Goal: Navigation & Orientation: Find specific page/section

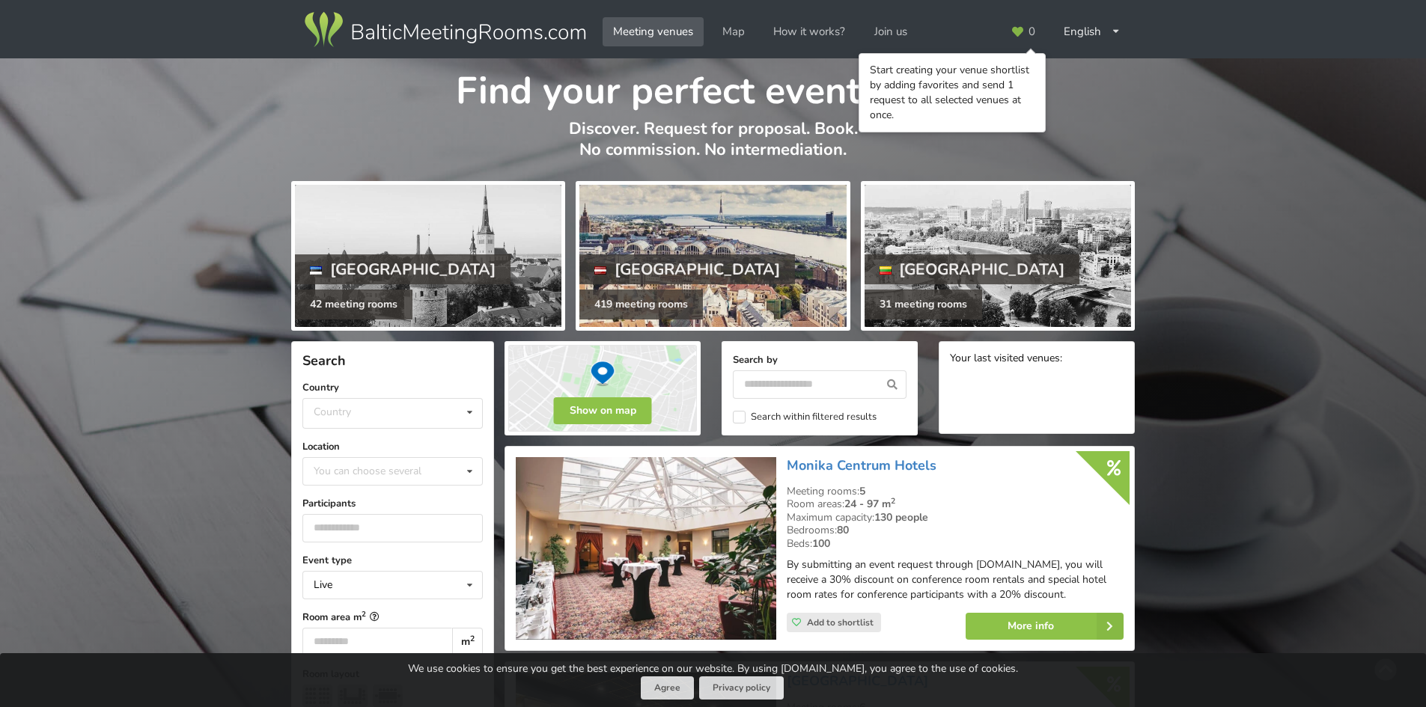
click at [726, 269] on div at bounding box center [712, 256] width 266 height 142
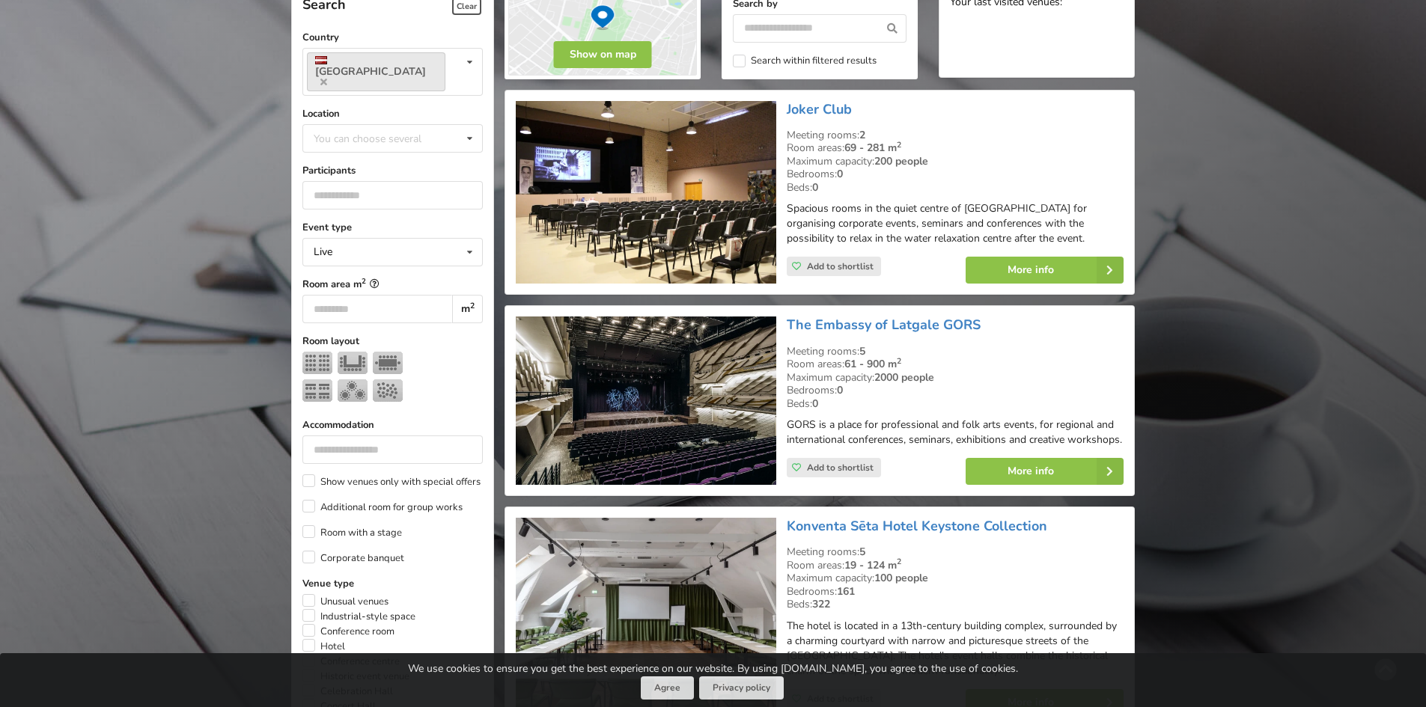
scroll to position [150, 0]
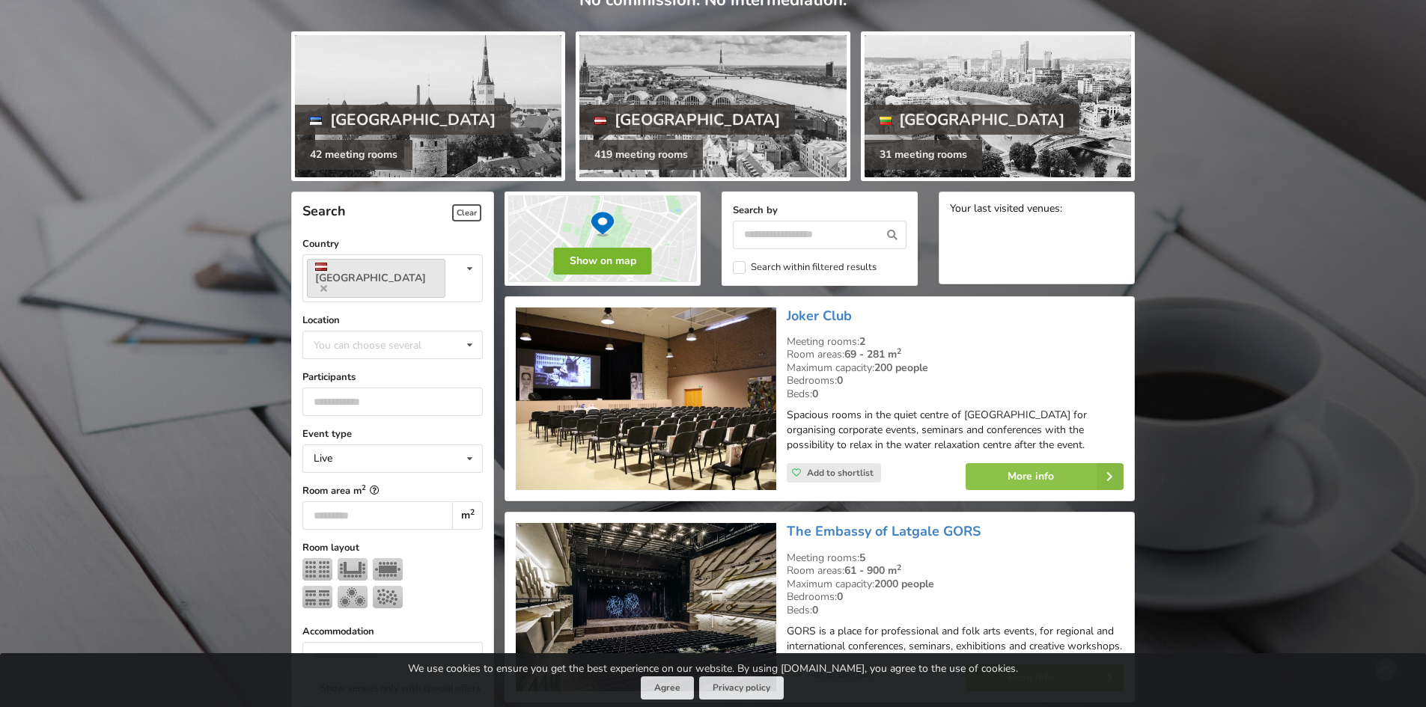
click at [608, 254] on button "Show on map" at bounding box center [603, 261] width 98 height 27
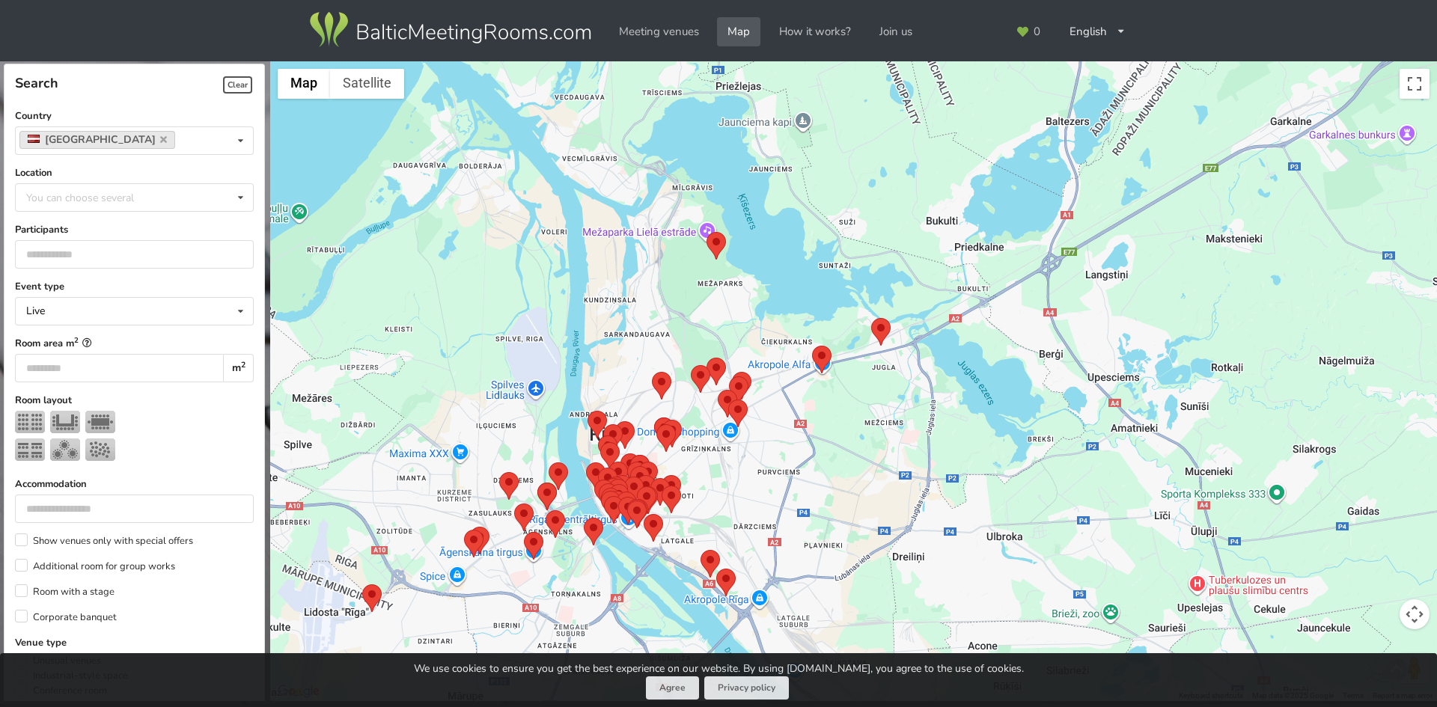
drag, startPoint x: 795, startPoint y: 538, endPoint x: 888, endPoint y: 236, distance: 316.0
click at [888, 236] on div at bounding box center [853, 381] width 1167 height 641
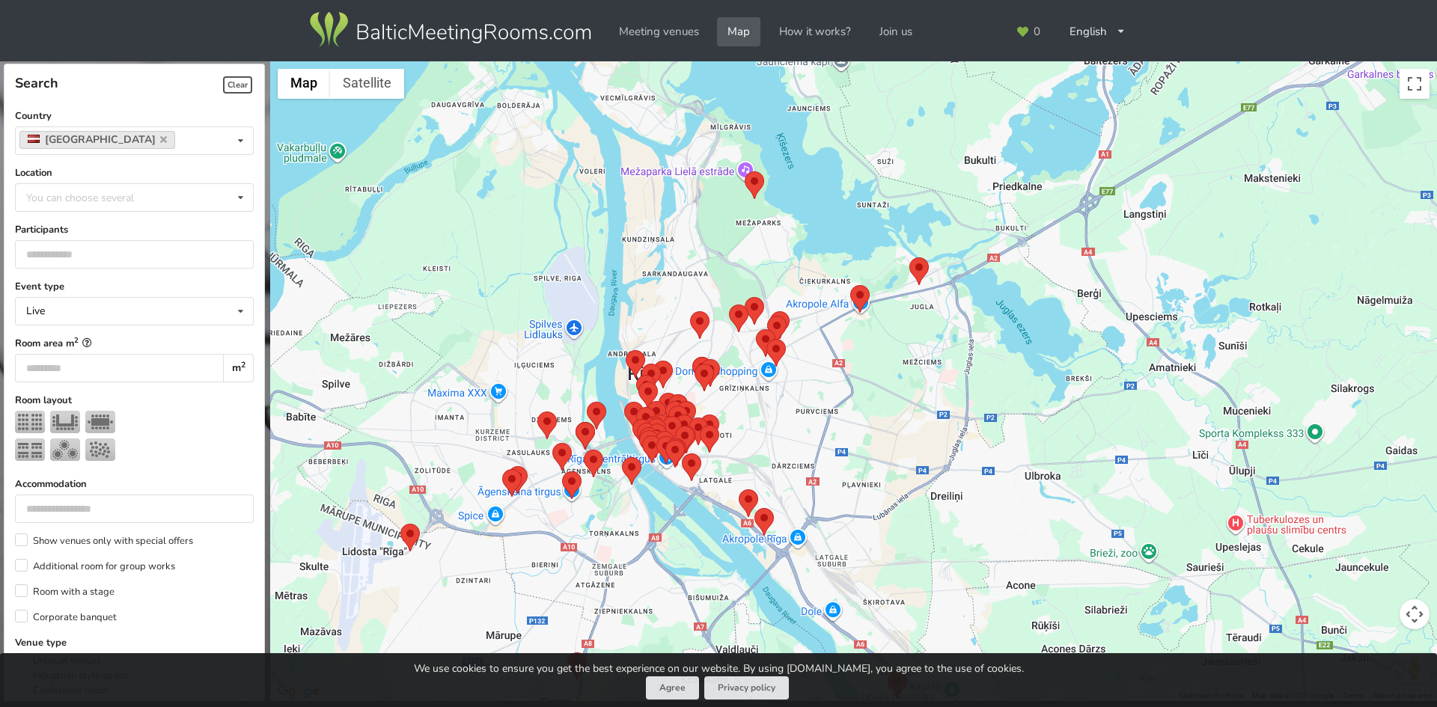
drag, startPoint x: 793, startPoint y: 433, endPoint x: 808, endPoint y: 413, distance: 25.0
click at [808, 413] on div at bounding box center [853, 381] width 1167 height 641
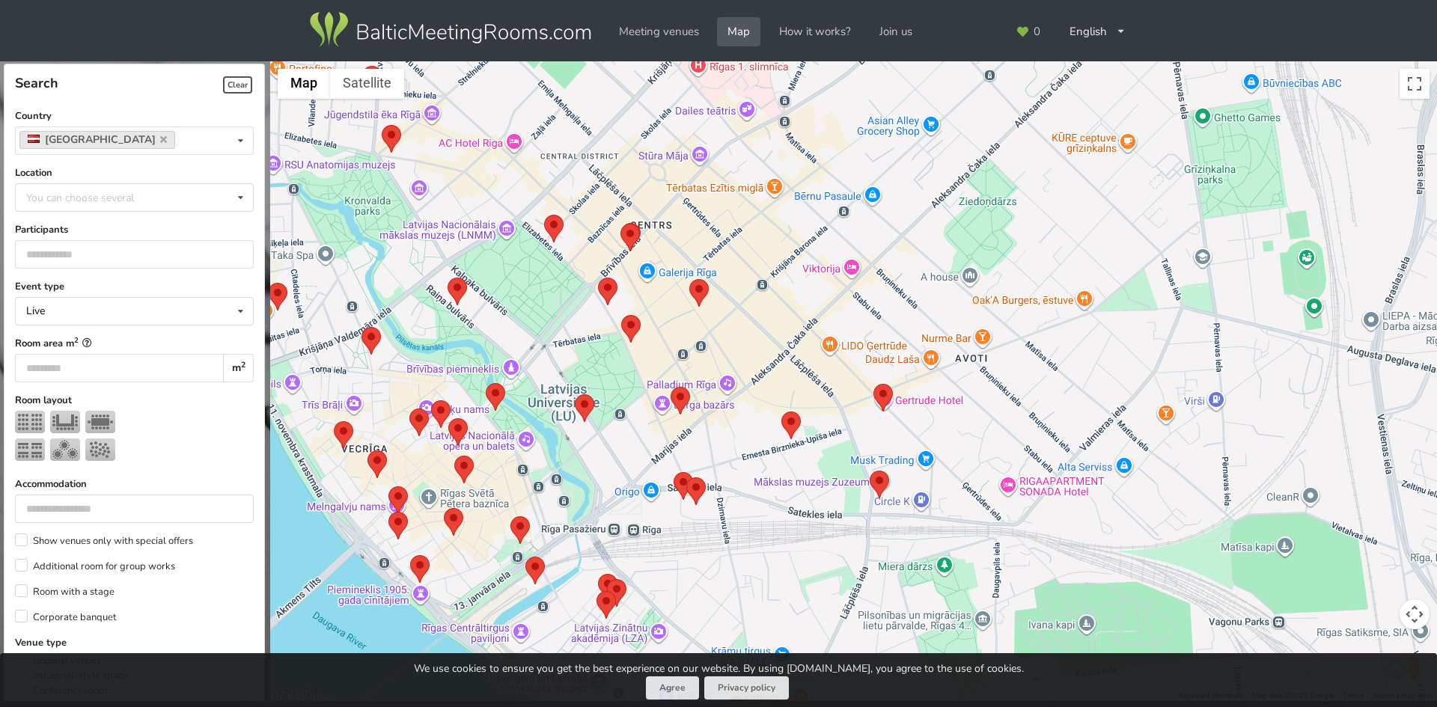
drag, startPoint x: 665, startPoint y: 474, endPoint x: 1039, endPoint y: 52, distance: 563.5
click at [1039, 52] on div "Search Clear Close Country Latvia Country Estonia Latvia Lithuania Location You…" at bounding box center [718, 353] width 1437 height 707
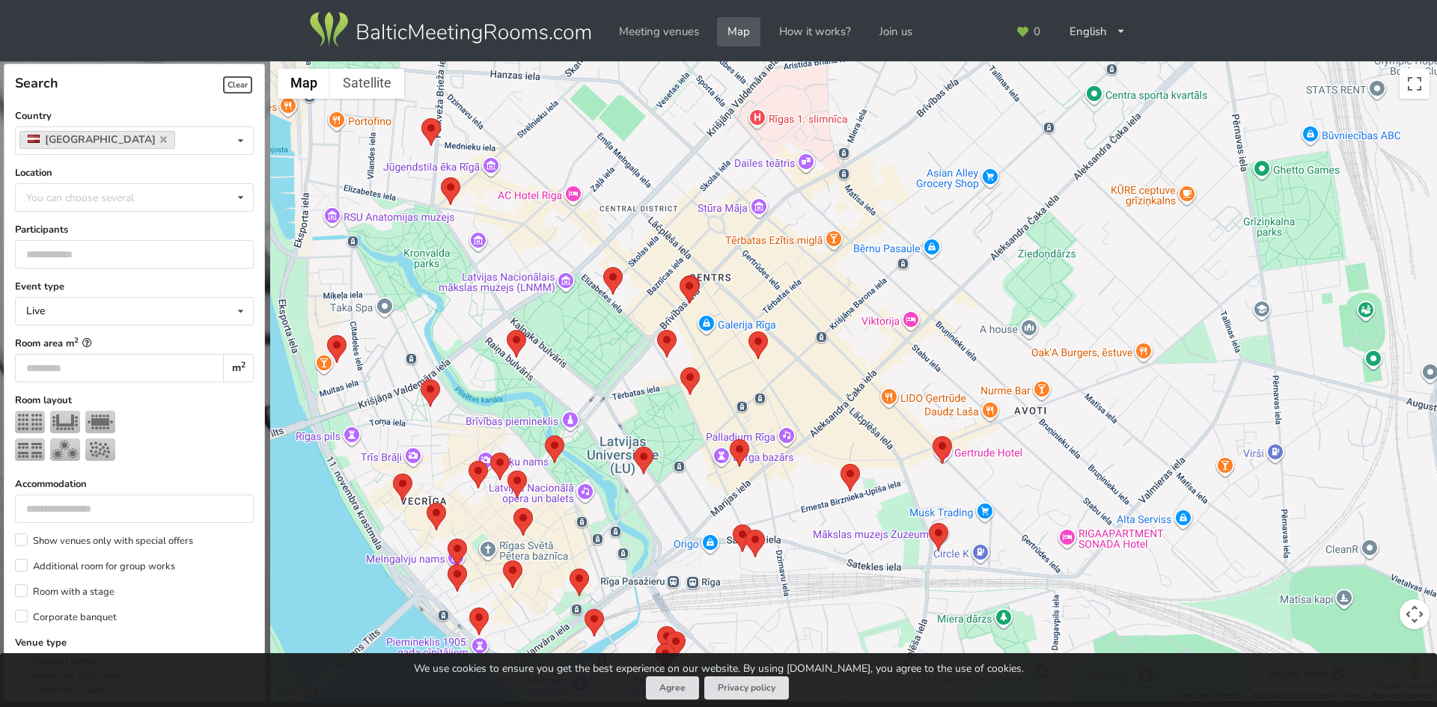
drag, startPoint x: 776, startPoint y: 224, endPoint x: 828, endPoint y: 285, distance: 80.7
click at [828, 285] on div at bounding box center [853, 381] width 1167 height 641
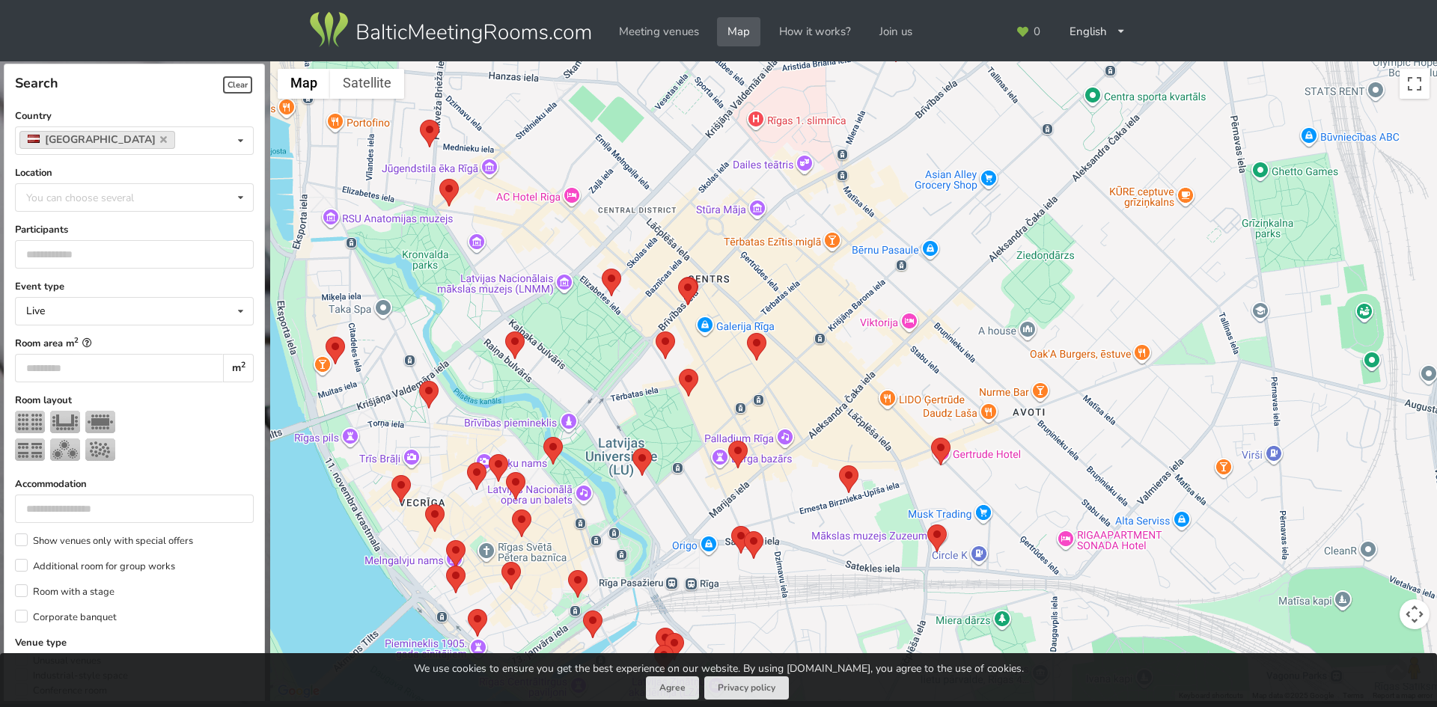
click at [678, 278] on area at bounding box center [678, 278] width 0 height 0
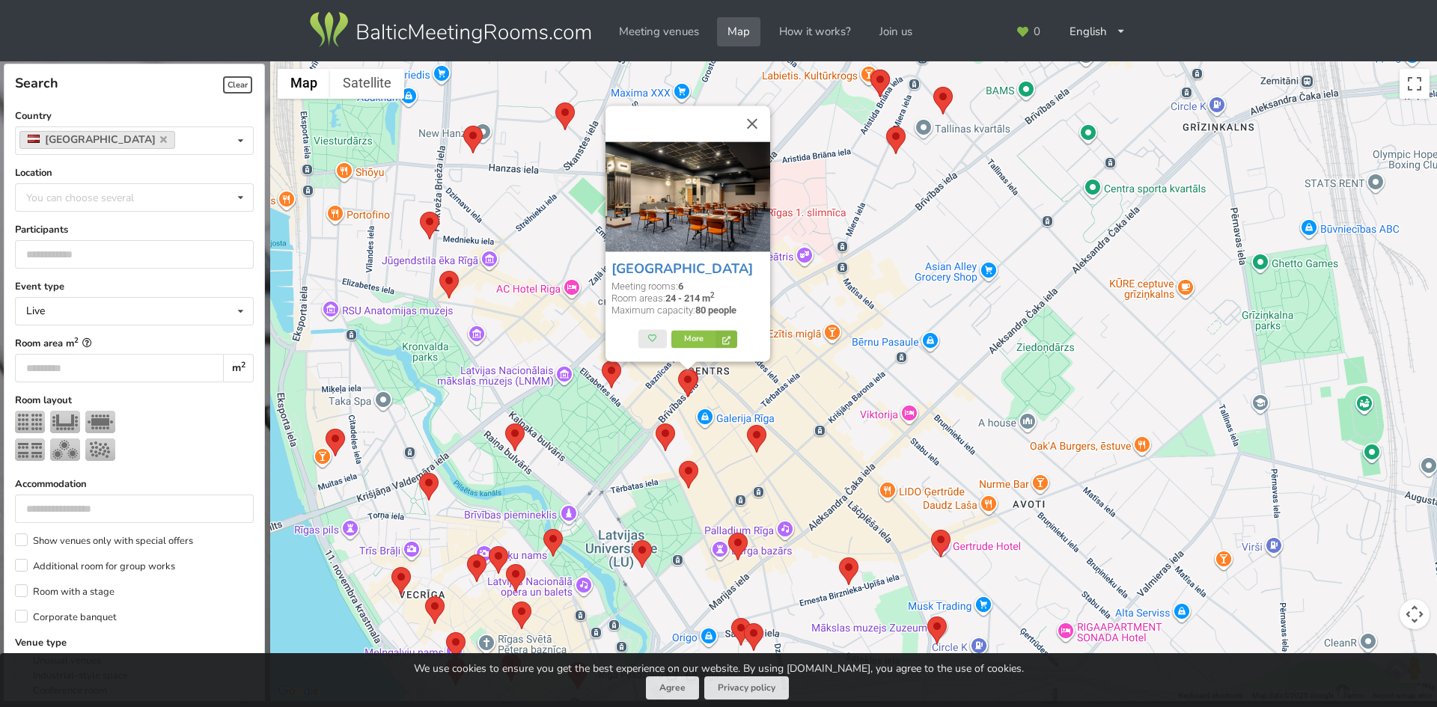
click at [747, 425] on area at bounding box center [747, 425] width 0 height 0
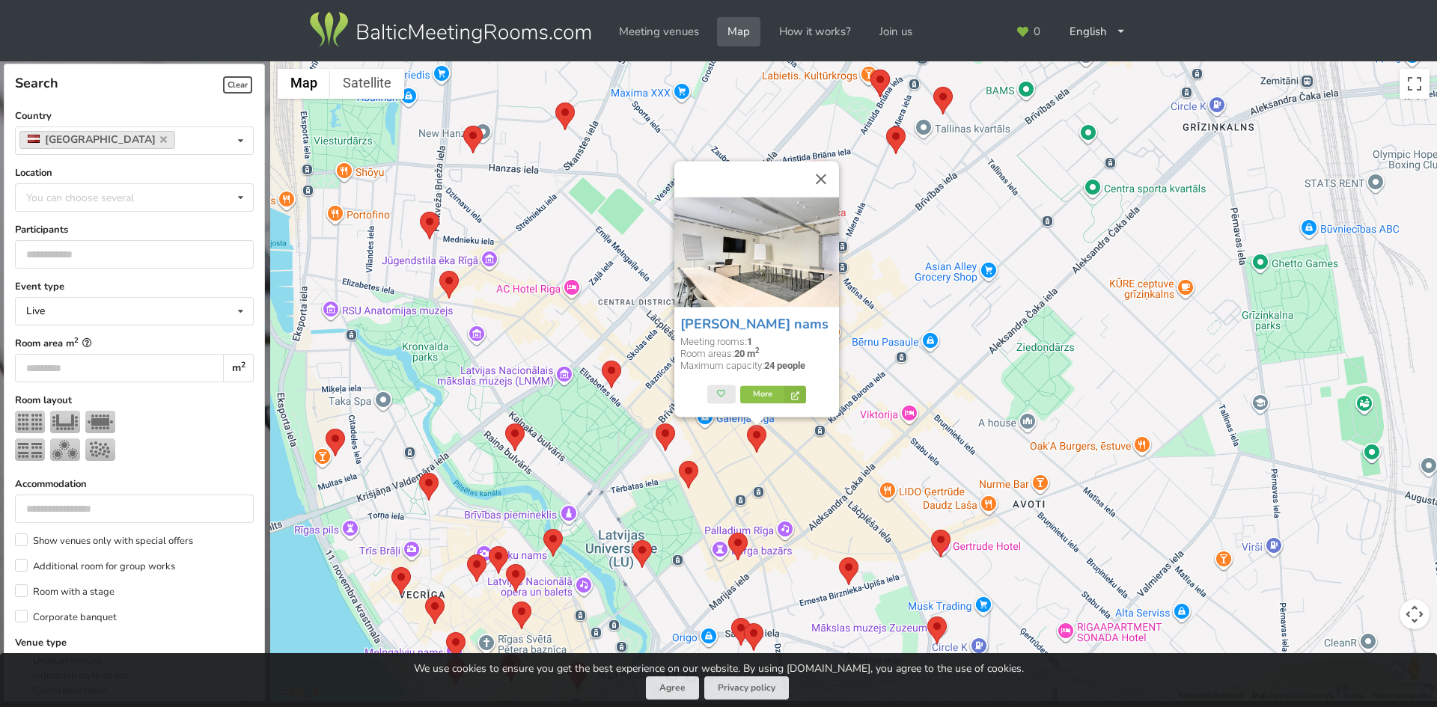
click at [656, 424] on area at bounding box center [656, 424] width 0 height 0
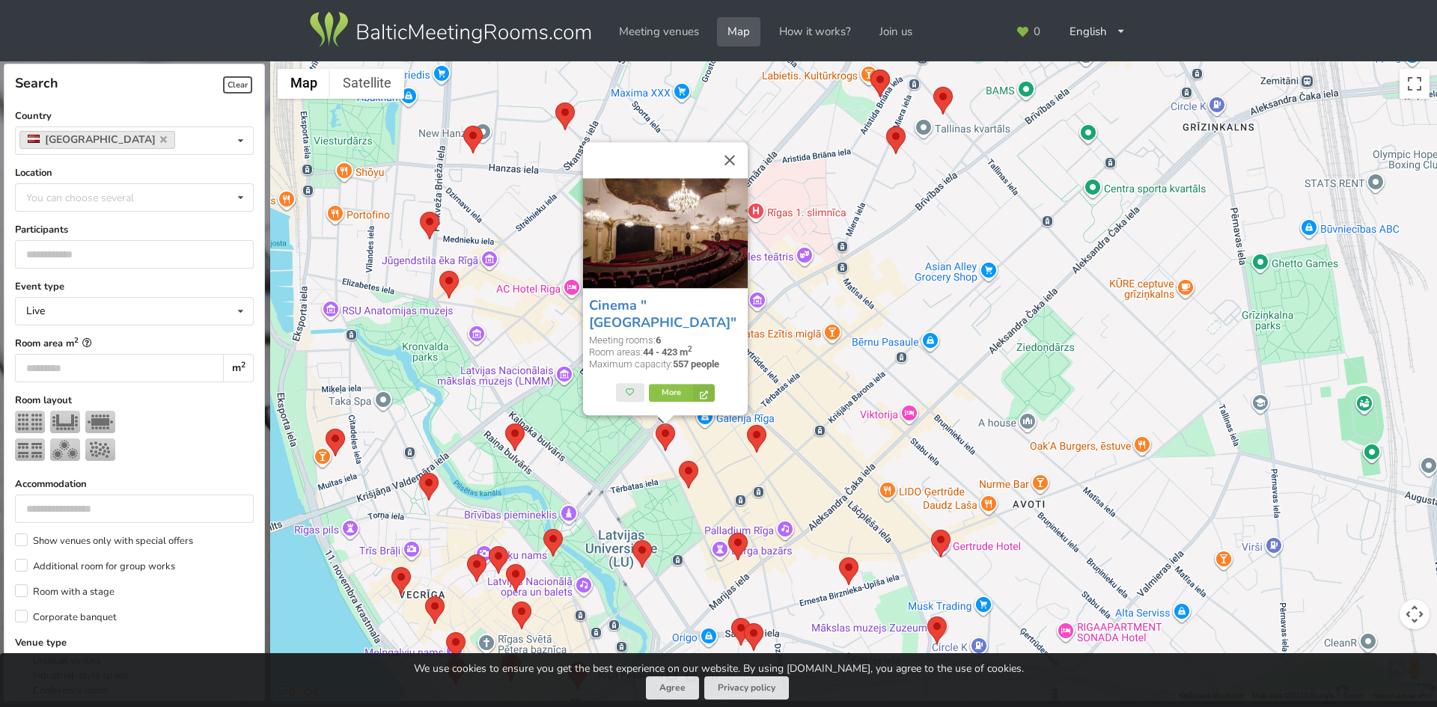
click at [679, 461] on area at bounding box center [679, 461] width 0 height 0
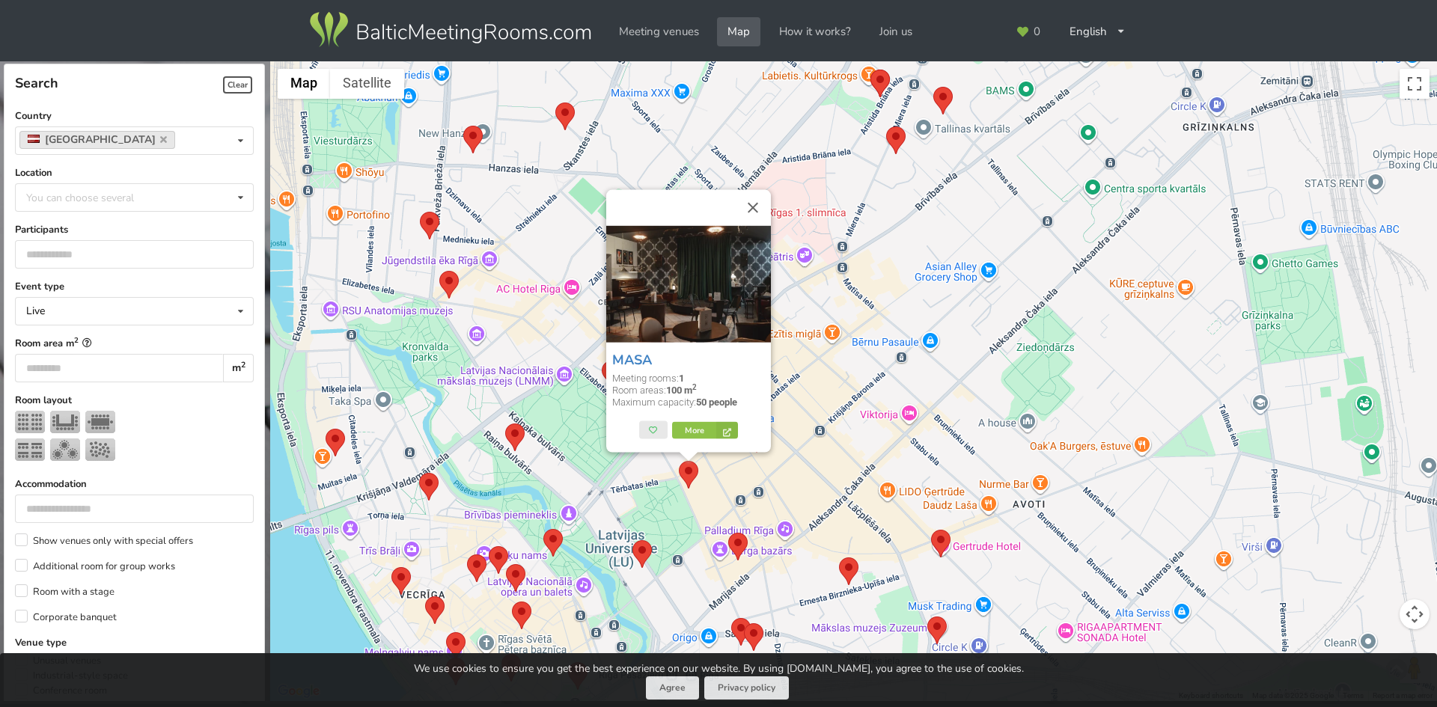
click at [505, 424] on area at bounding box center [505, 424] width 0 height 0
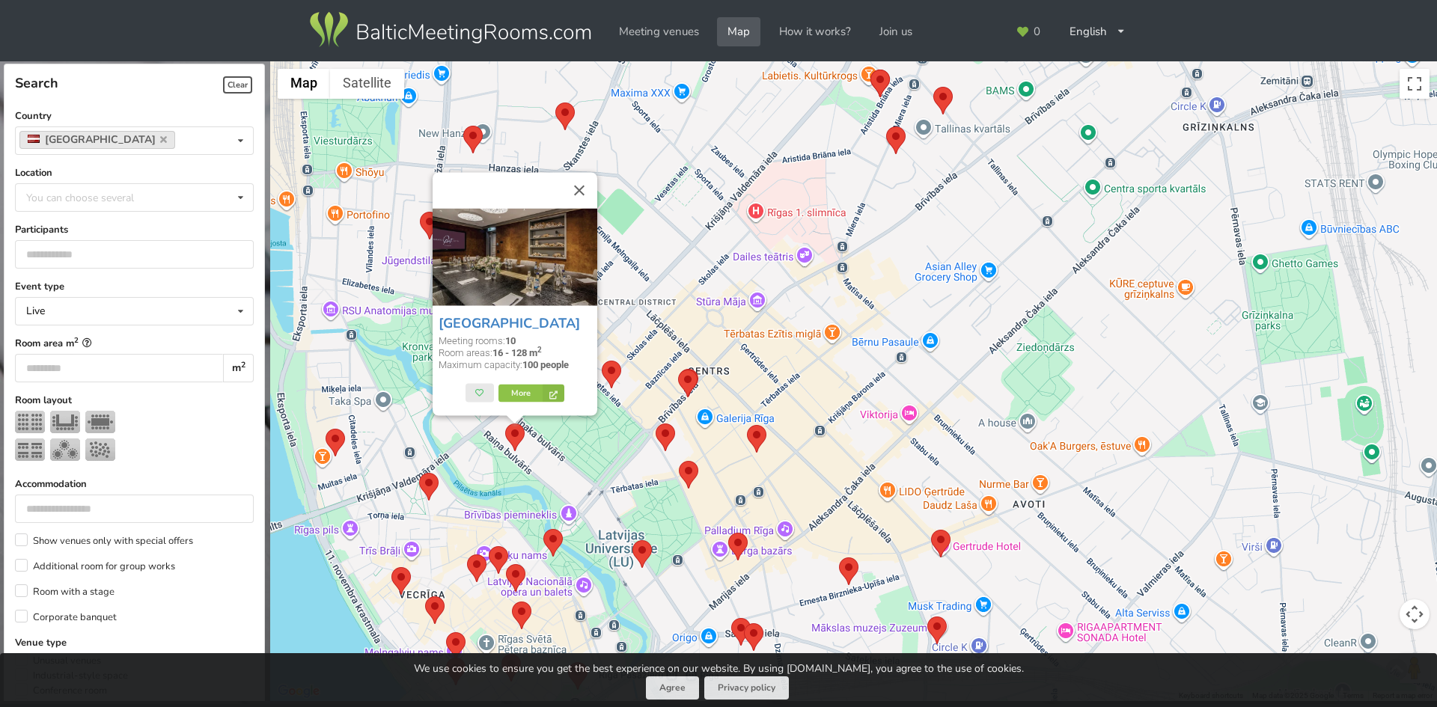
click at [728, 533] on area at bounding box center [728, 533] width 0 height 0
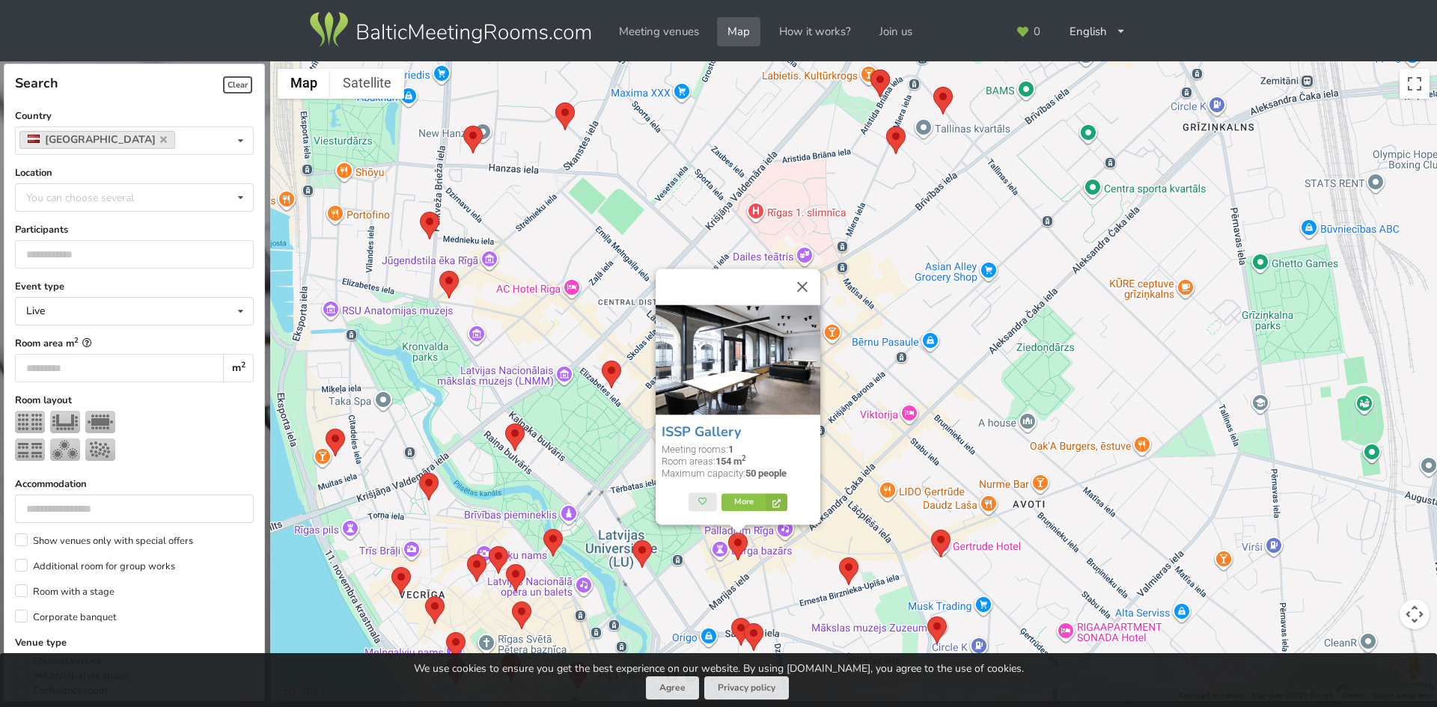
click at [931, 530] on area at bounding box center [931, 530] width 0 height 0
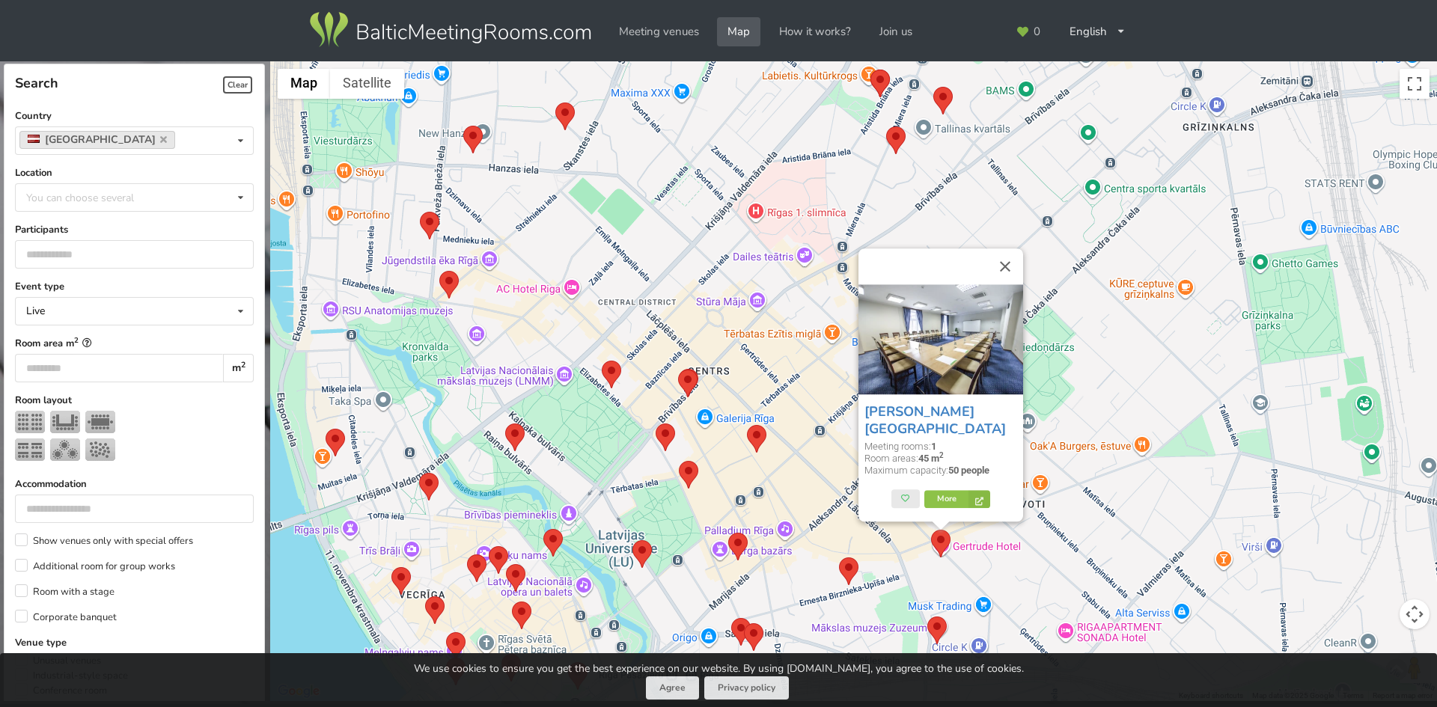
click at [505, 424] on area at bounding box center [505, 424] width 0 height 0
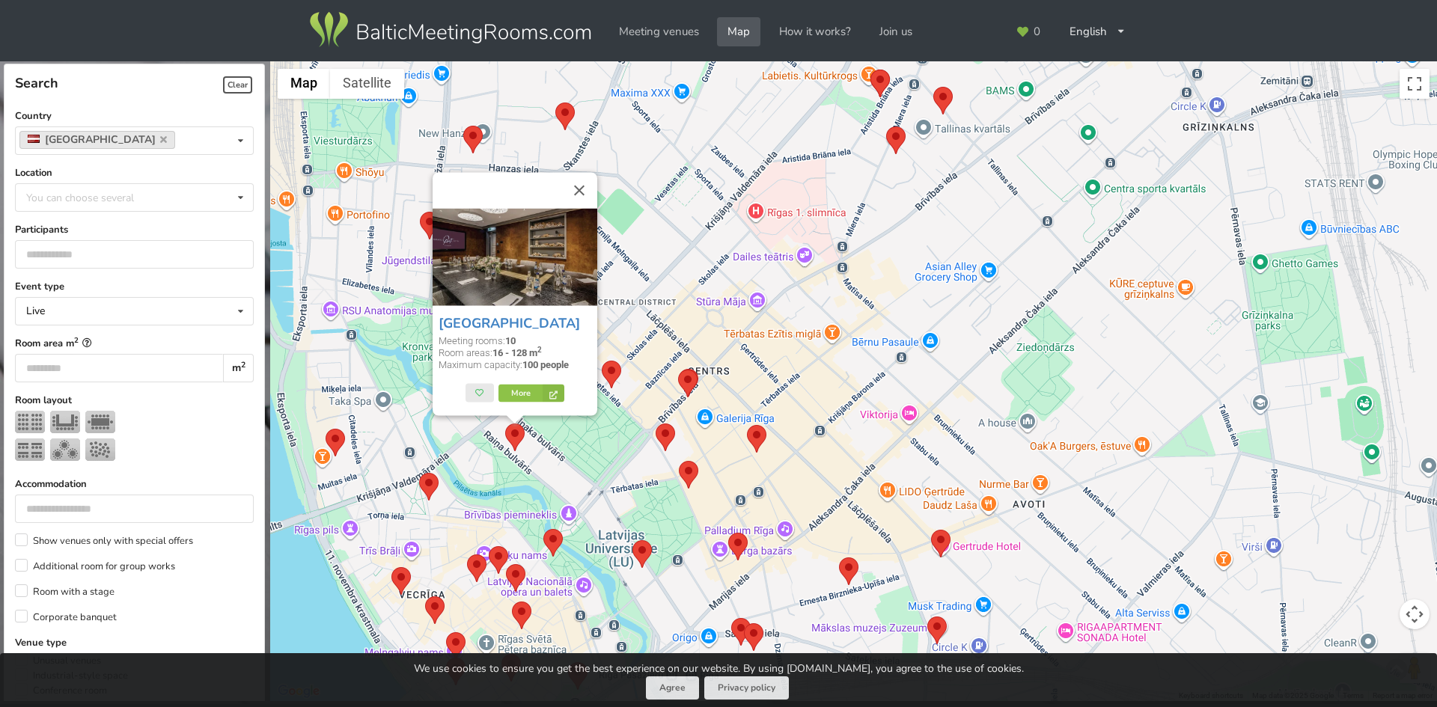
click at [632, 540] on area at bounding box center [632, 540] width 0 height 0
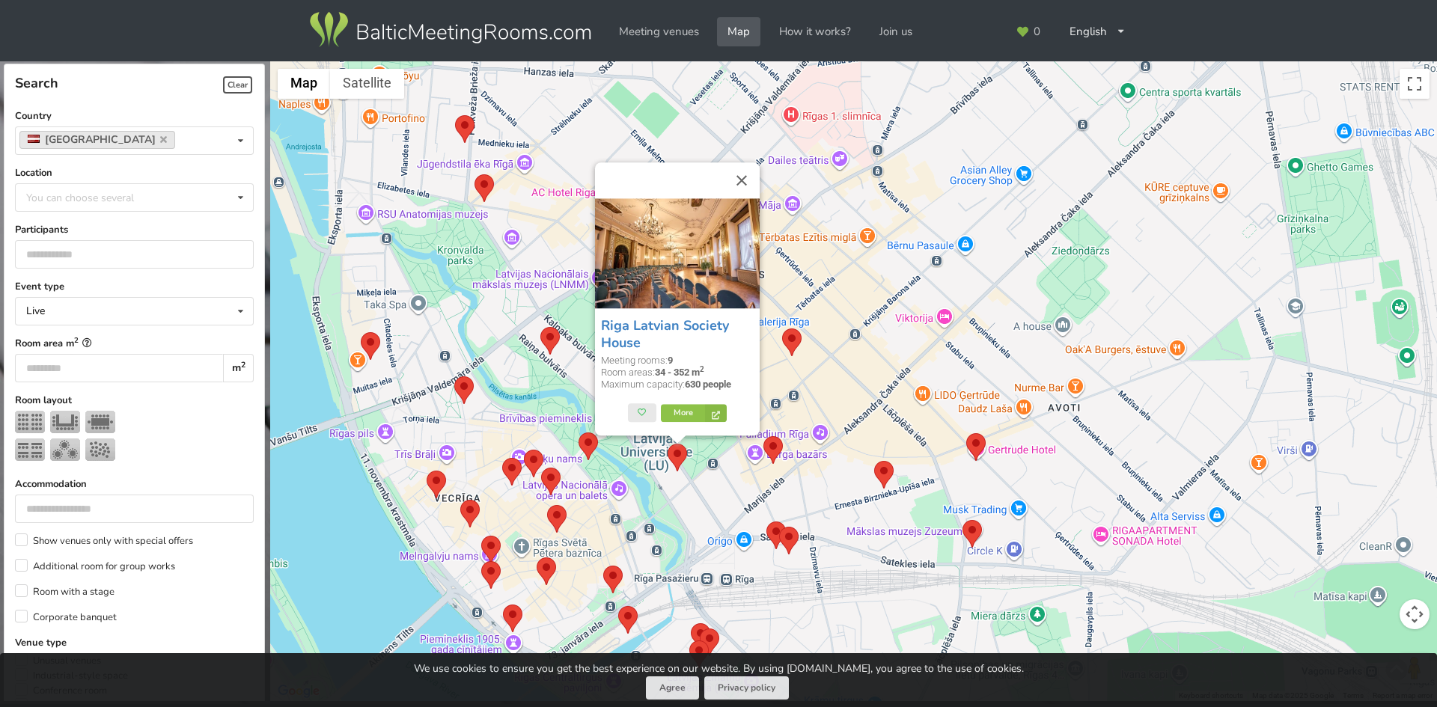
drag, startPoint x: 813, startPoint y: 549, endPoint x: 831, endPoint y: 431, distance: 119.6
click at [843, 432] on div "Riga Latvian Society House Meeting rooms: 9 Room areas: 34 - 352 m 2 Maximum ca…" at bounding box center [853, 381] width 1167 height 641
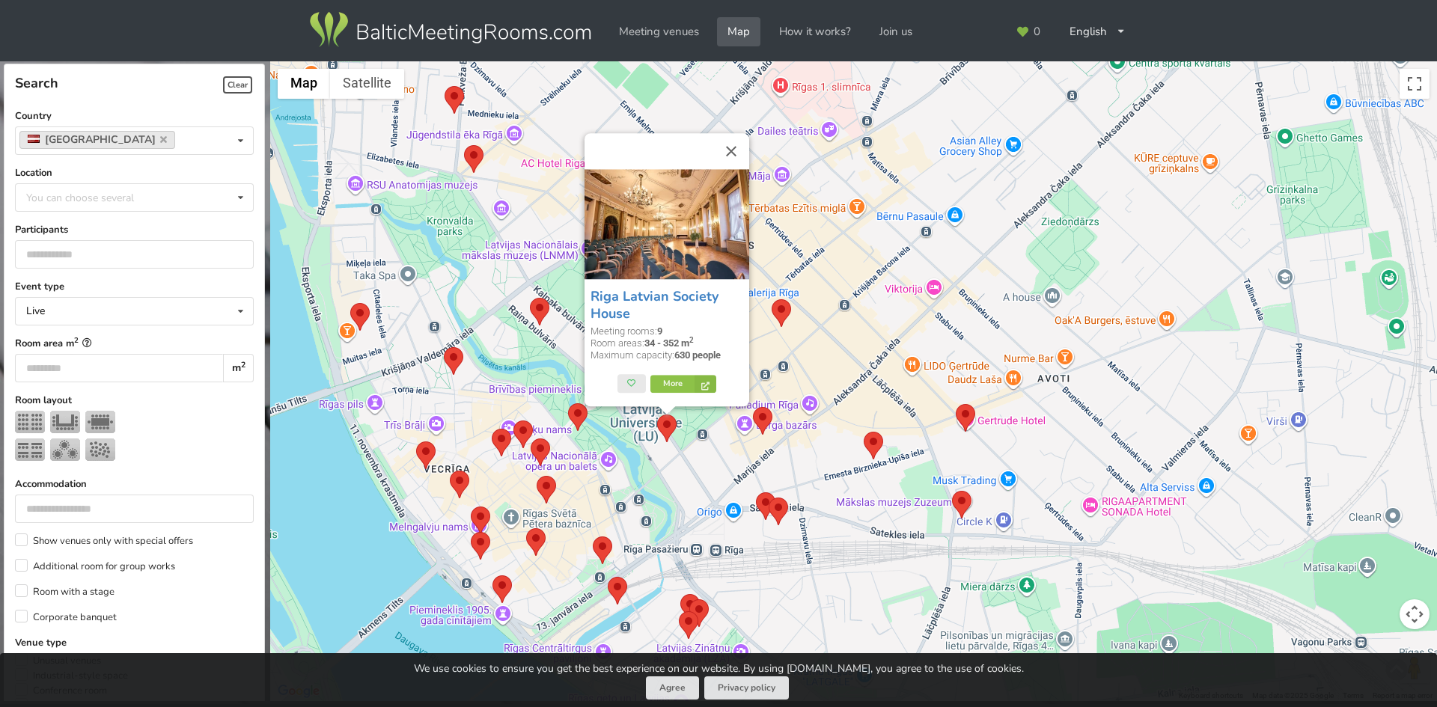
click at [769, 498] on area at bounding box center [769, 498] width 0 height 0
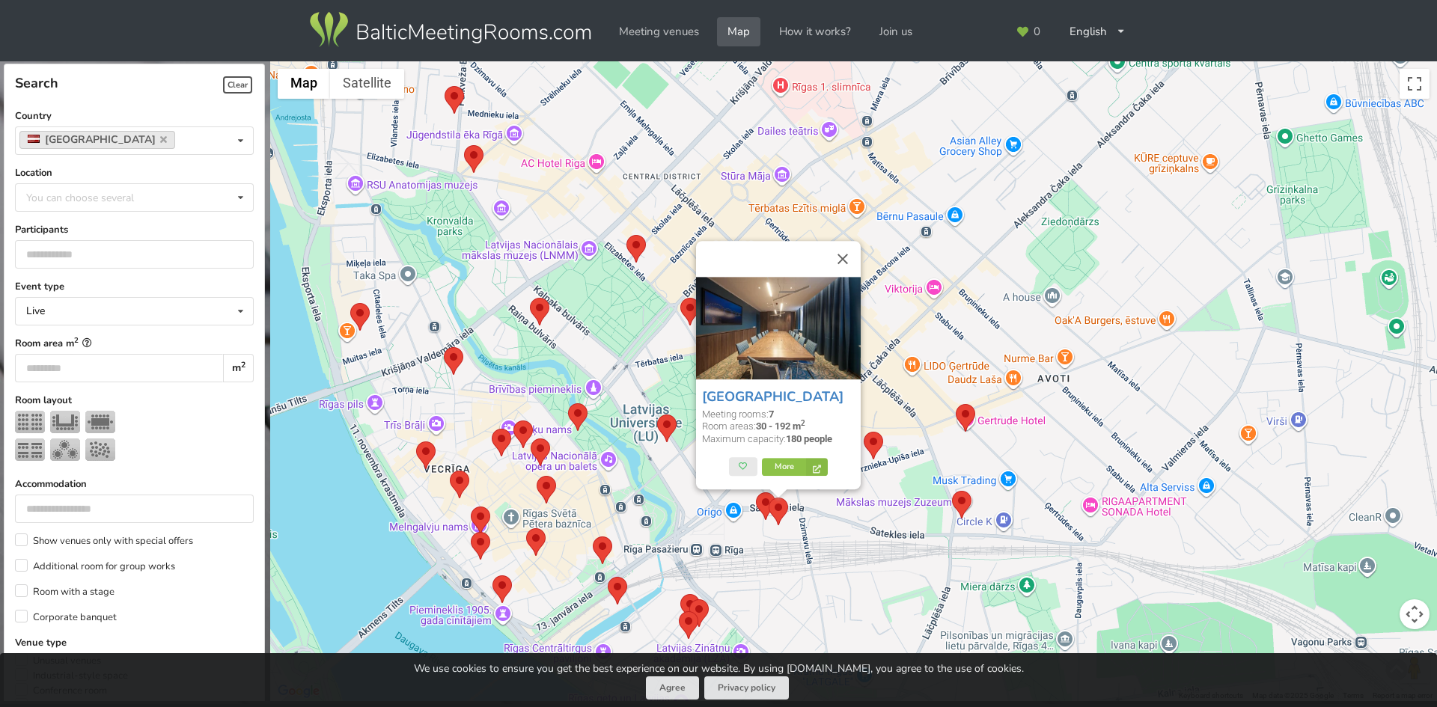
click at [756, 492] on area at bounding box center [756, 492] width 0 height 0
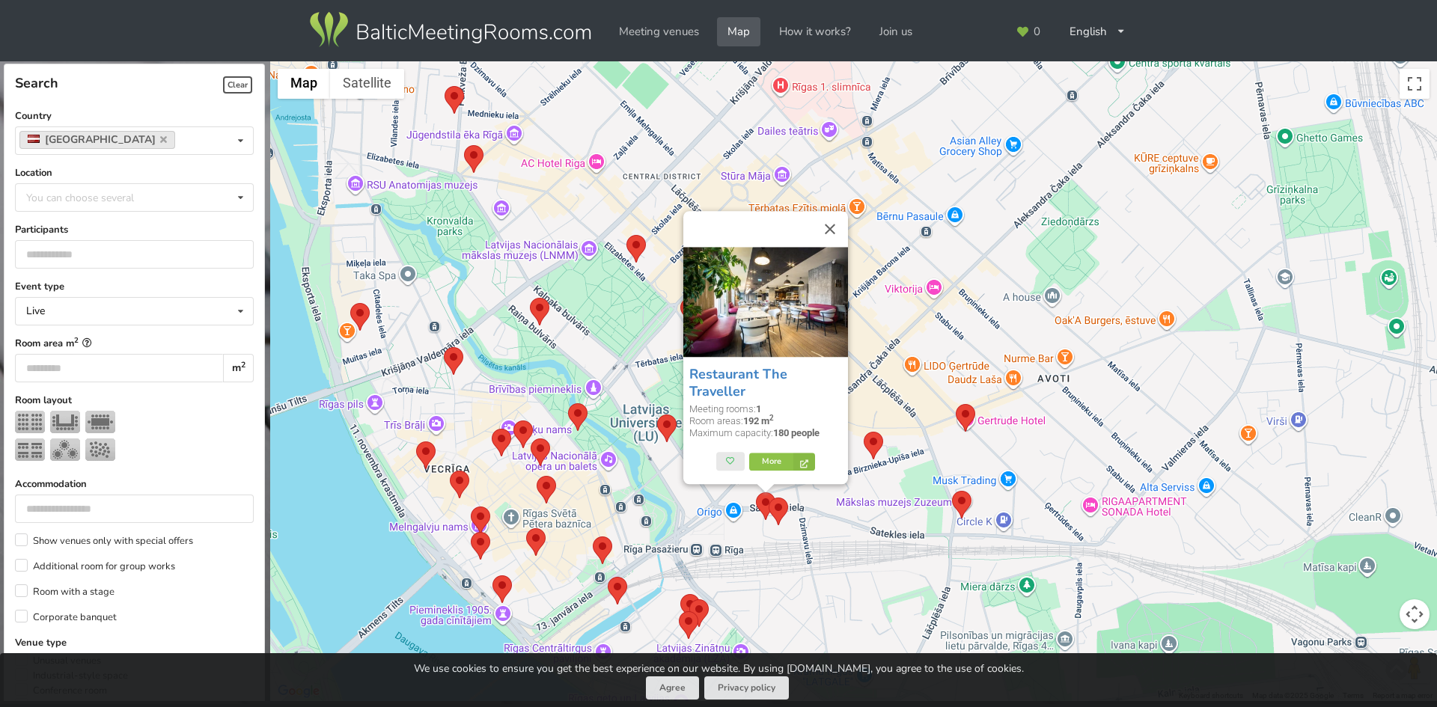
click at [350, 303] on area at bounding box center [350, 303] width 0 height 0
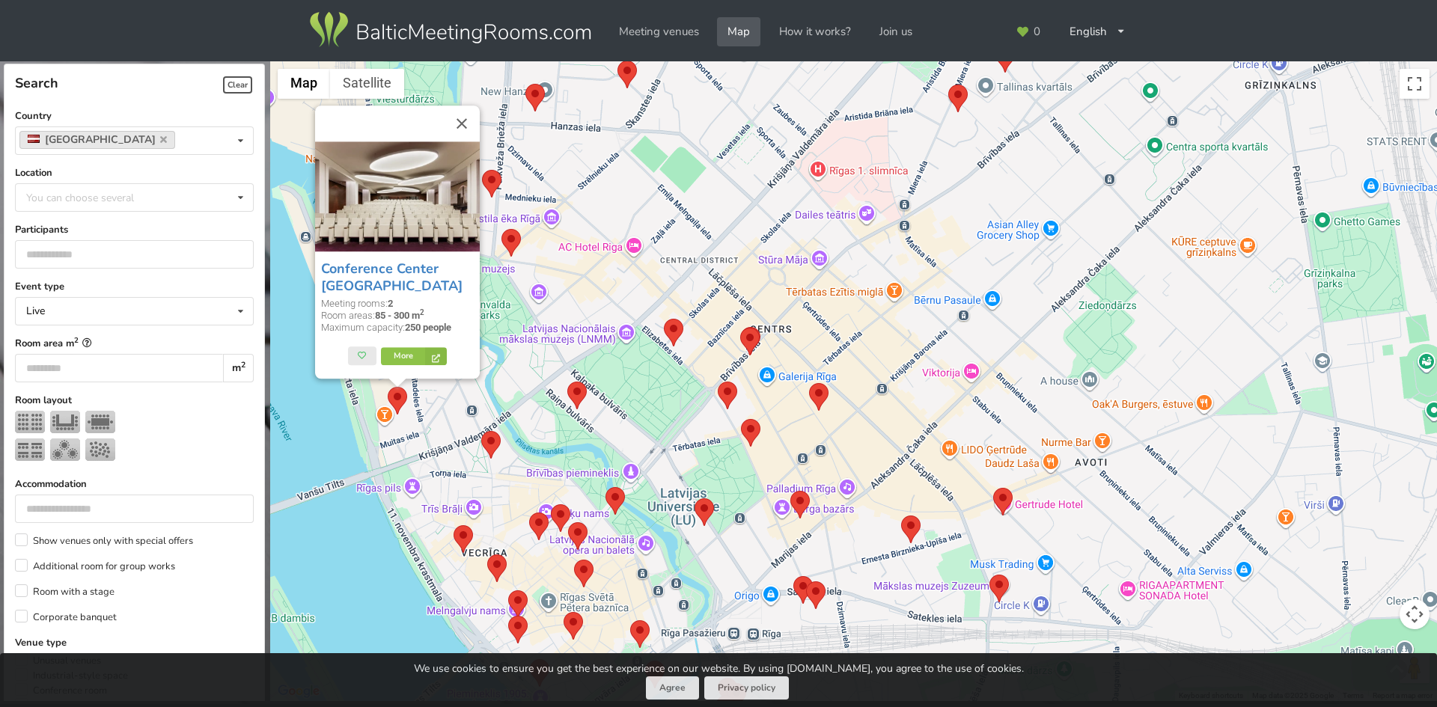
click at [481, 431] on area at bounding box center [481, 431] width 0 height 0
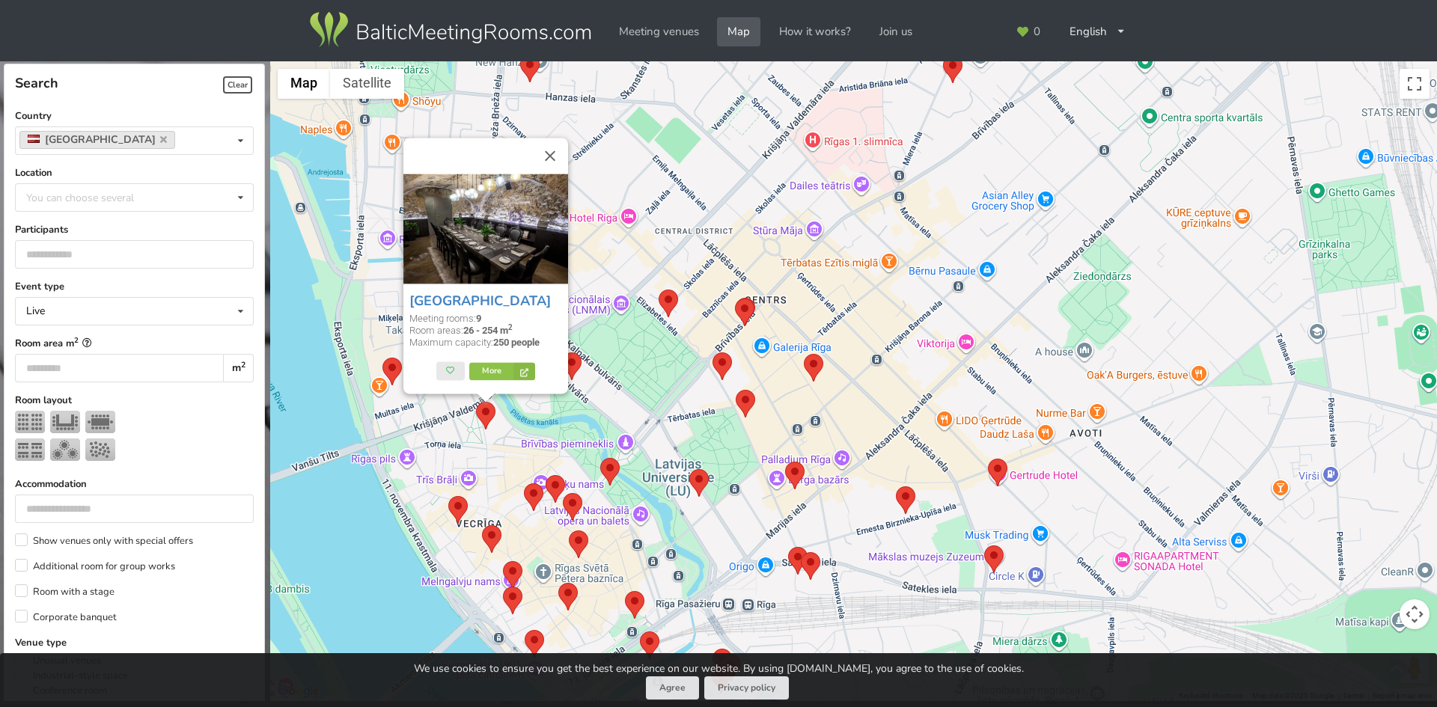
drag, startPoint x: 526, startPoint y: 499, endPoint x: 501, endPoint y: 418, distance: 84.7
click at [501, 418] on div "Pullman Riga Old Town Hotel Meeting rooms: 9 Room areas: 26 - 254 m 2 Maximum c…" at bounding box center [853, 381] width 1167 height 641
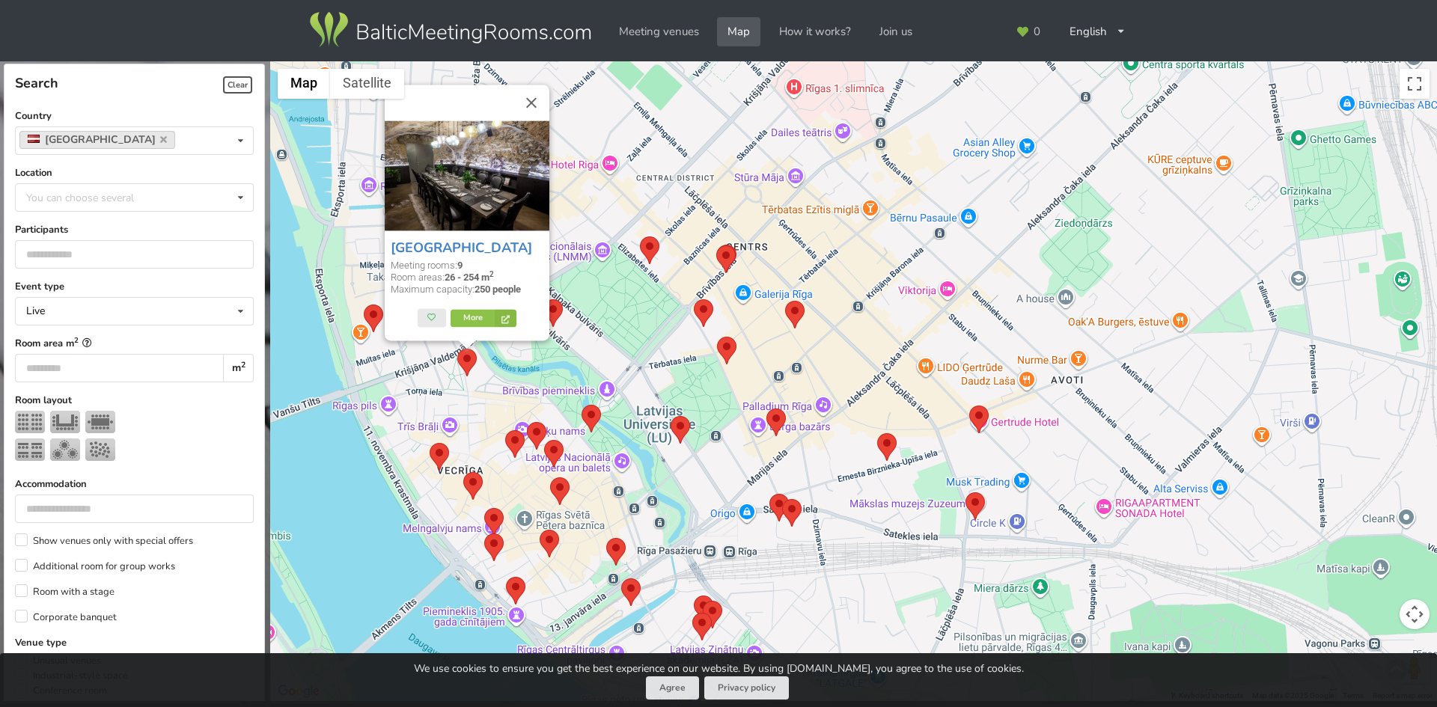
click at [430, 443] on area at bounding box center [430, 443] width 0 height 0
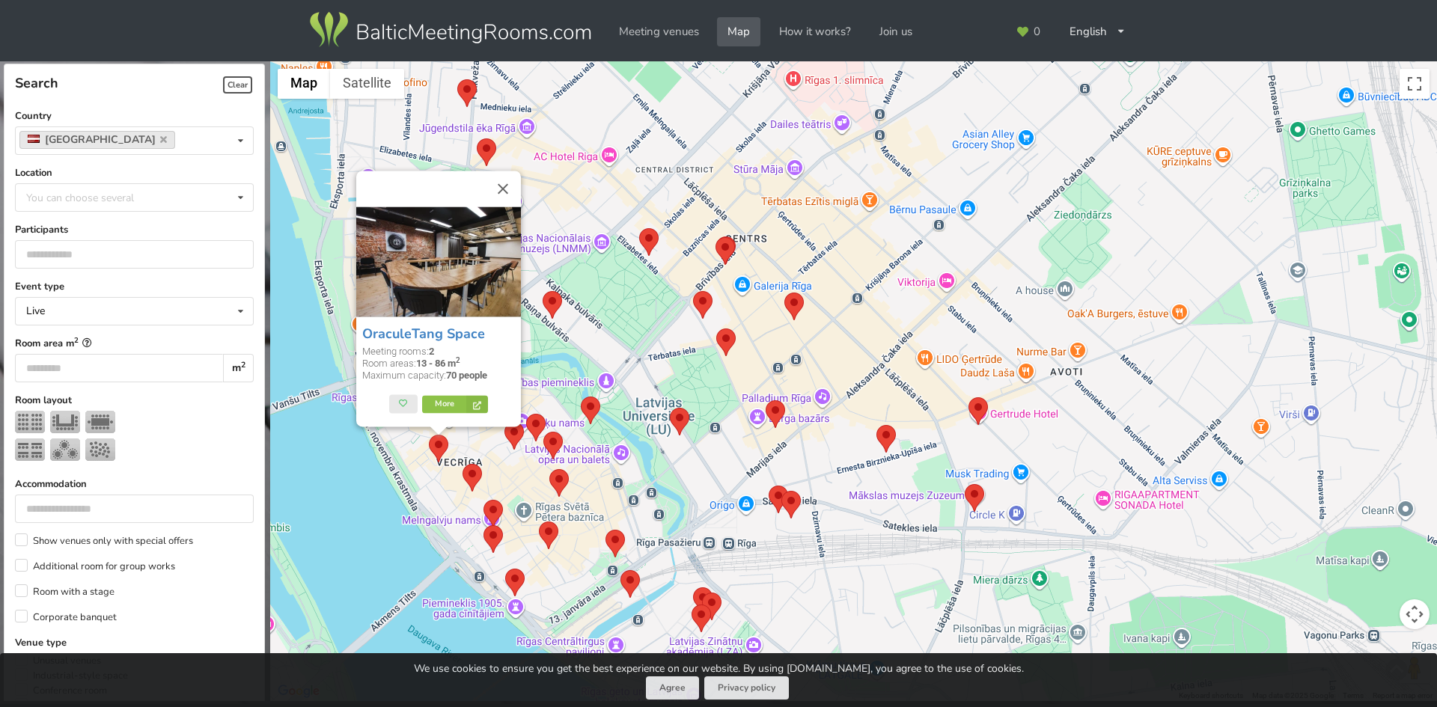
drag, startPoint x: 578, startPoint y: 493, endPoint x: 572, endPoint y: 427, distance: 66.8
click at [572, 428] on div "OraculeTang Space Meeting rooms: 2 Room areas: 13 - 86 m 2 Maximum capacity: 70…" at bounding box center [853, 381] width 1167 height 641
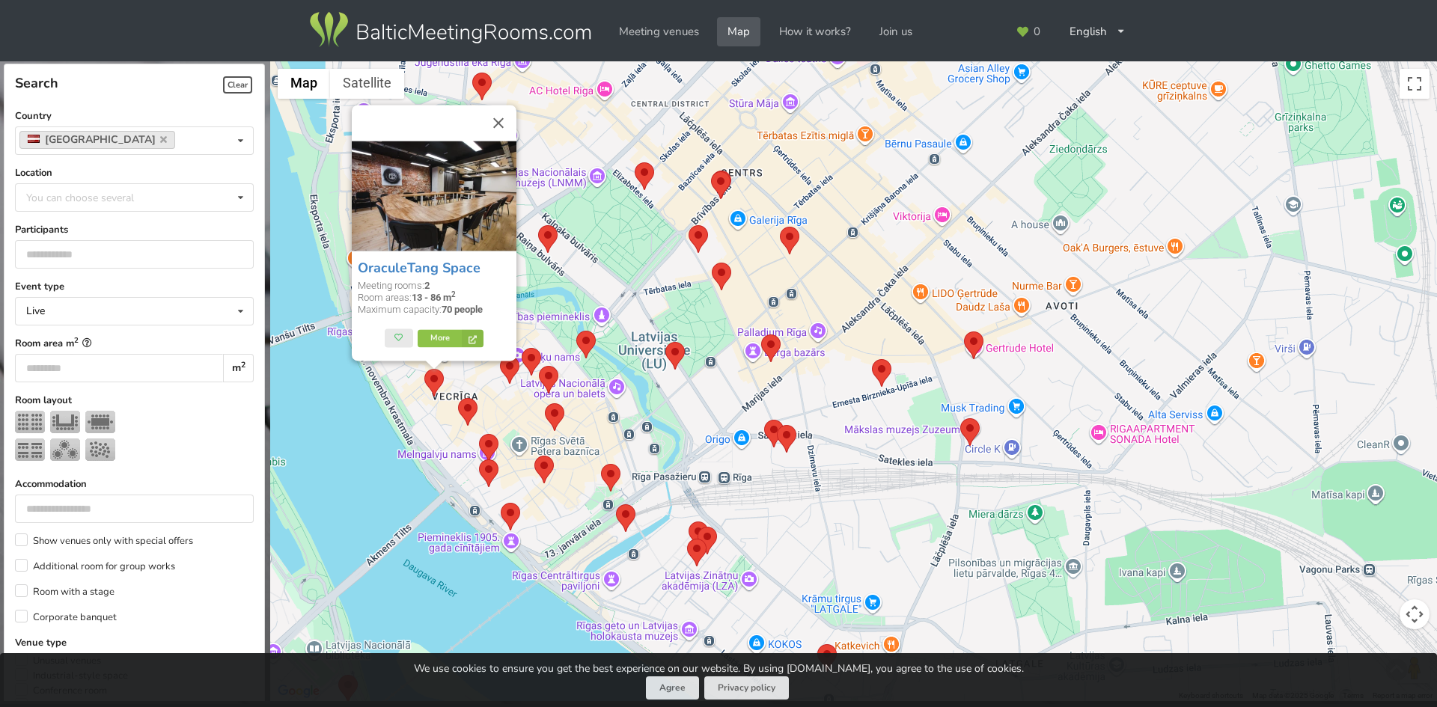
click at [501, 503] on area at bounding box center [501, 503] width 0 height 0
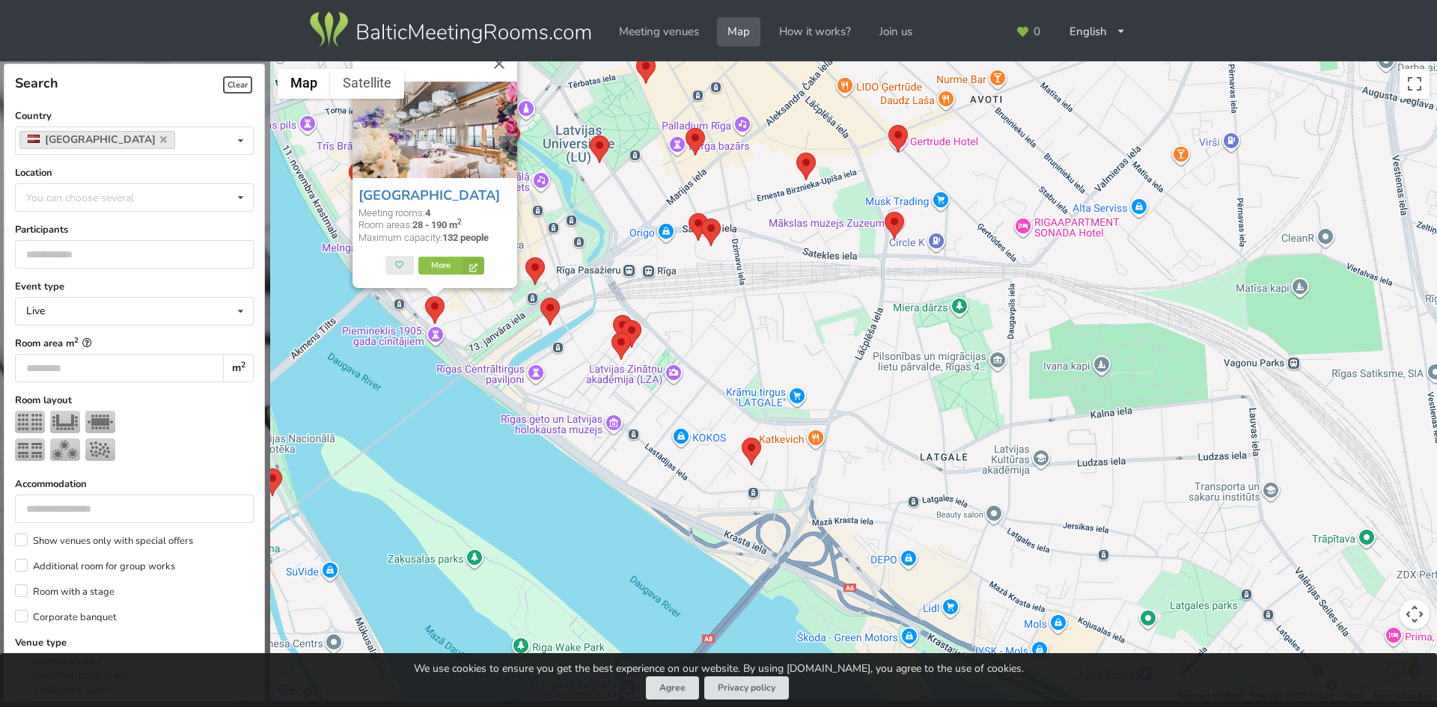
drag, startPoint x: 911, startPoint y: 518, endPoint x: 836, endPoint y: 311, distance: 219.9
click at [836, 311] on div "Wellton Riverside SPA Hotel Meeting rooms: 4 Room areas: 28 - 190 m 2 Maximum c…" at bounding box center [853, 381] width 1167 height 641
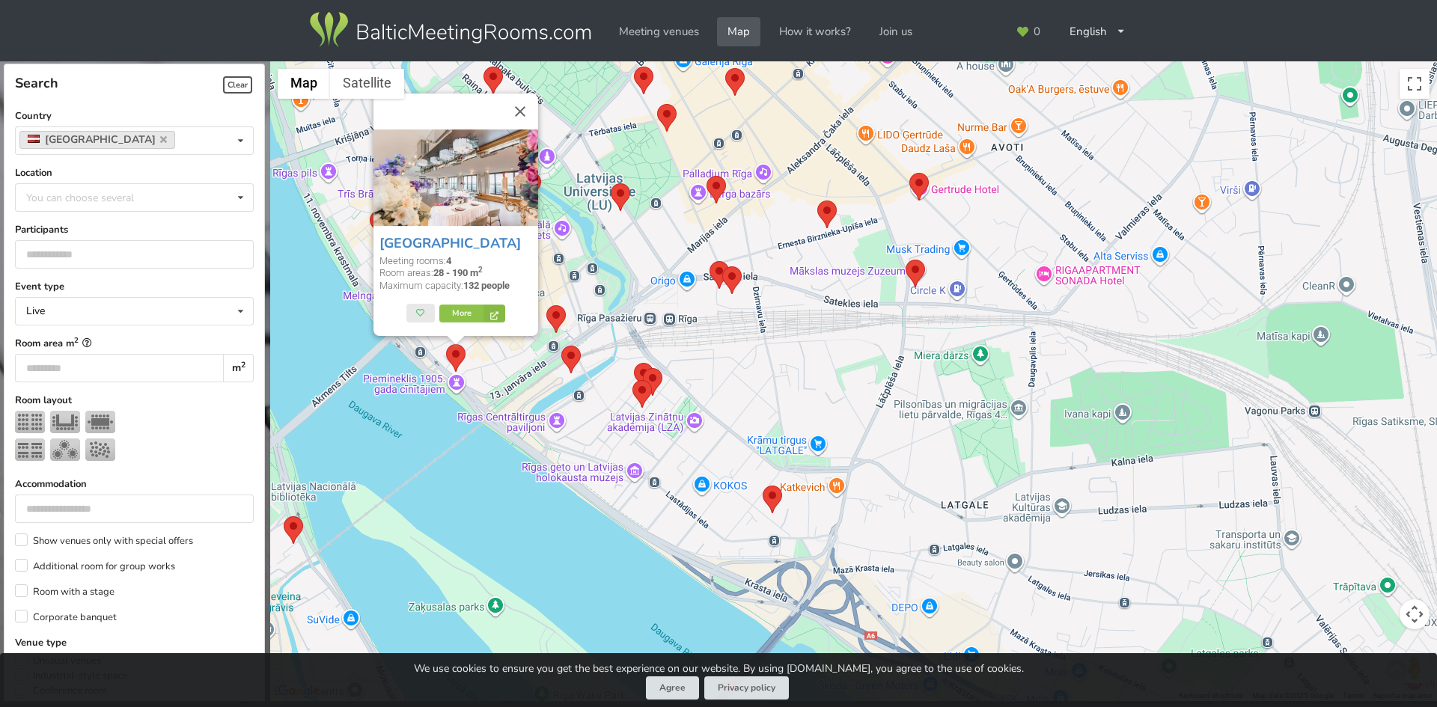
drag, startPoint x: 680, startPoint y: 319, endPoint x: 703, endPoint y: 378, distance: 63.5
click at [703, 376] on div "Wellton Riverside SPA Hotel Meeting rooms: 4 Room areas: 28 - 190 m 2 Maximum c…" at bounding box center [853, 381] width 1167 height 641
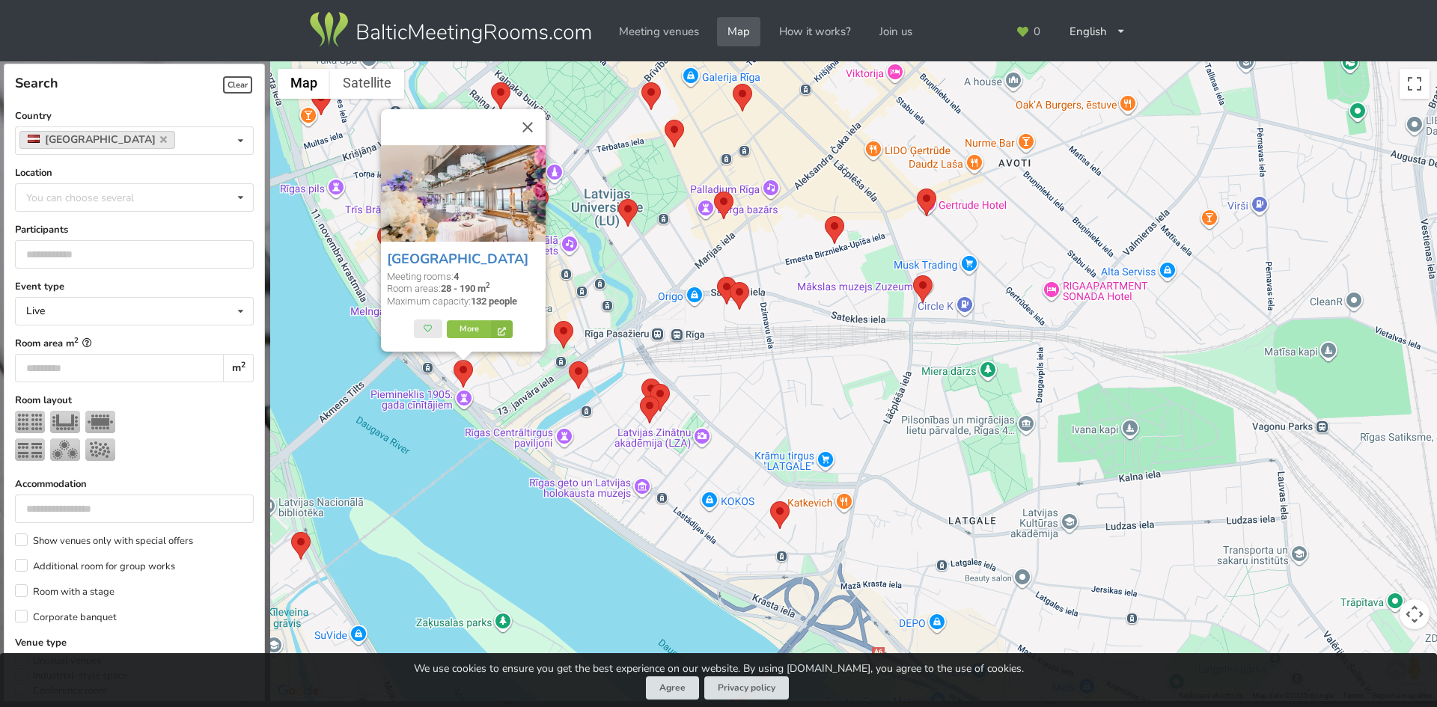
click at [640, 396] on area at bounding box center [640, 396] width 0 height 0
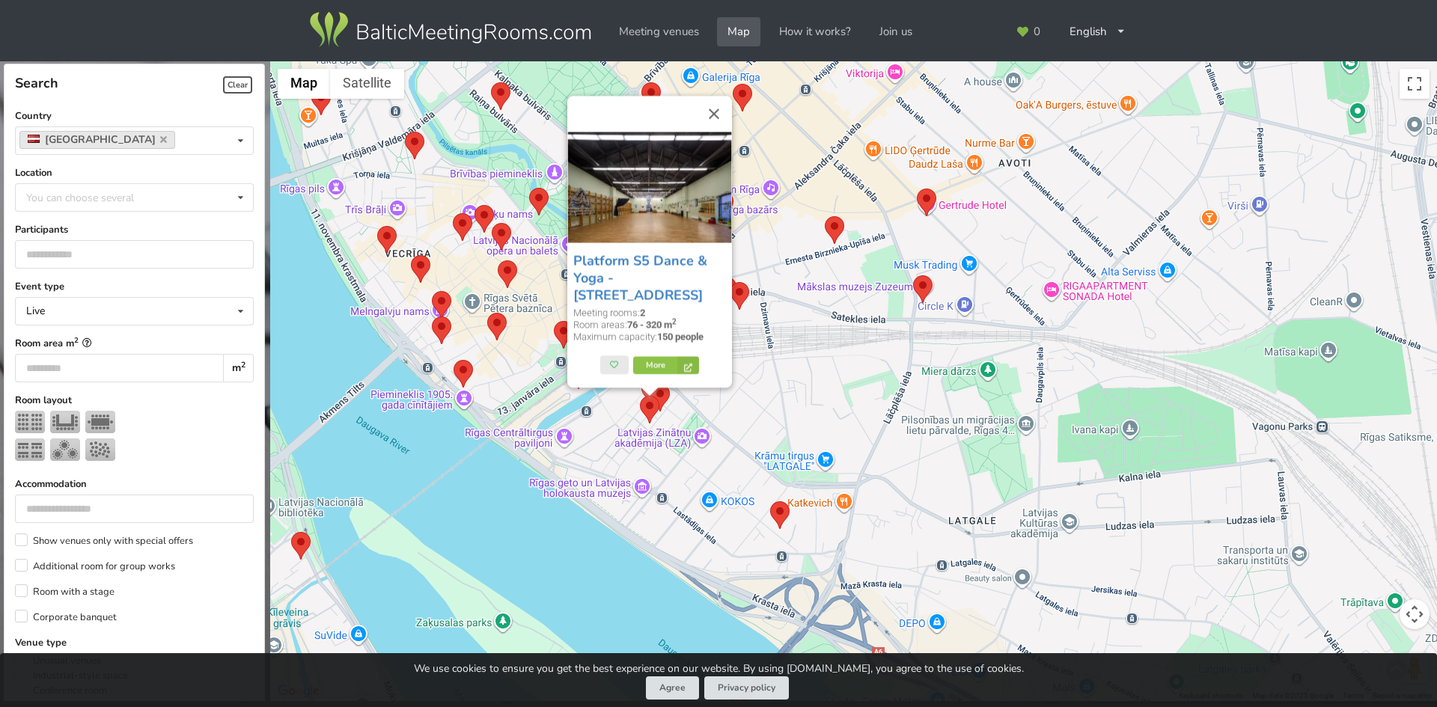
click at [659, 399] on img at bounding box center [649, 410] width 19 height 28
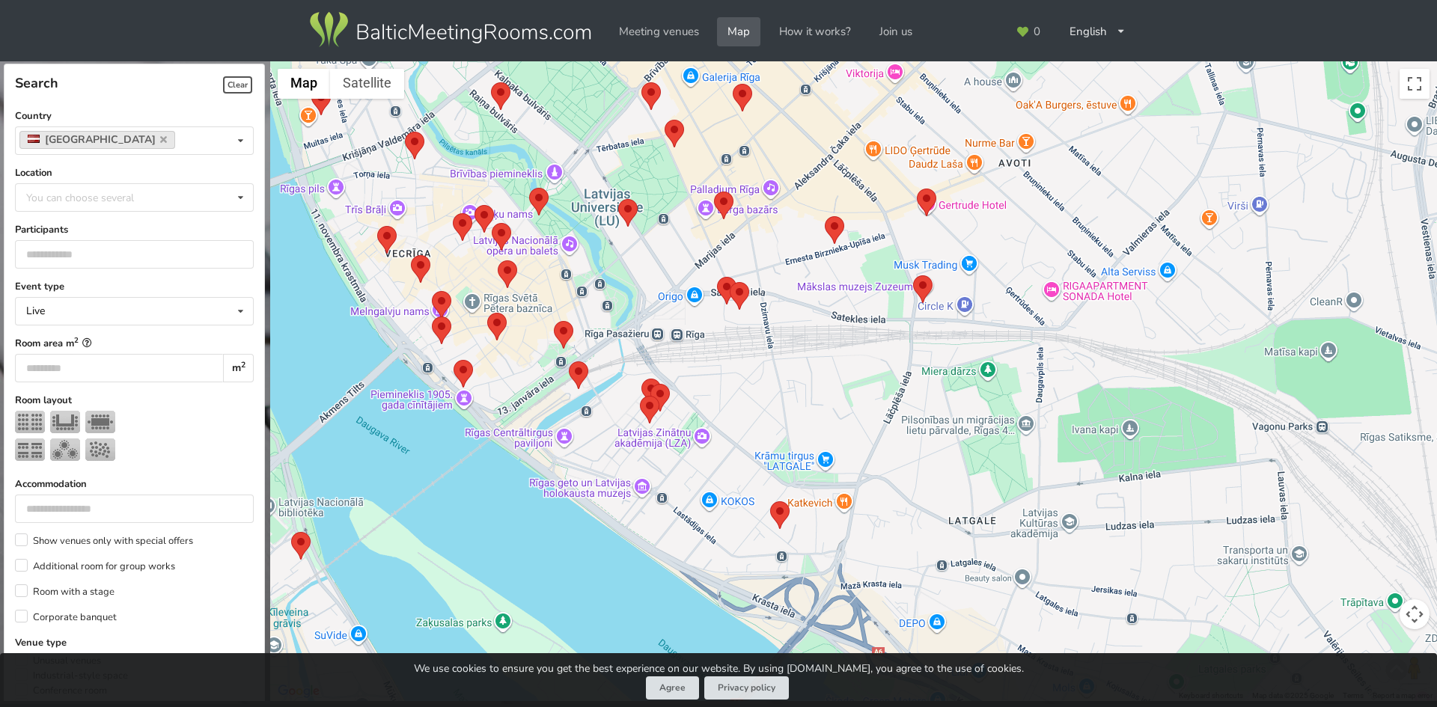
click at [650, 384] on area at bounding box center [650, 384] width 0 height 0
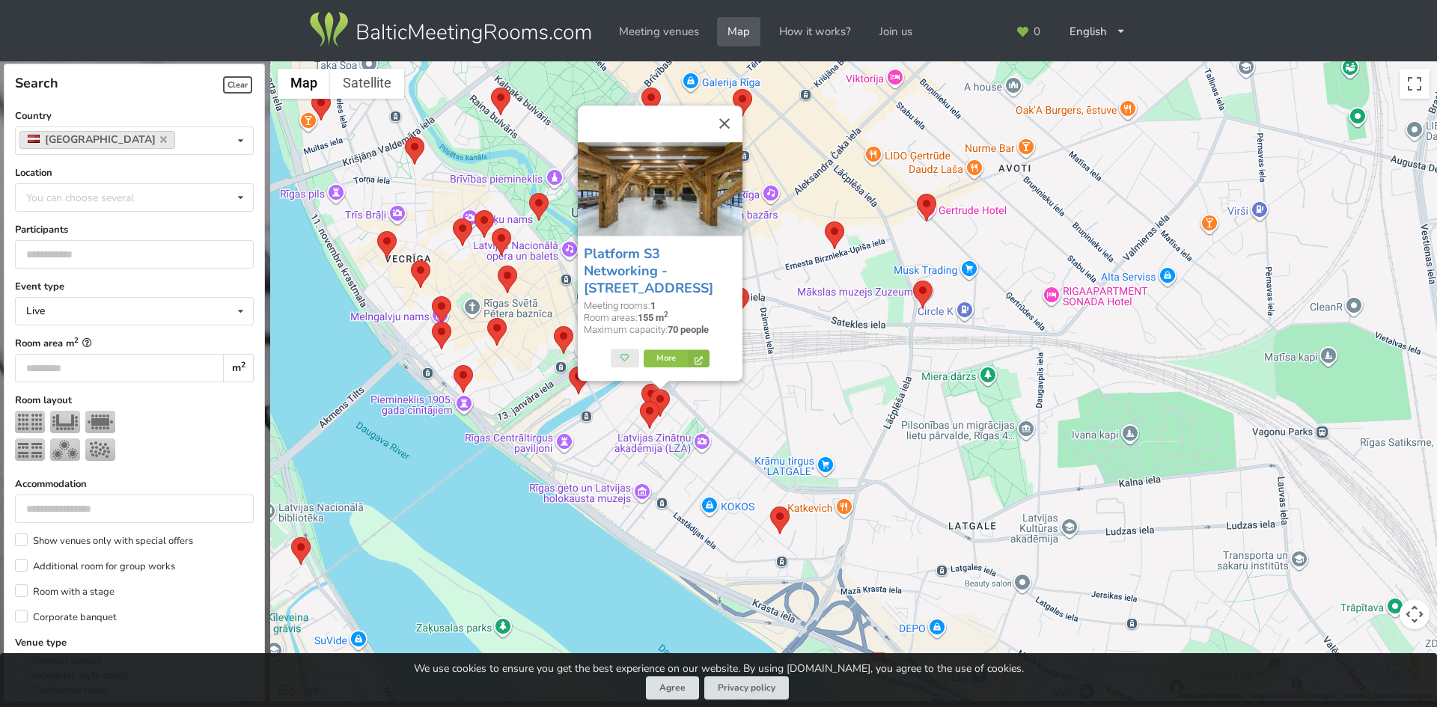
click at [641, 384] on area at bounding box center [641, 384] width 0 height 0
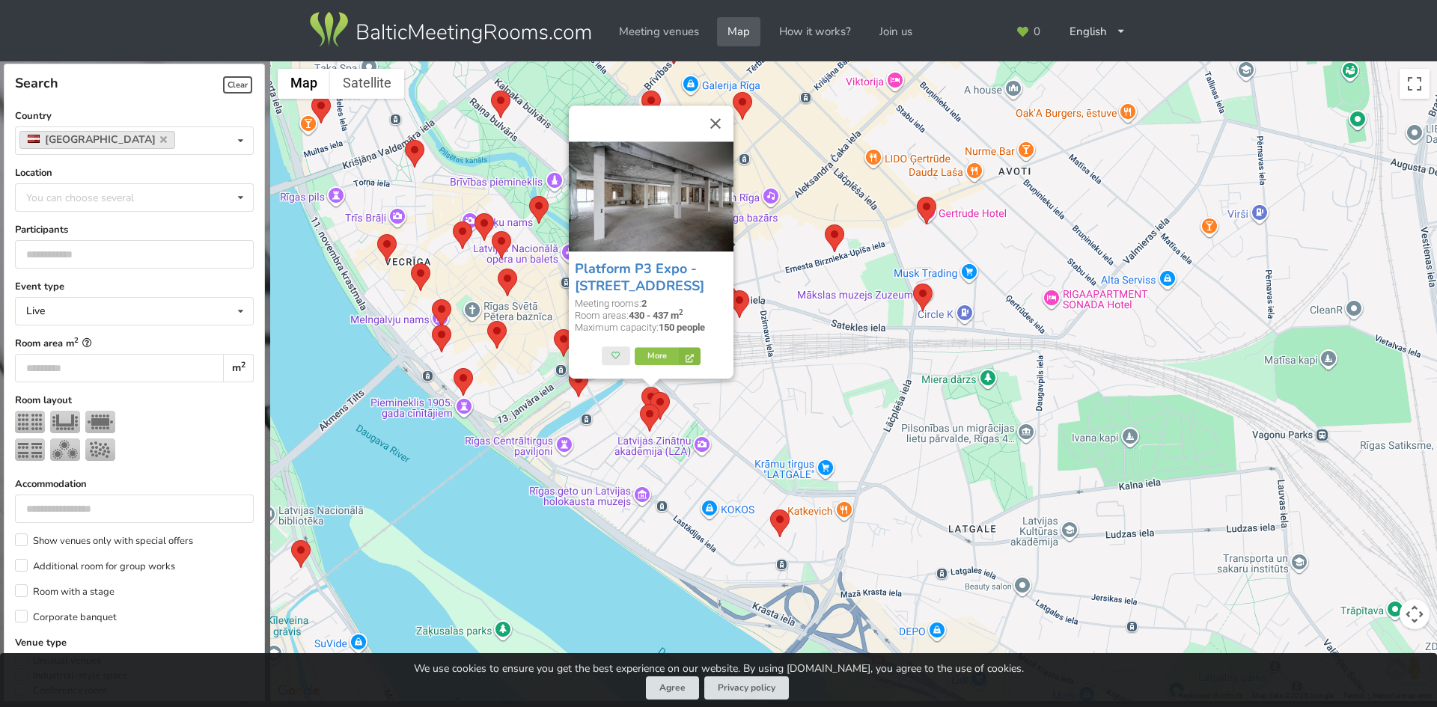
click at [650, 392] on area at bounding box center [650, 392] width 0 height 0
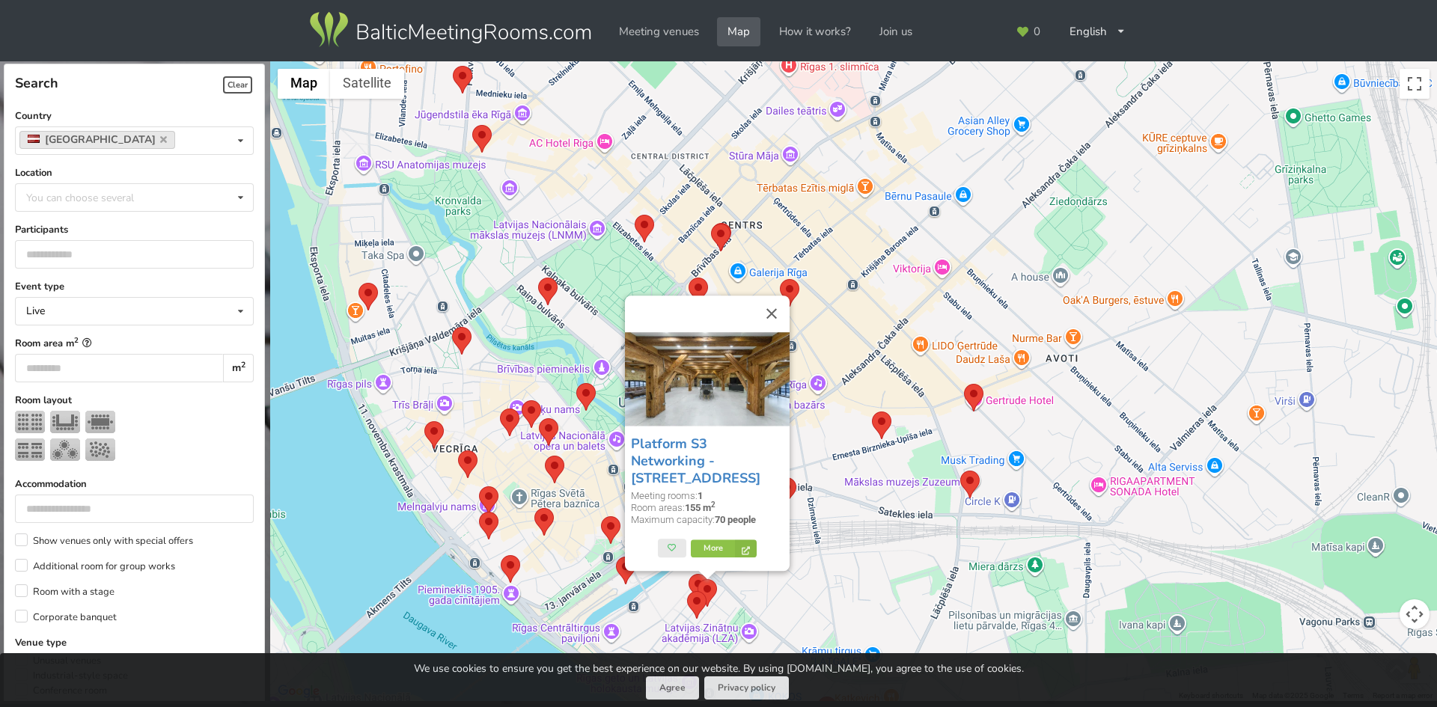
drag, startPoint x: 876, startPoint y: 252, endPoint x: 923, endPoint y: 441, distance: 194.4
click at [923, 441] on div "Platform S3 Networking - Spīķeru iela 3 Meeting rooms: 1 Room areas: 155 m 2 Ma…" at bounding box center [853, 381] width 1167 height 641
click at [780, 281] on area at bounding box center [780, 281] width 0 height 0
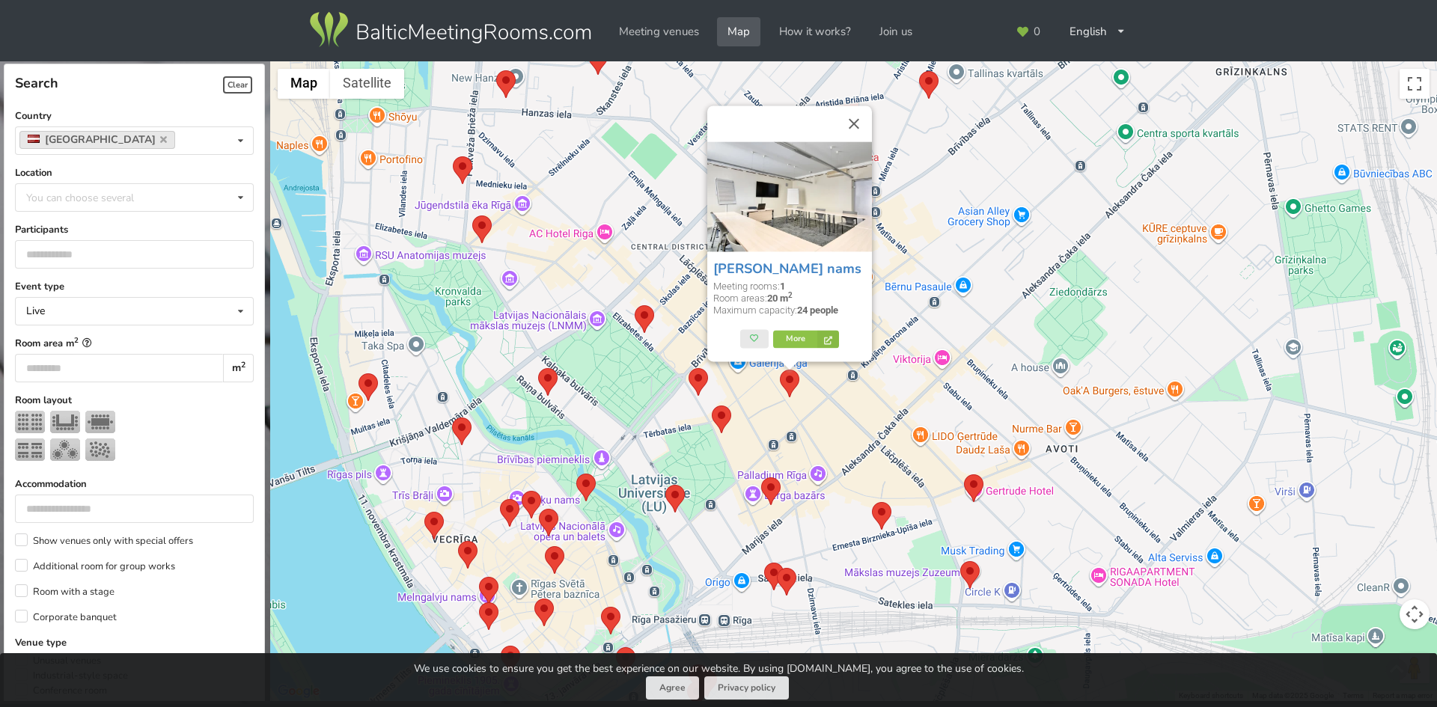
click at [712, 406] on area at bounding box center [712, 406] width 0 height 0
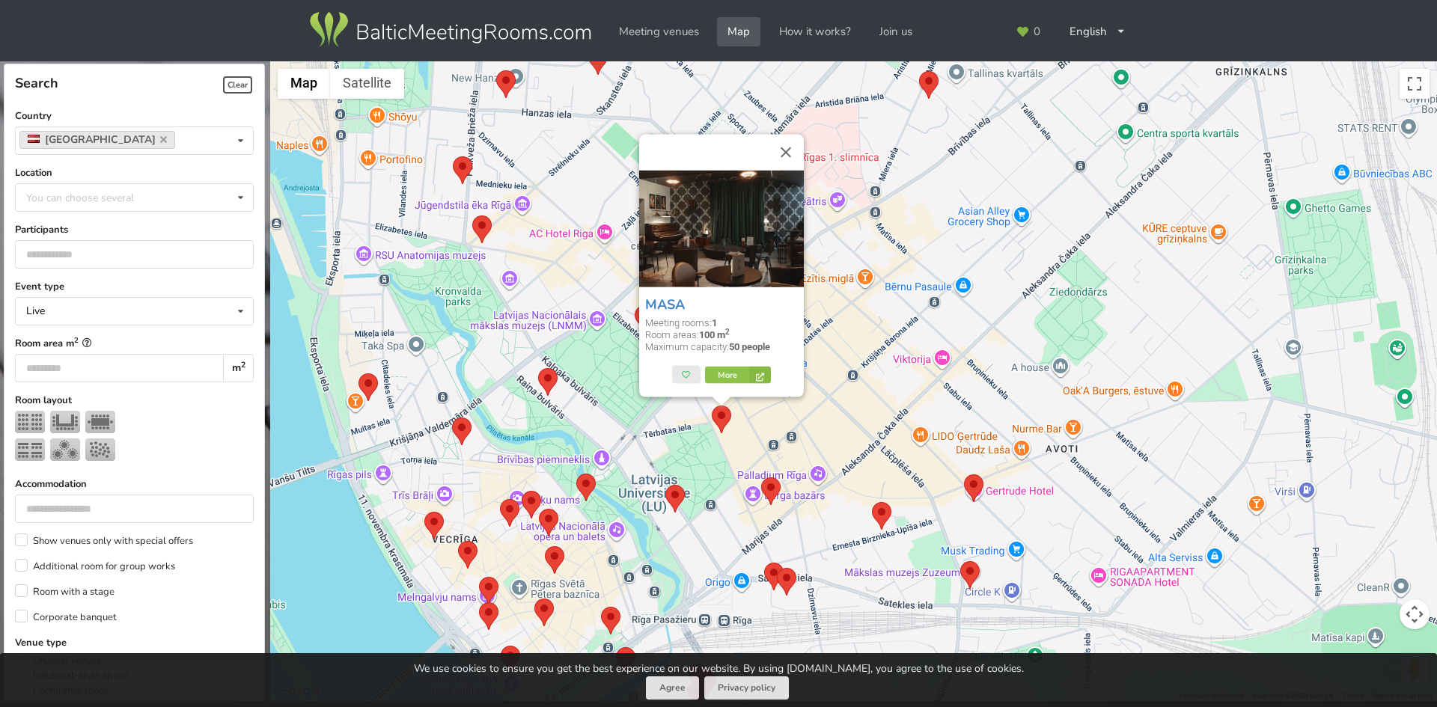
click at [665, 485] on area at bounding box center [665, 485] width 0 height 0
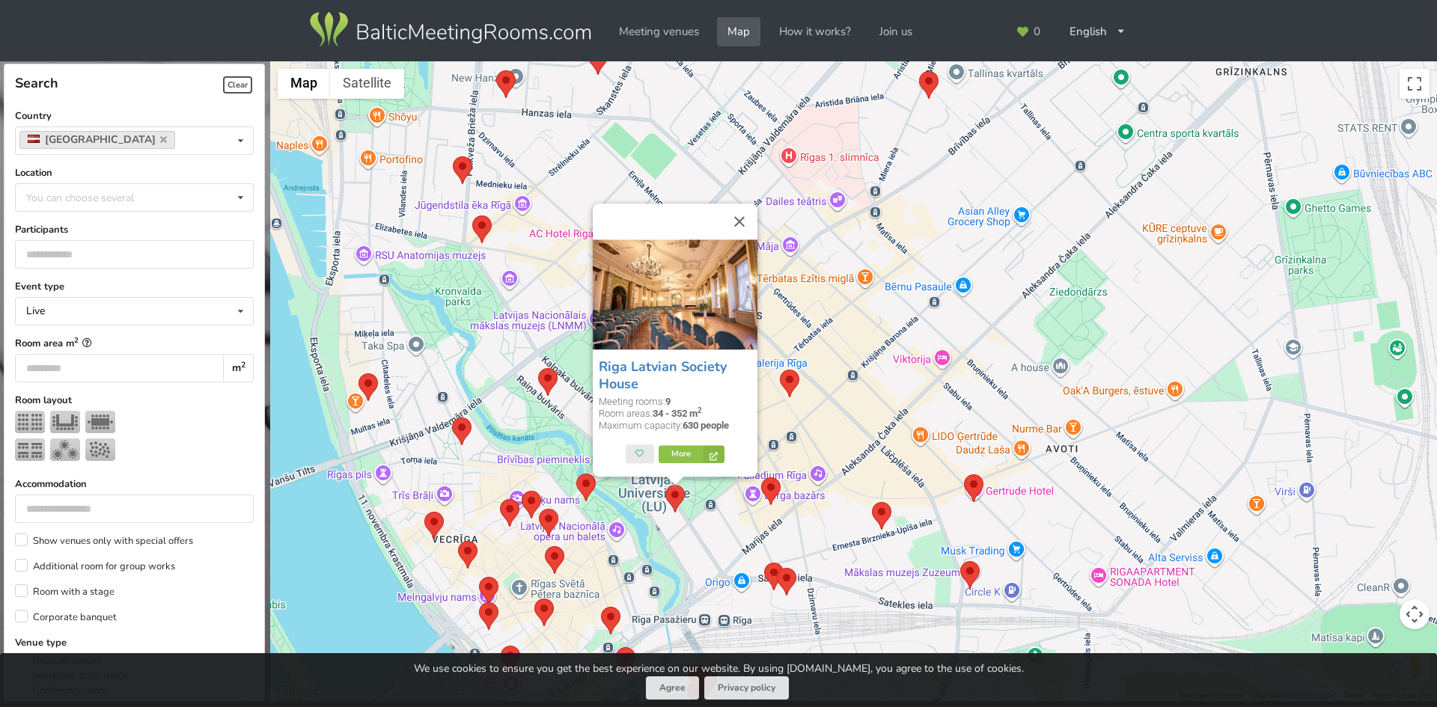
click at [840, 308] on div "Riga Latvian Society House Meeting rooms: 9 Room areas: 34 - 352 m 2 Maximum ca…" at bounding box center [853, 381] width 1167 height 641
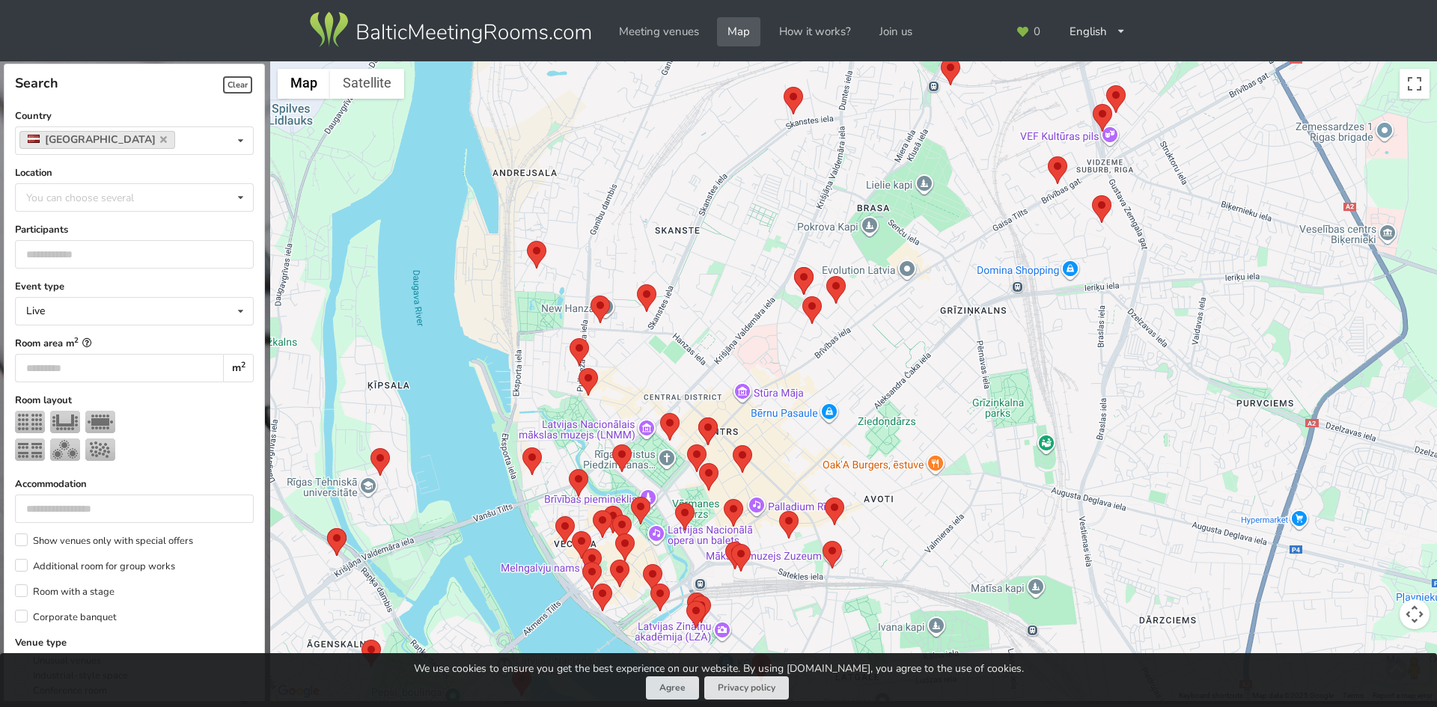
drag, startPoint x: 915, startPoint y: 193, endPoint x: 801, endPoint y: 372, distance: 212.0
click at [801, 370] on div at bounding box center [853, 381] width 1167 height 641
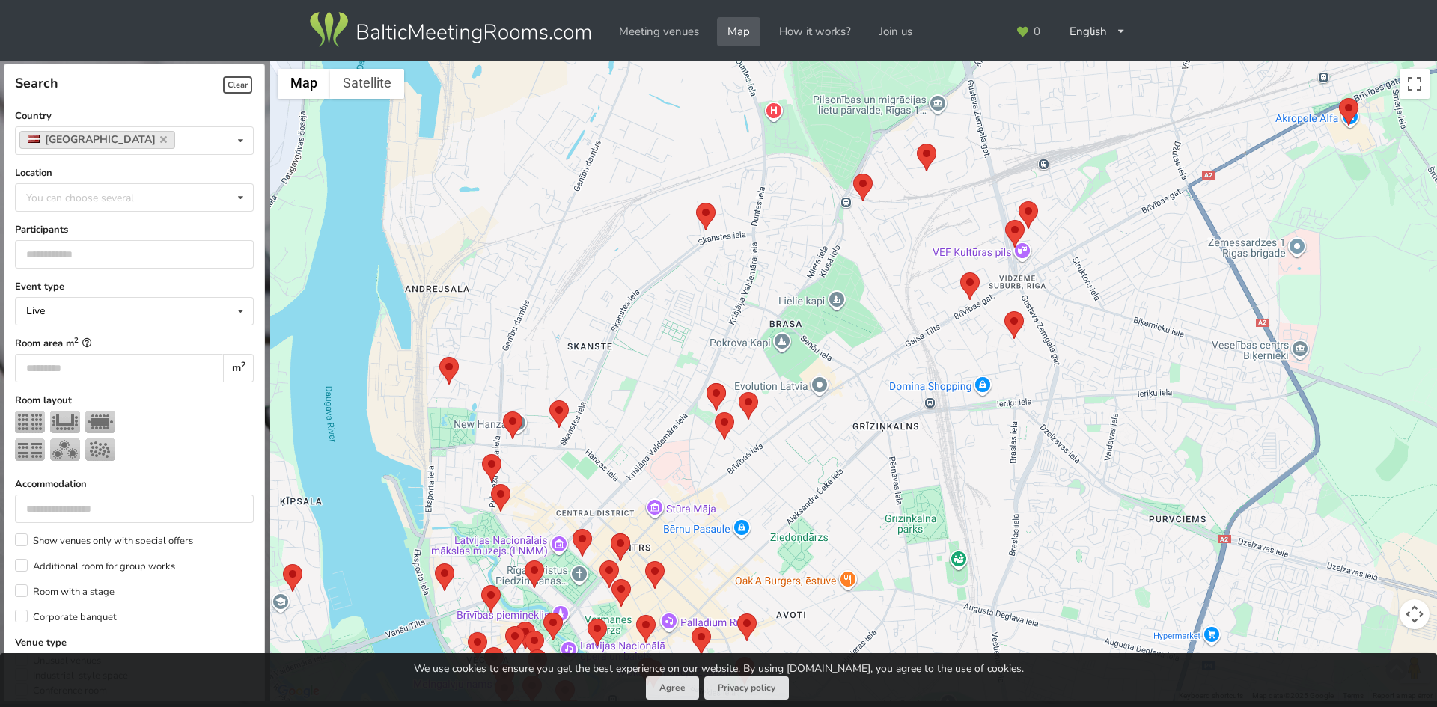
drag, startPoint x: 1046, startPoint y: 279, endPoint x: 908, endPoint y: 397, distance: 181.5
click at [908, 397] on div at bounding box center [853, 381] width 1167 height 641
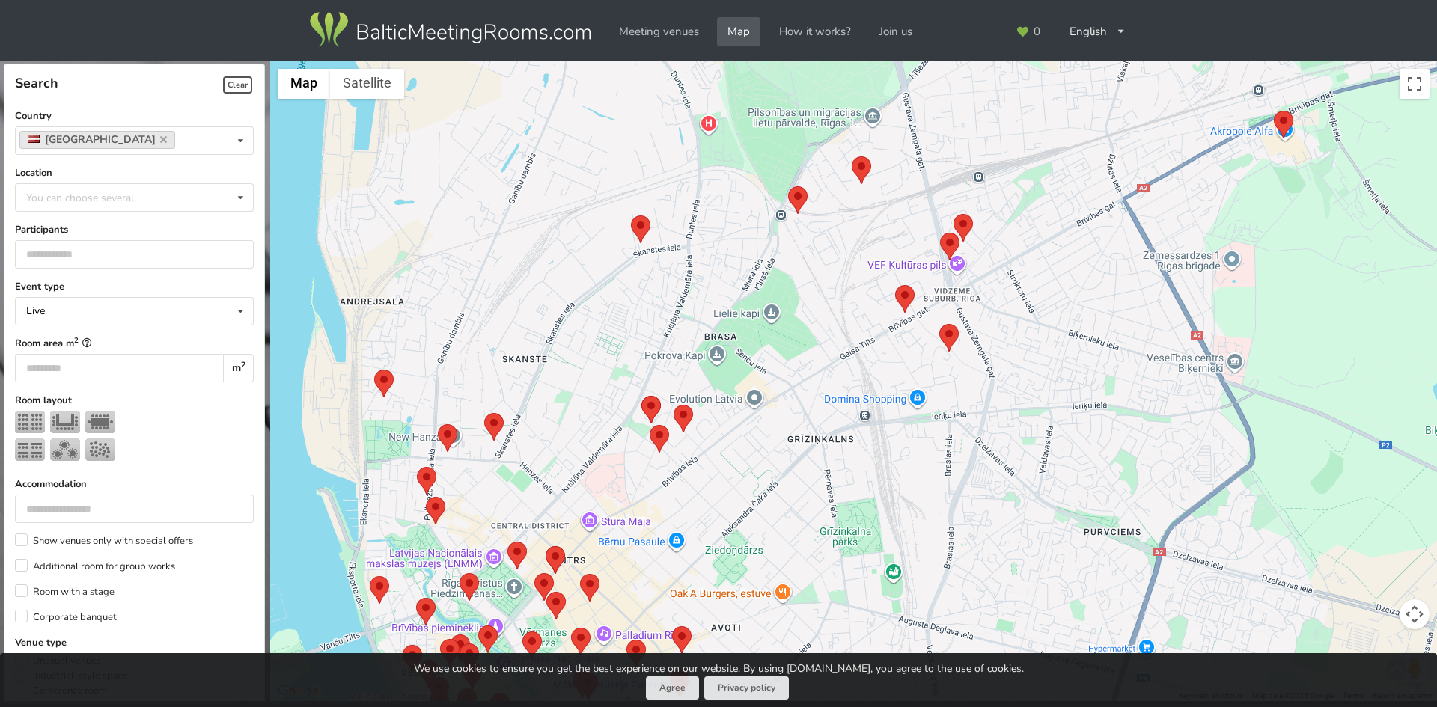
click at [895, 285] on area at bounding box center [895, 285] width 0 height 0
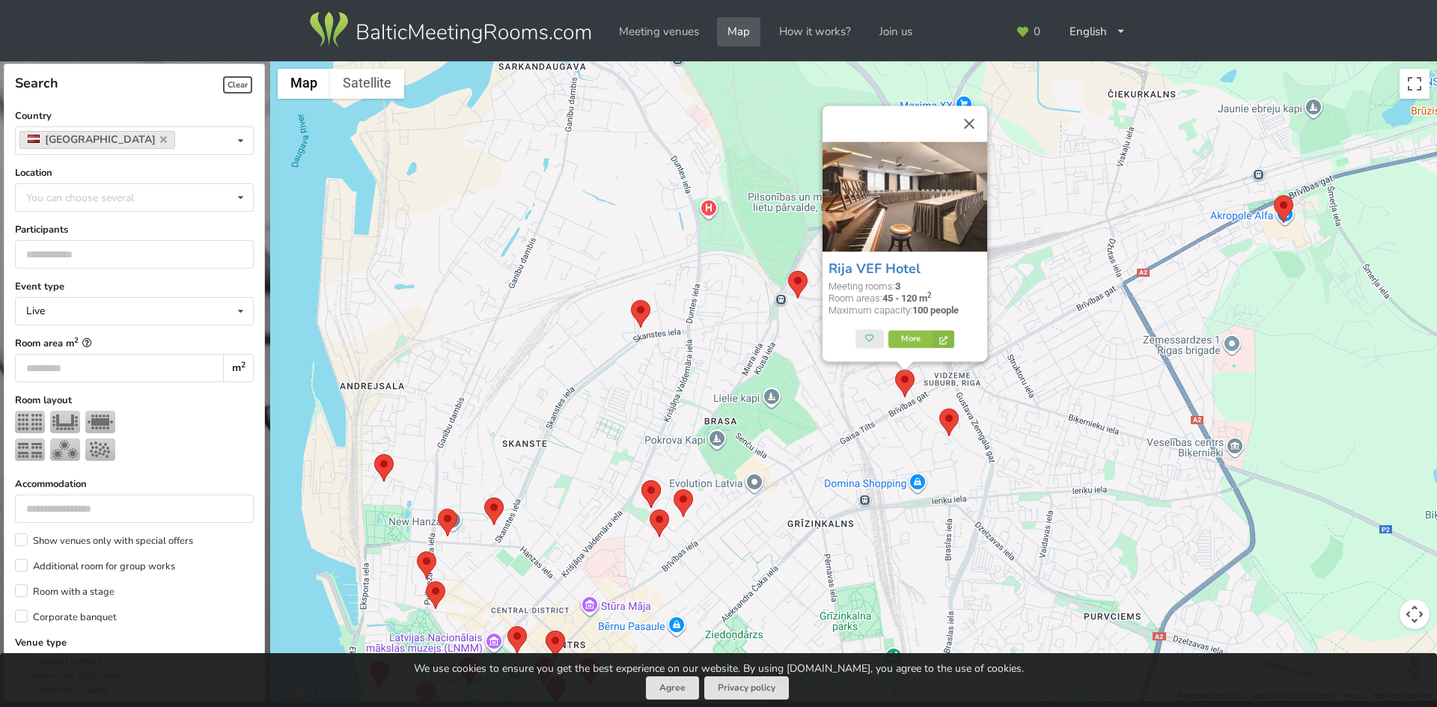
click at [939, 409] on area at bounding box center [939, 409] width 0 height 0
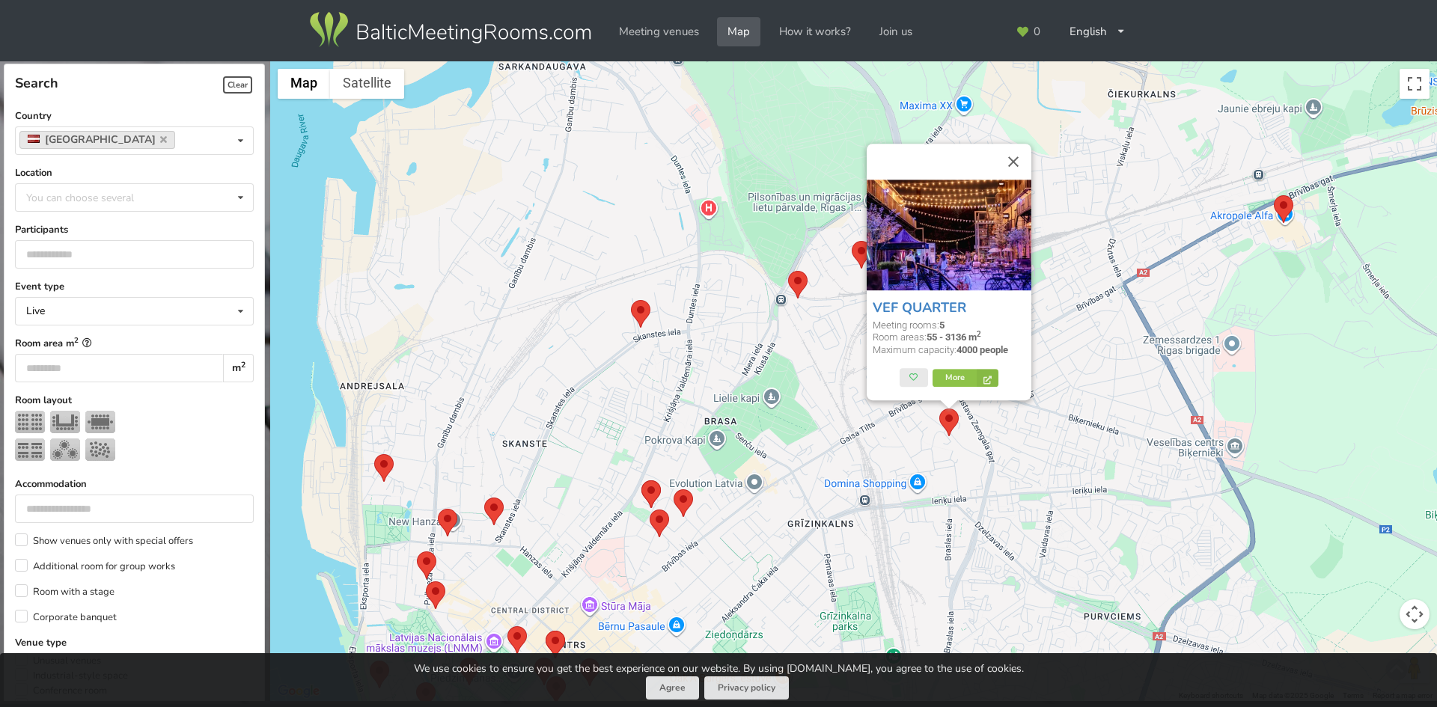
click at [674, 489] on area at bounding box center [674, 489] width 0 height 0
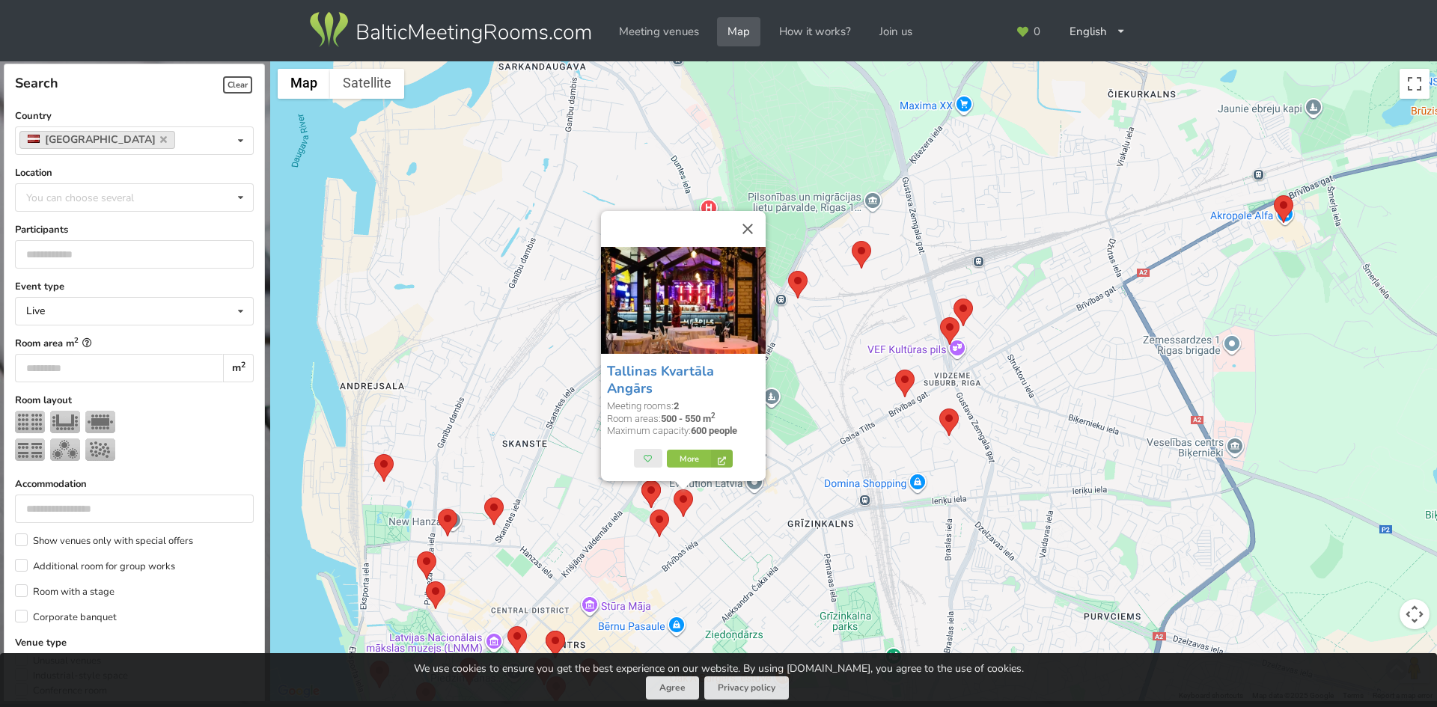
click at [641, 480] on area at bounding box center [641, 480] width 0 height 0
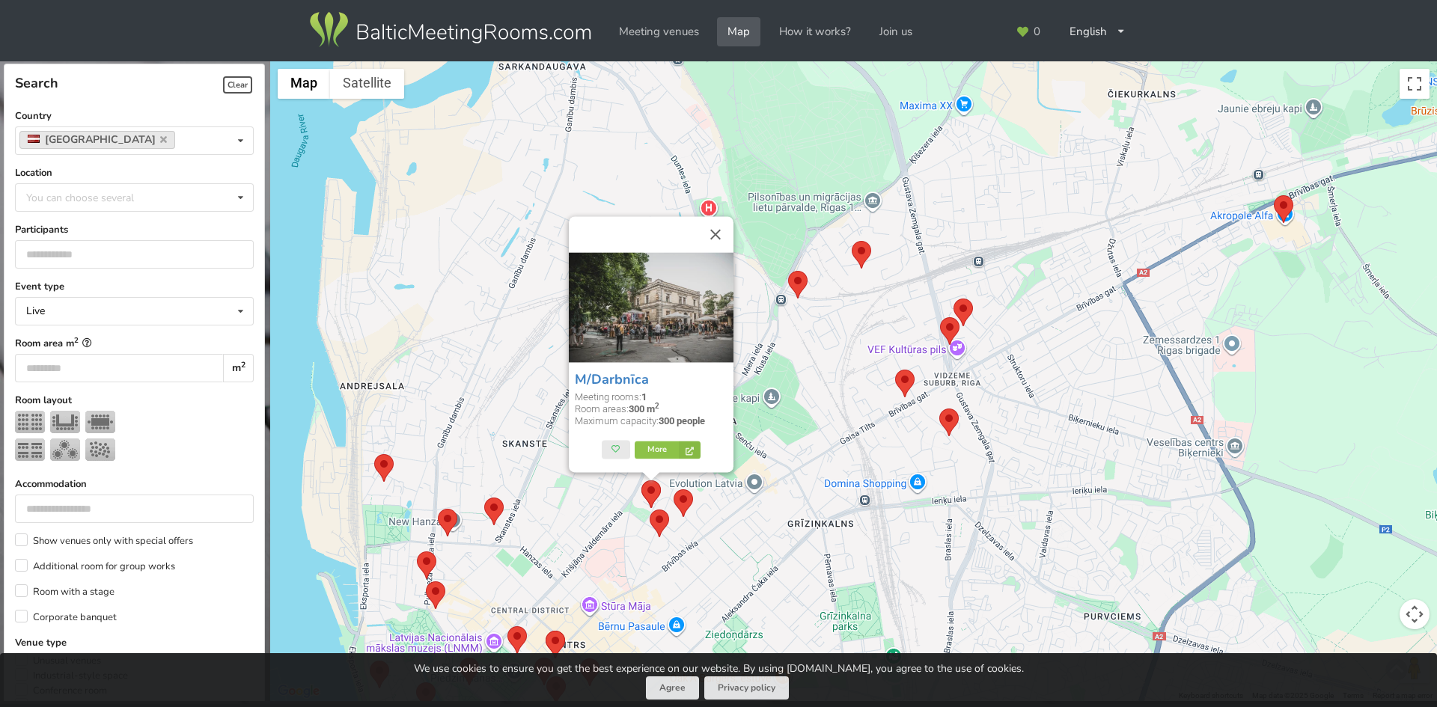
click at [650, 510] on area at bounding box center [650, 510] width 0 height 0
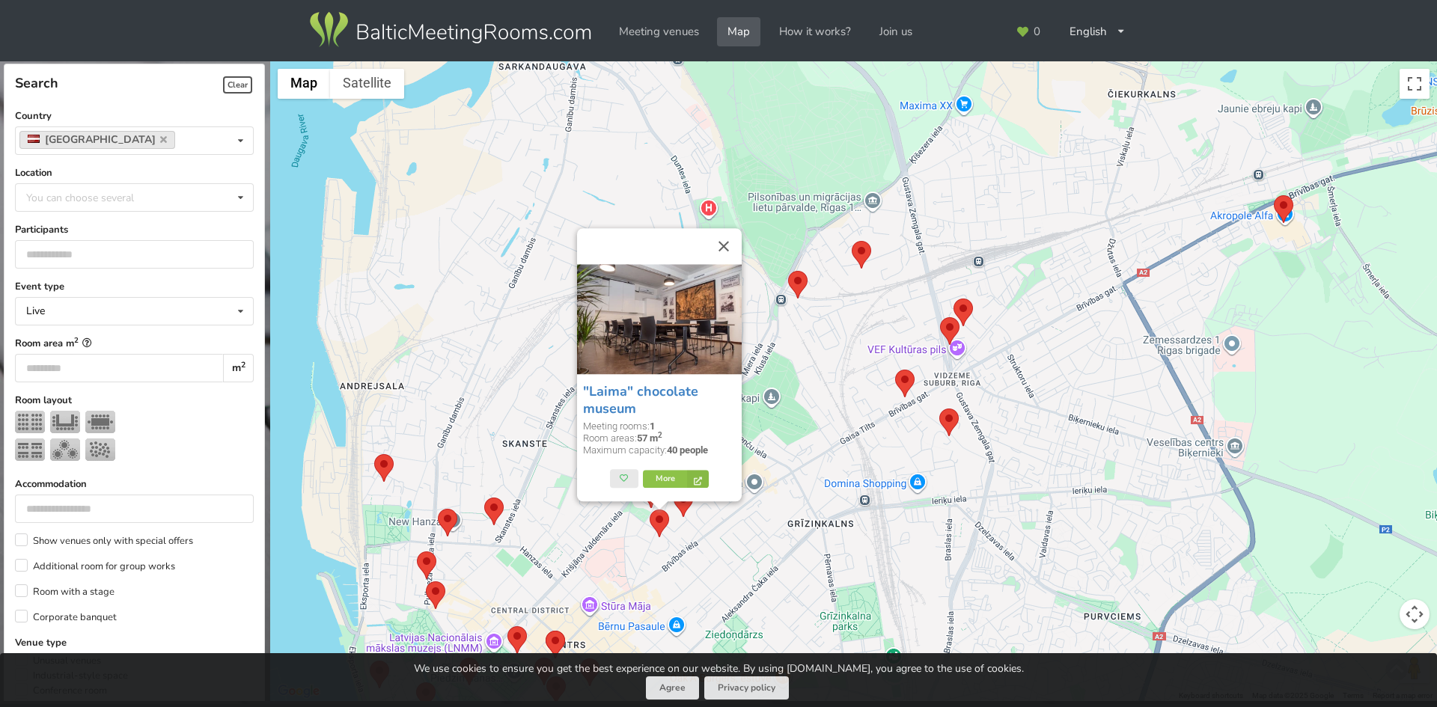
click at [788, 271] on area at bounding box center [788, 271] width 0 height 0
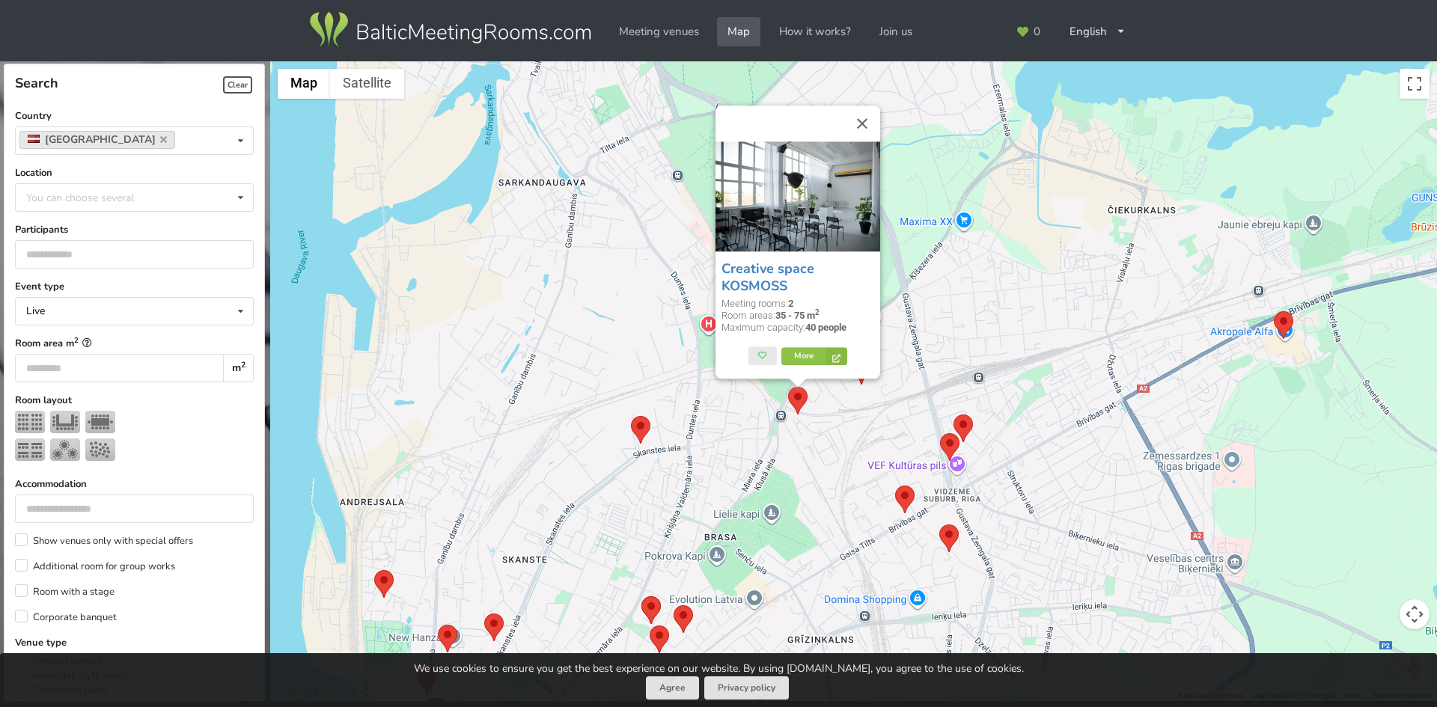
click at [631, 416] on area at bounding box center [631, 416] width 0 height 0
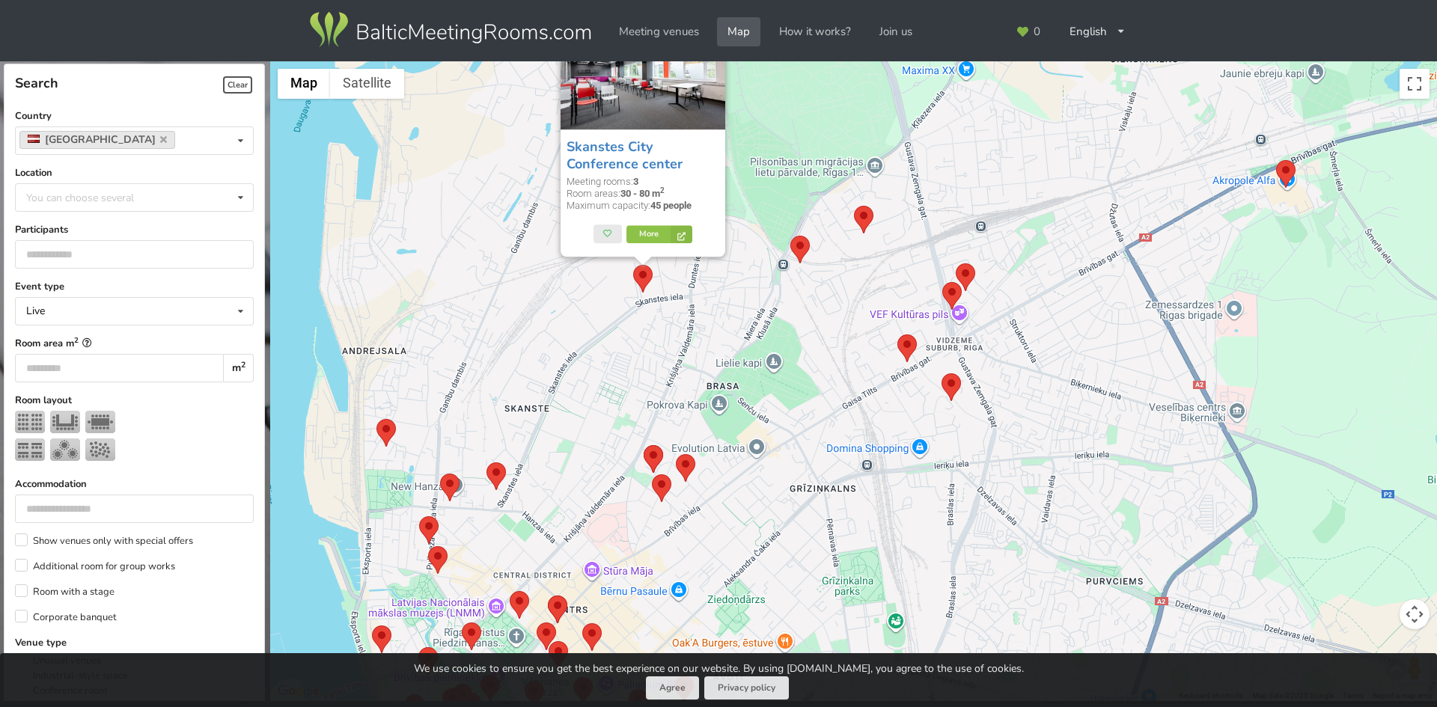
drag, startPoint x: 674, startPoint y: 469, endPoint x: 679, endPoint y: 310, distance: 159.5
click at [679, 311] on div "Skanstes City Conference center Meeting rooms: 3 Room areas: 30 - 80 m 2 Maximu…" at bounding box center [853, 381] width 1167 height 641
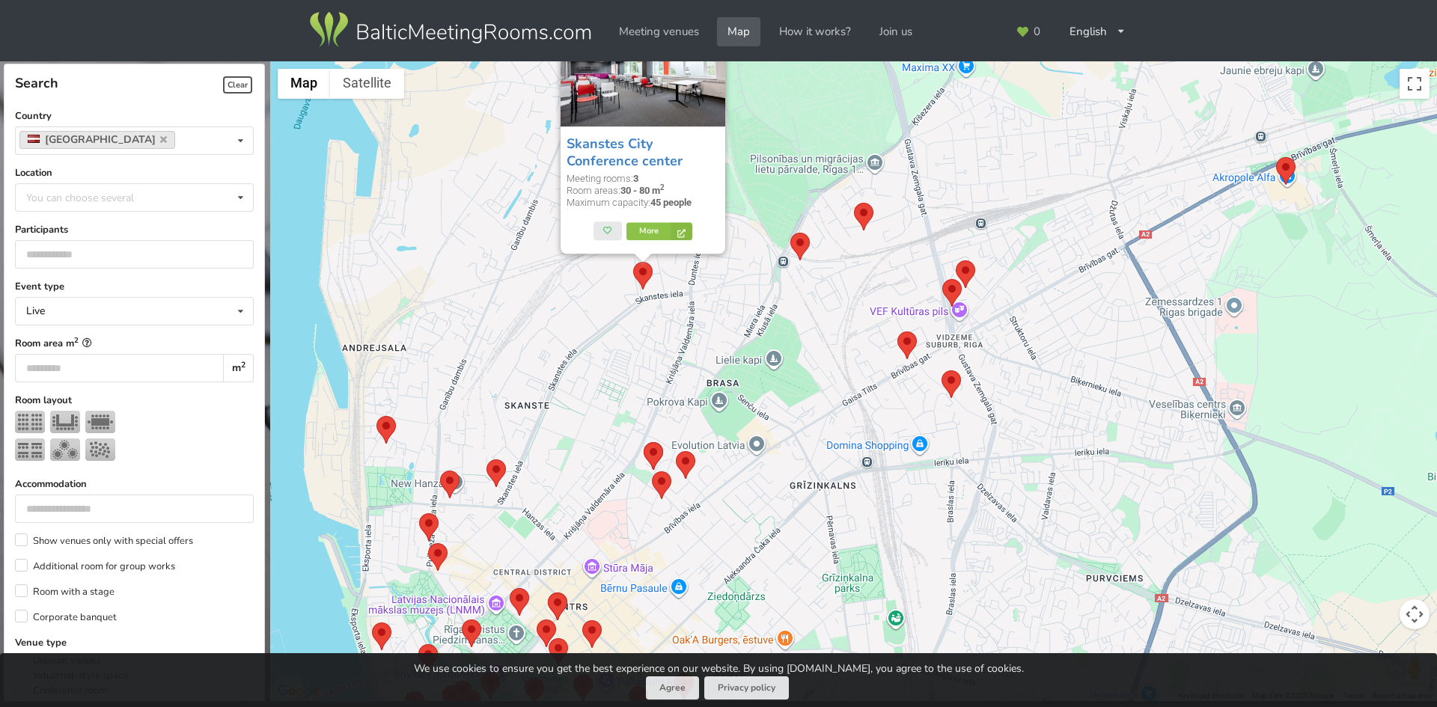
click at [1276, 157] on area at bounding box center [1276, 157] width 0 height 0
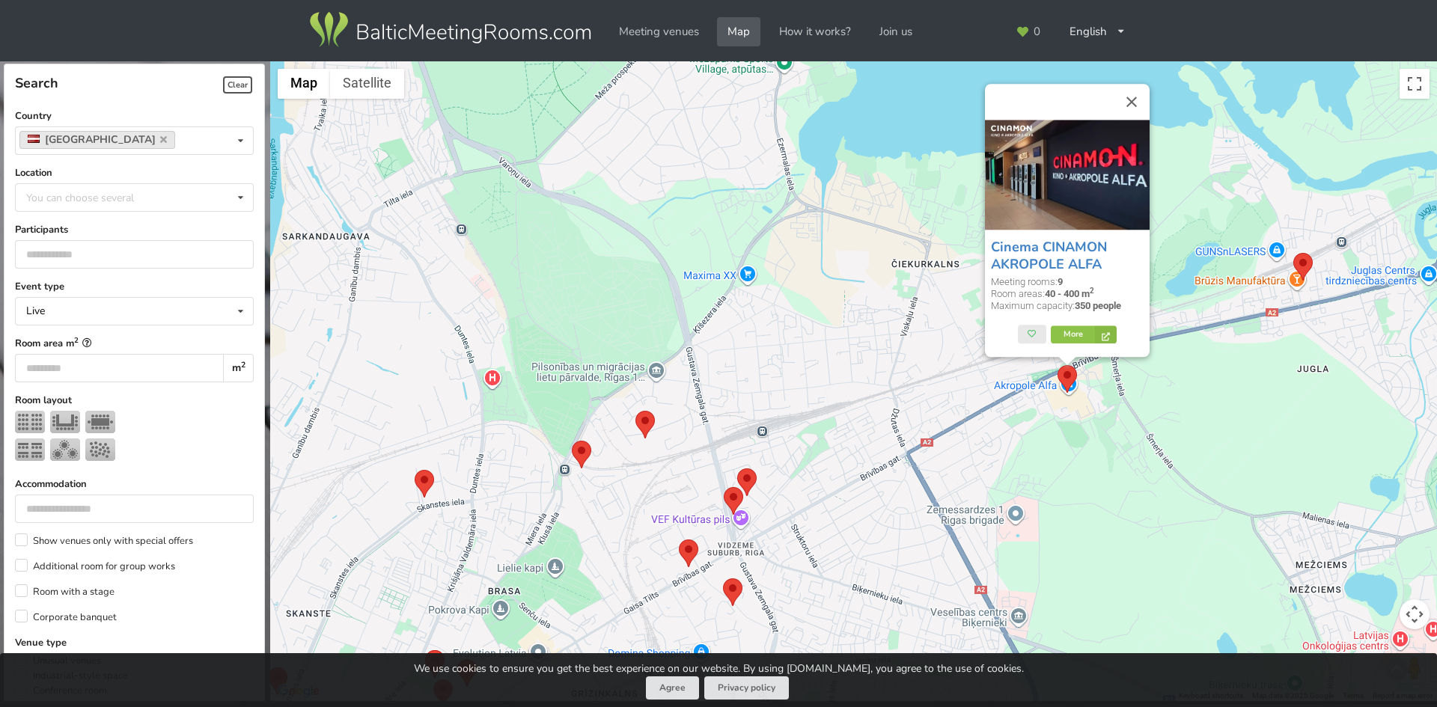
drag, startPoint x: 1180, startPoint y: 460, endPoint x: 941, endPoint y: 430, distance: 240.7
click at [941, 431] on div "Cinema CINAMON AKROPOLE ALFA Meeting rooms: 9 Room areas: 40 - 400 m 2 Maximum …" at bounding box center [853, 381] width 1167 height 641
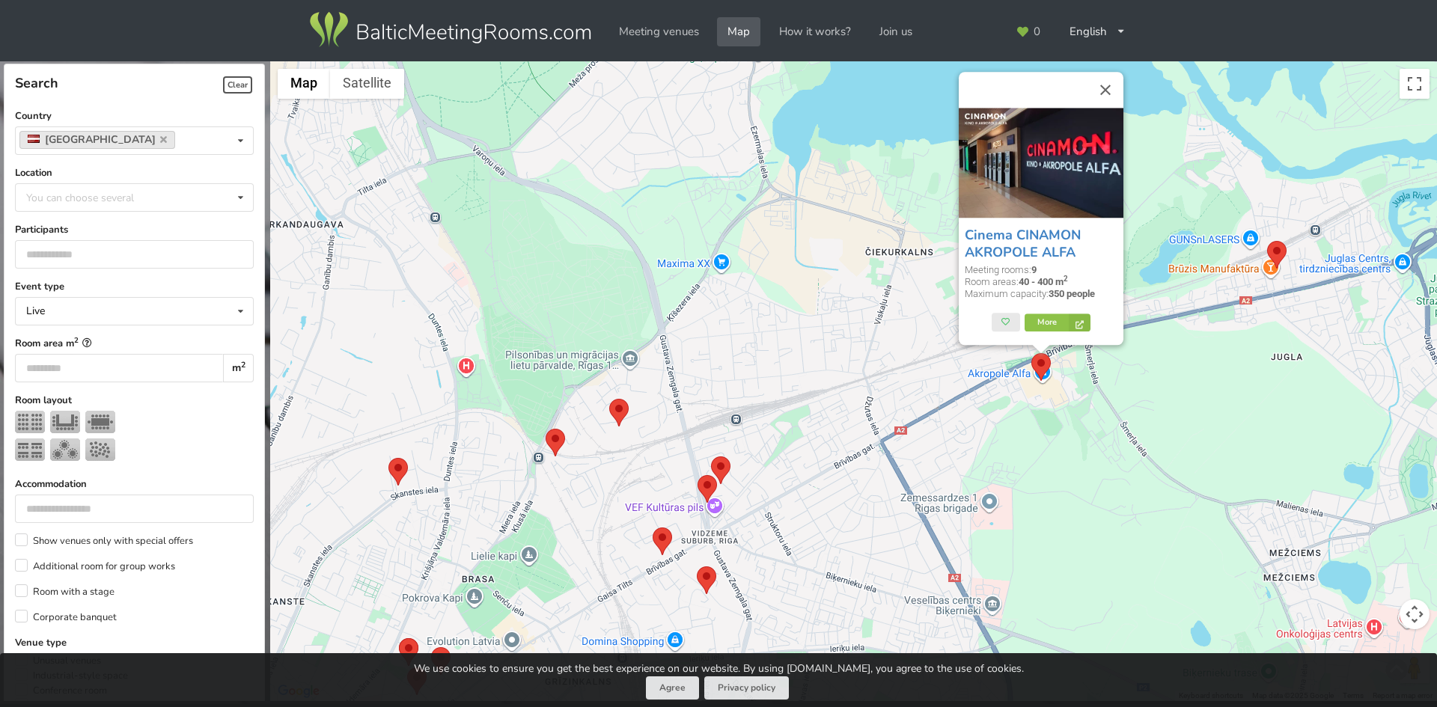
click at [1267, 241] on area at bounding box center [1267, 241] width 0 height 0
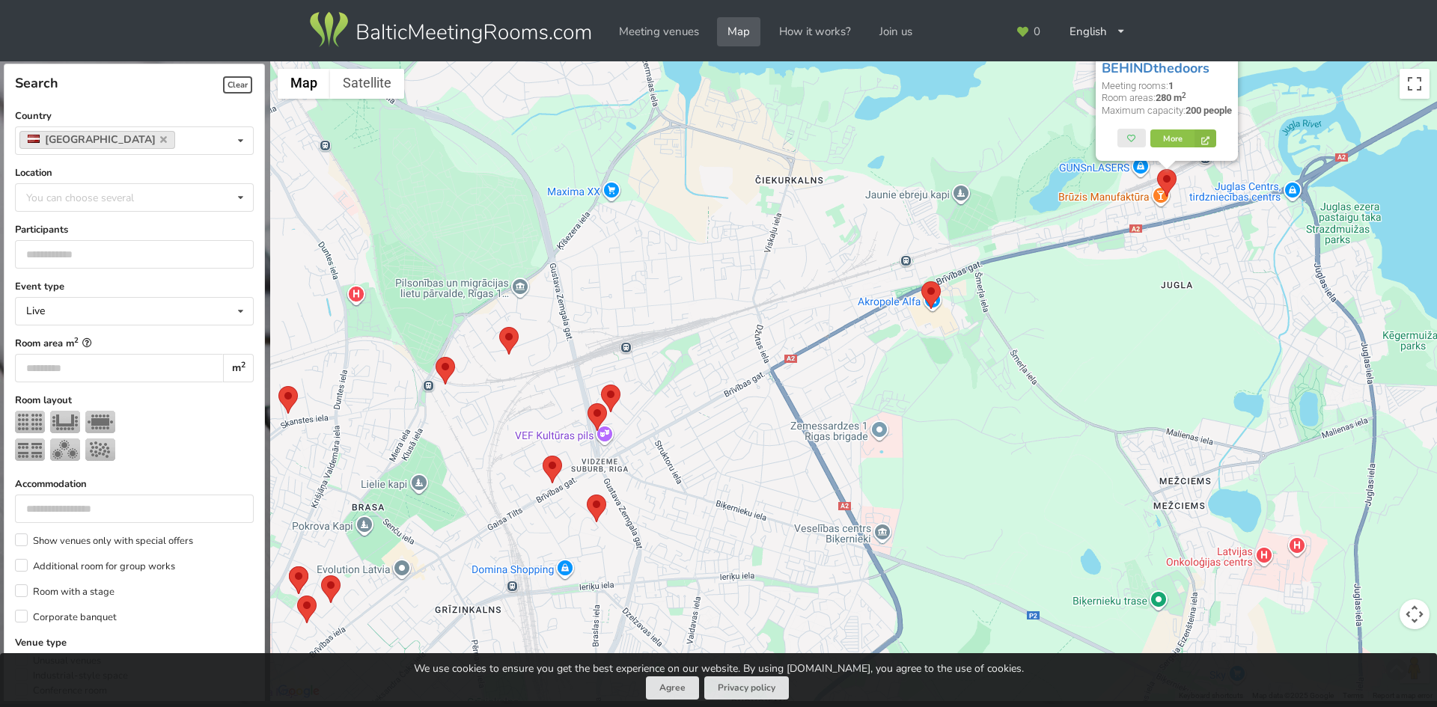
drag, startPoint x: 1191, startPoint y: 297, endPoint x: 1084, endPoint y: 182, distance: 157.3
click at [1084, 182] on div "BEHINDthedoors Meeting rooms: 1 Room areas: 280 m 2 Maximum capacity: 200 peopl…" at bounding box center [853, 381] width 1167 height 641
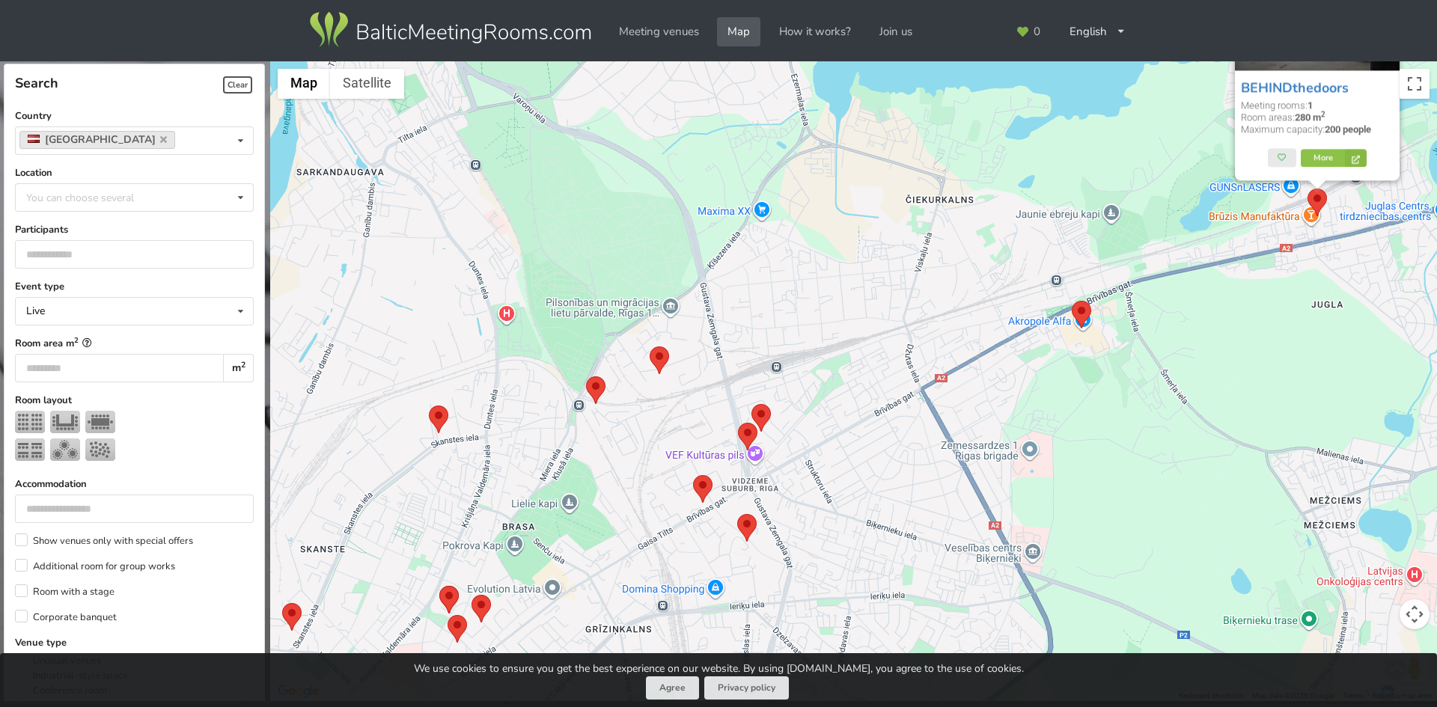
drag, startPoint x: 938, startPoint y: 389, endPoint x: 1109, endPoint y: 422, distance: 173.8
click at [1108, 427] on div "BEHINDthedoors Meeting rooms: 1 Room areas: 280 m 2 Maximum capacity: 200 peopl…" at bounding box center [853, 381] width 1167 height 641
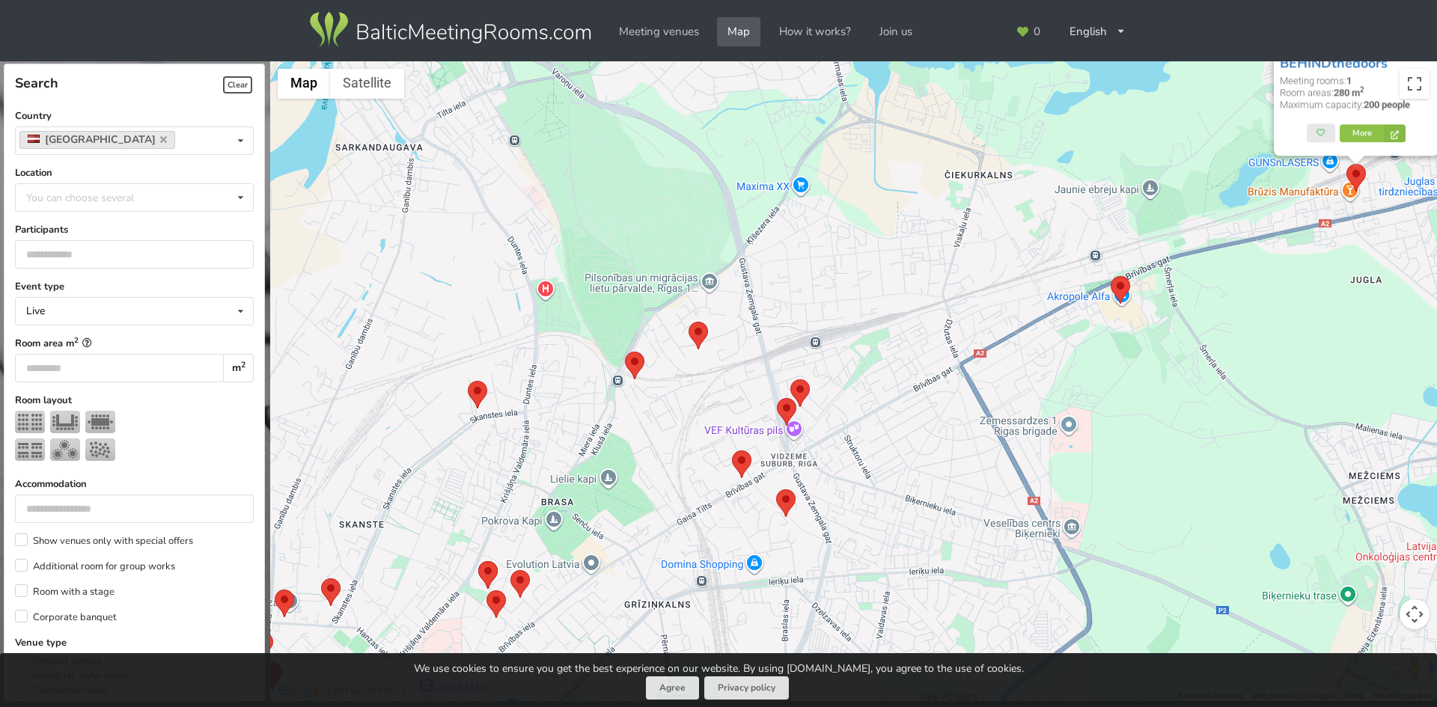
drag, startPoint x: 865, startPoint y: 545, endPoint x: 1270, endPoint y: 294, distance: 476.2
click at [1266, 306] on div "BEHINDthedoors Meeting rooms: 1 Room areas: 280 m 2 Maximum capacity: 200 peopl…" at bounding box center [853, 381] width 1167 height 641
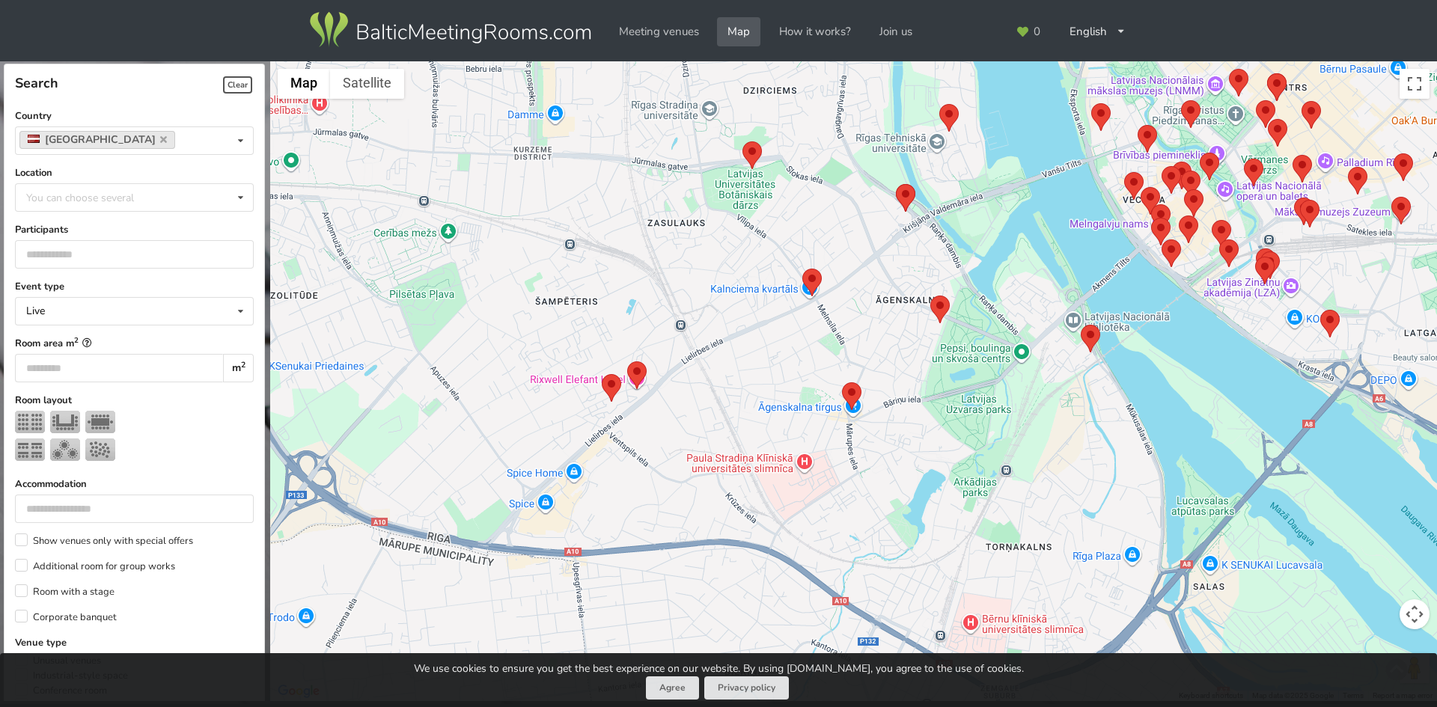
drag, startPoint x: 801, startPoint y: 356, endPoint x: 873, endPoint y: 309, distance: 85.9
click at [873, 309] on div "BEHINDthedoors Meeting rooms: 1 Room areas: 280 m 2 Maximum capacity: 200 peopl…" at bounding box center [853, 381] width 1167 height 641
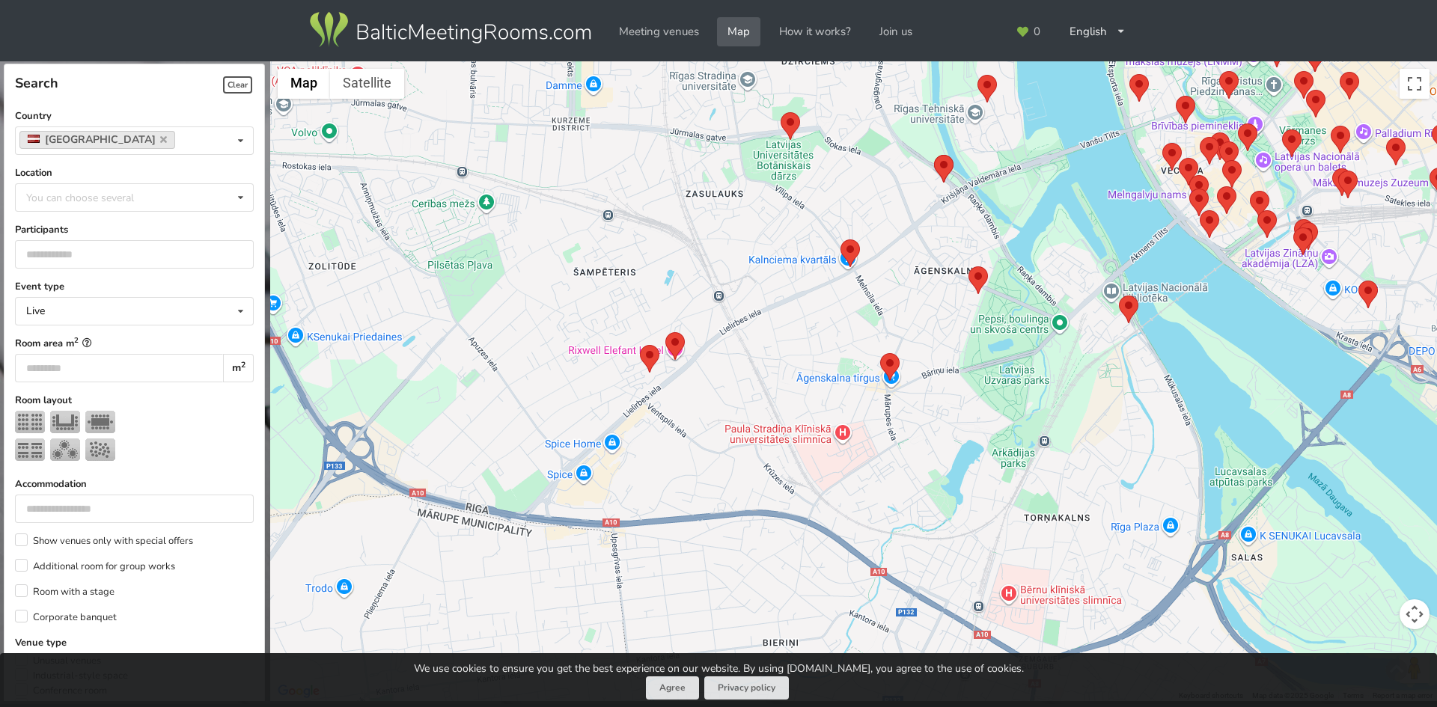
click at [640, 345] on area at bounding box center [640, 345] width 0 height 0
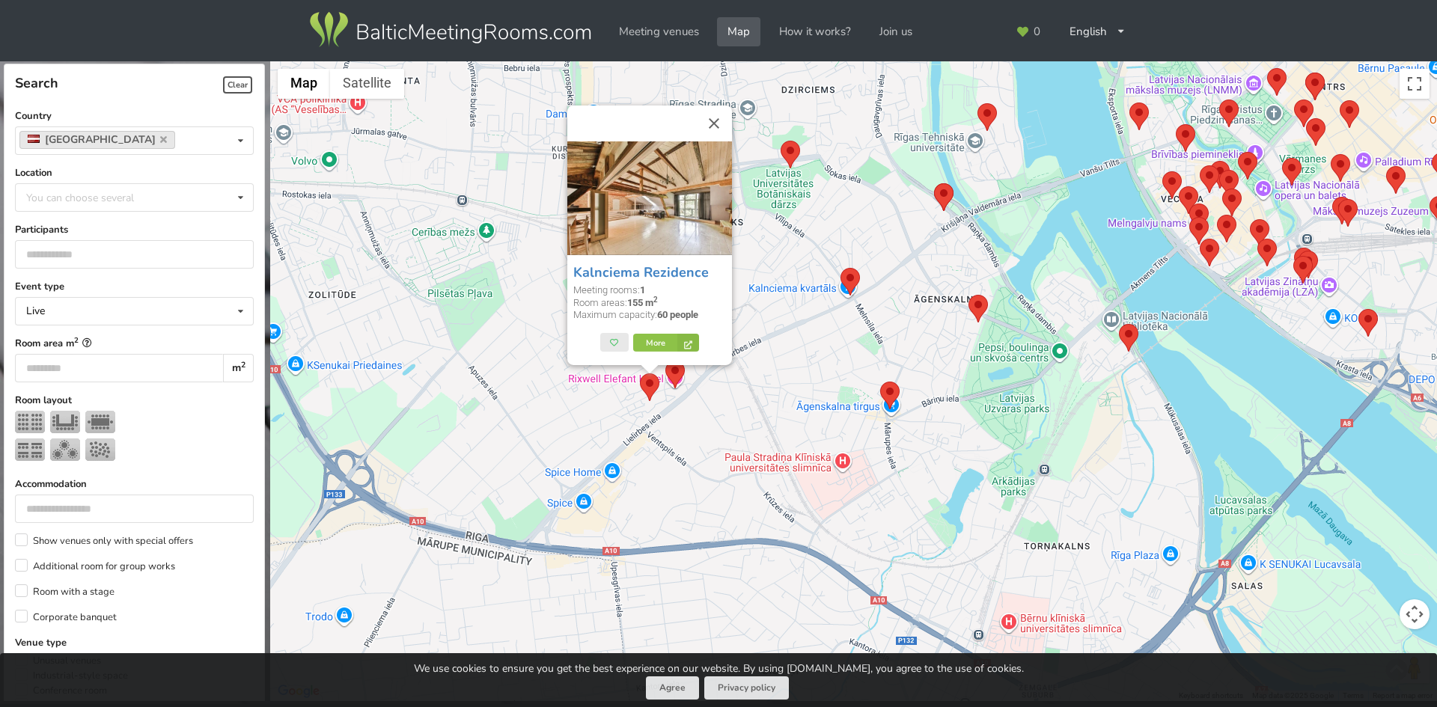
click at [840, 268] on area at bounding box center [840, 268] width 0 height 0
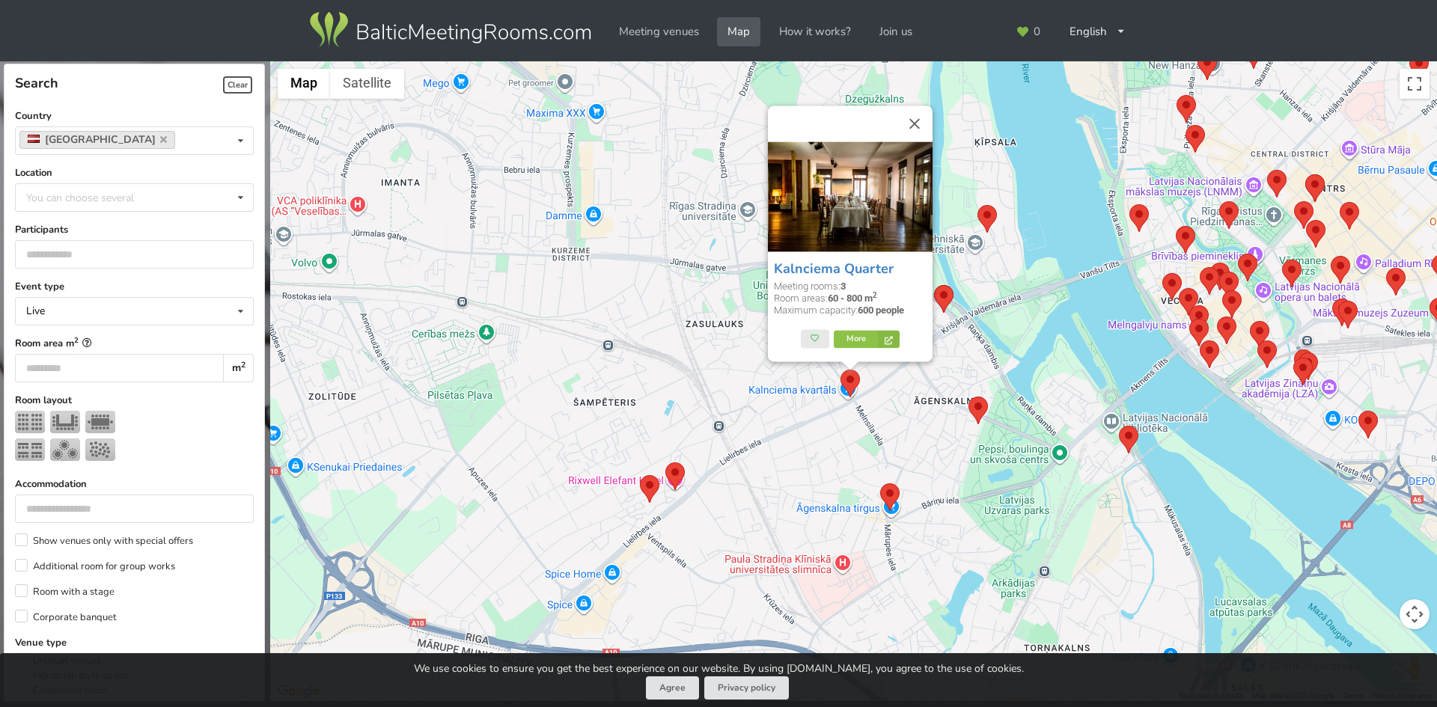
click at [880, 483] on area at bounding box center [880, 483] width 0 height 0
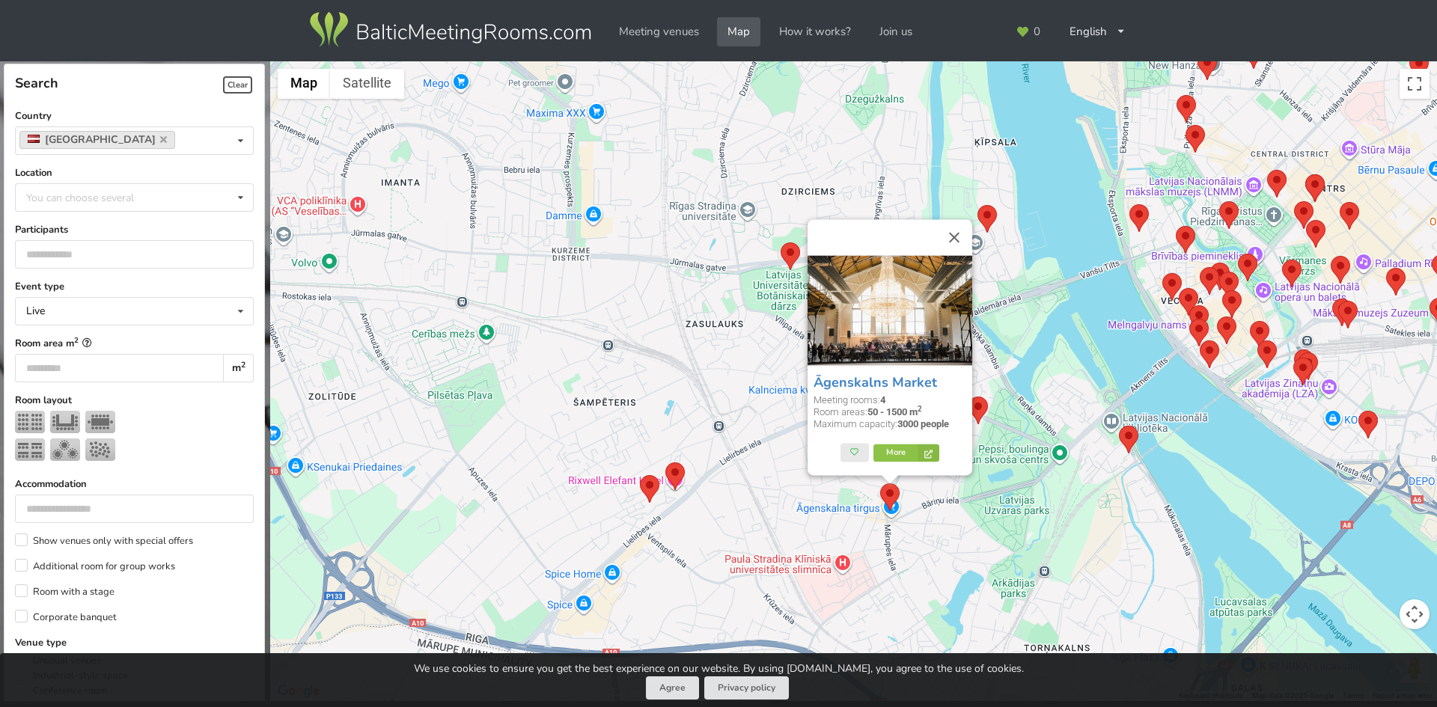
click at [968, 397] on area at bounding box center [968, 397] width 0 height 0
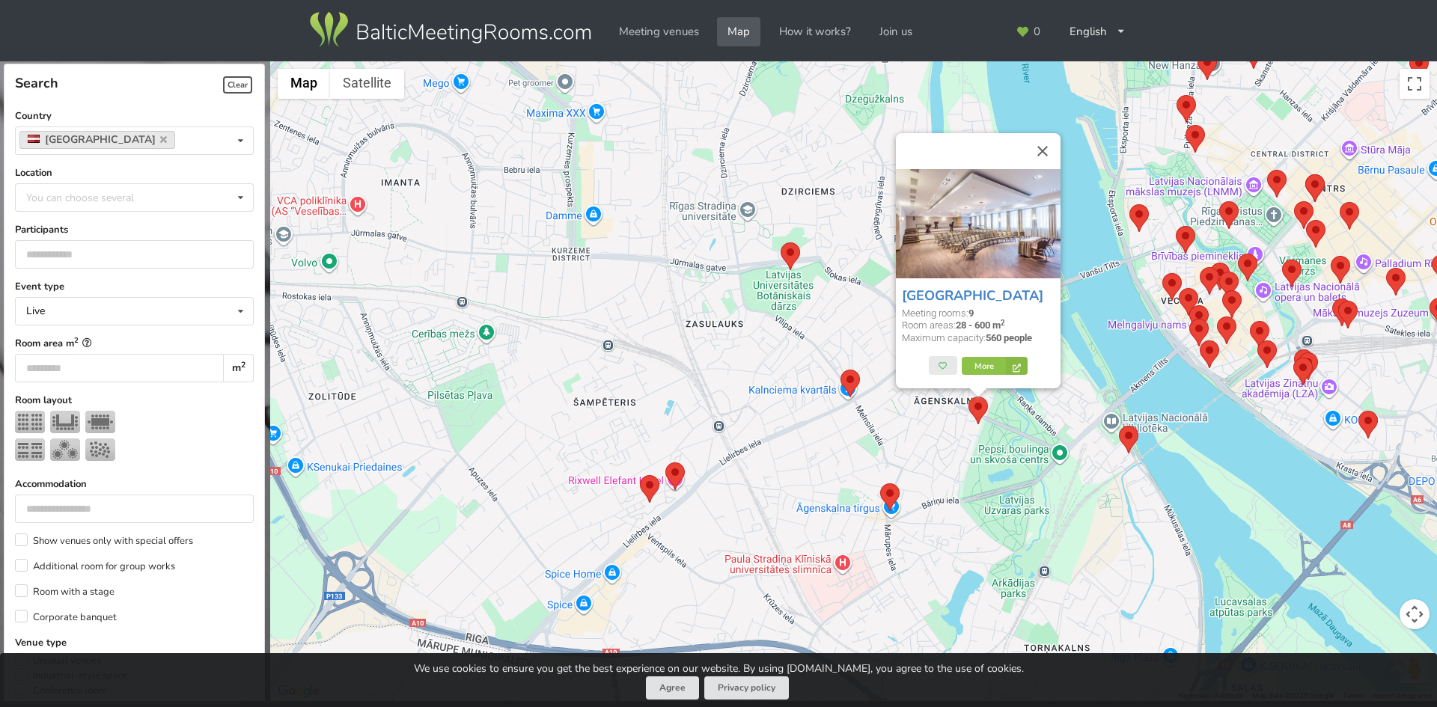
click at [1119, 426] on area at bounding box center [1119, 426] width 0 height 0
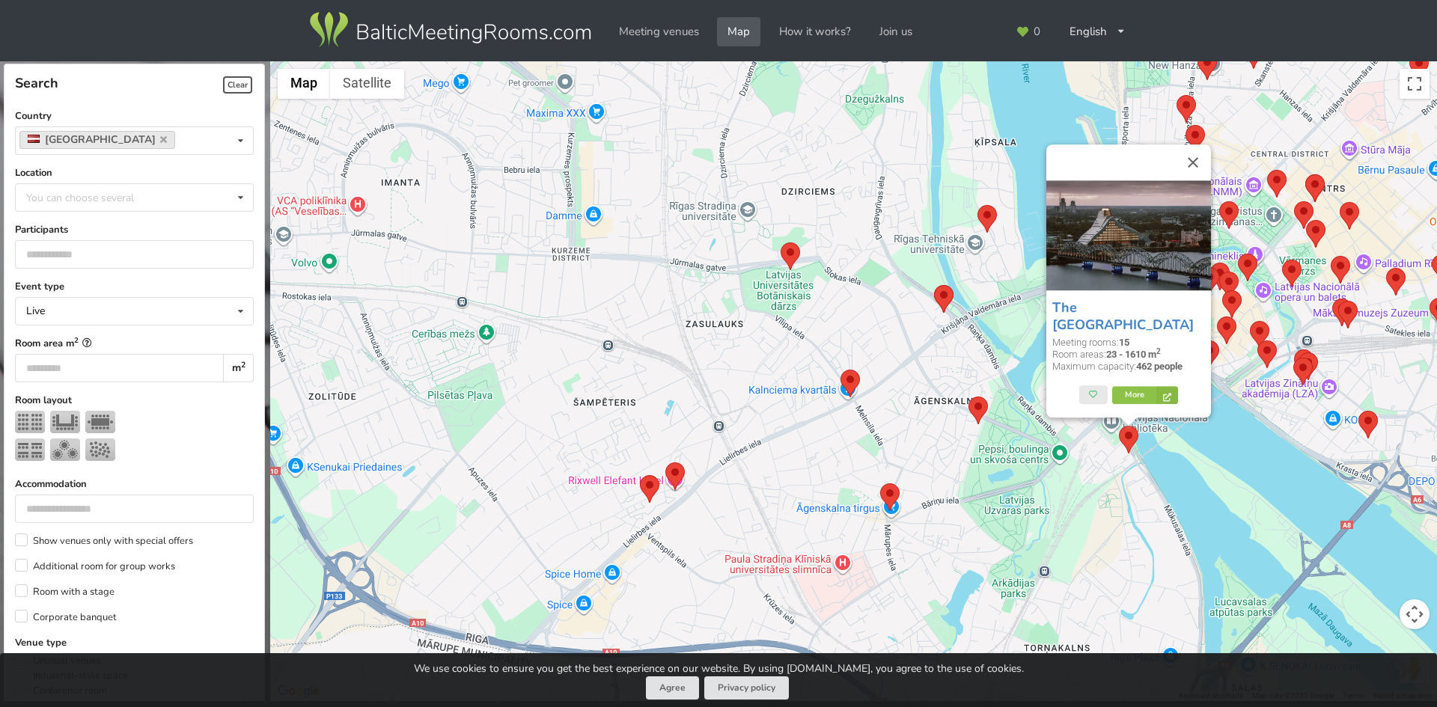
click at [934, 285] on area at bounding box center [934, 285] width 0 height 0
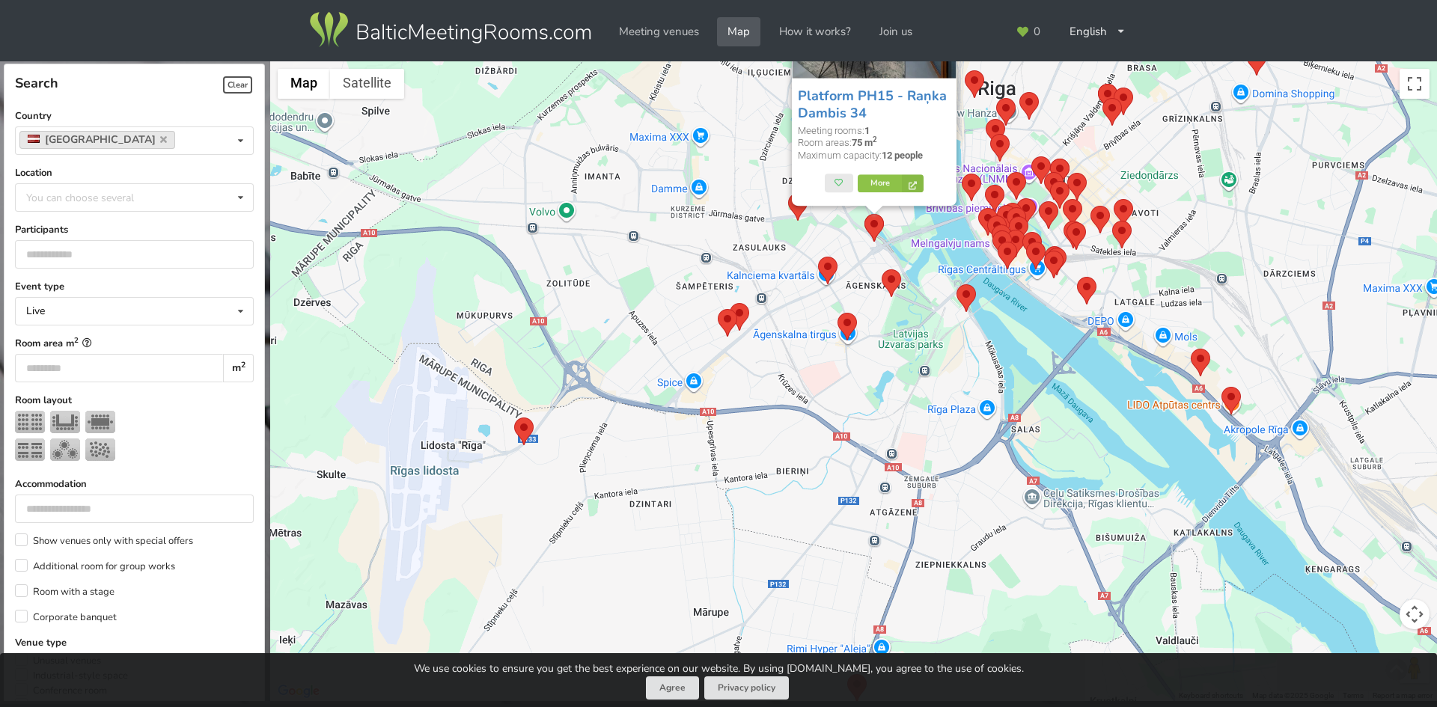
drag, startPoint x: 770, startPoint y: 482, endPoint x: 813, endPoint y: 263, distance: 223.4
click at [825, 262] on div "Platform PH15 - Raņka Dambis 34 Meeting rooms: 1 Room areas: 75 m 2 Maximum cap…" at bounding box center [853, 381] width 1167 height 641
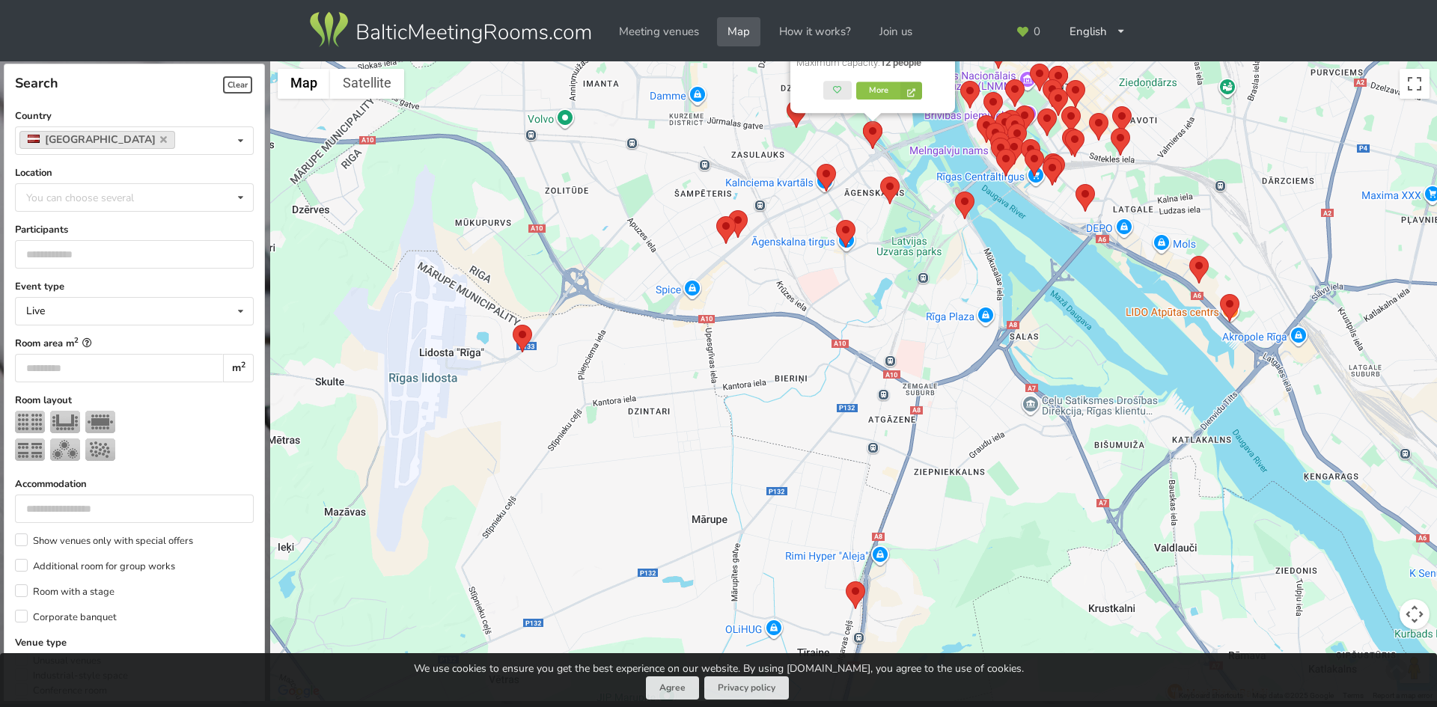
drag, startPoint x: 657, startPoint y: 474, endPoint x: 662, endPoint y: 397, distance: 76.5
click at [666, 403] on div "Platform PH15 - Raņka Dambis 34 Meeting rooms: 1 Room areas: 75 m 2 Maximum cap…" at bounding box center [853, 381] width 1167 height 641
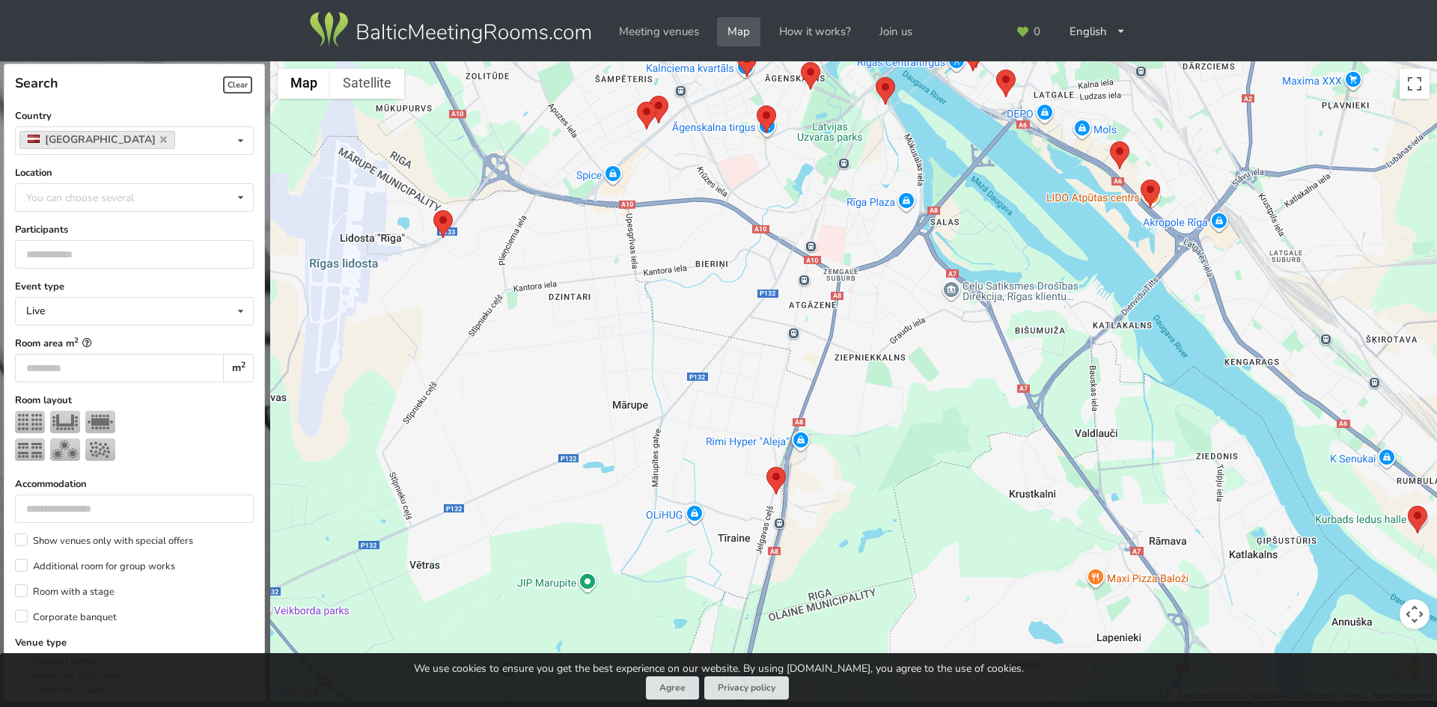
drag, startPoint x: 835, startPoint y: 521, endPoint x: 756, endPoint y: 415, distance: 132.6
click at [756, 415] on div "Platform PH15 - Raņka Dambis 34 Meeting rooms: 1 Room areas: 75 m 2 Maximum cap…" at bounding box center [853, 381] width 1167 height 641
click at [766, 467] on area at bounding box center [766, 467] width 0 height 0
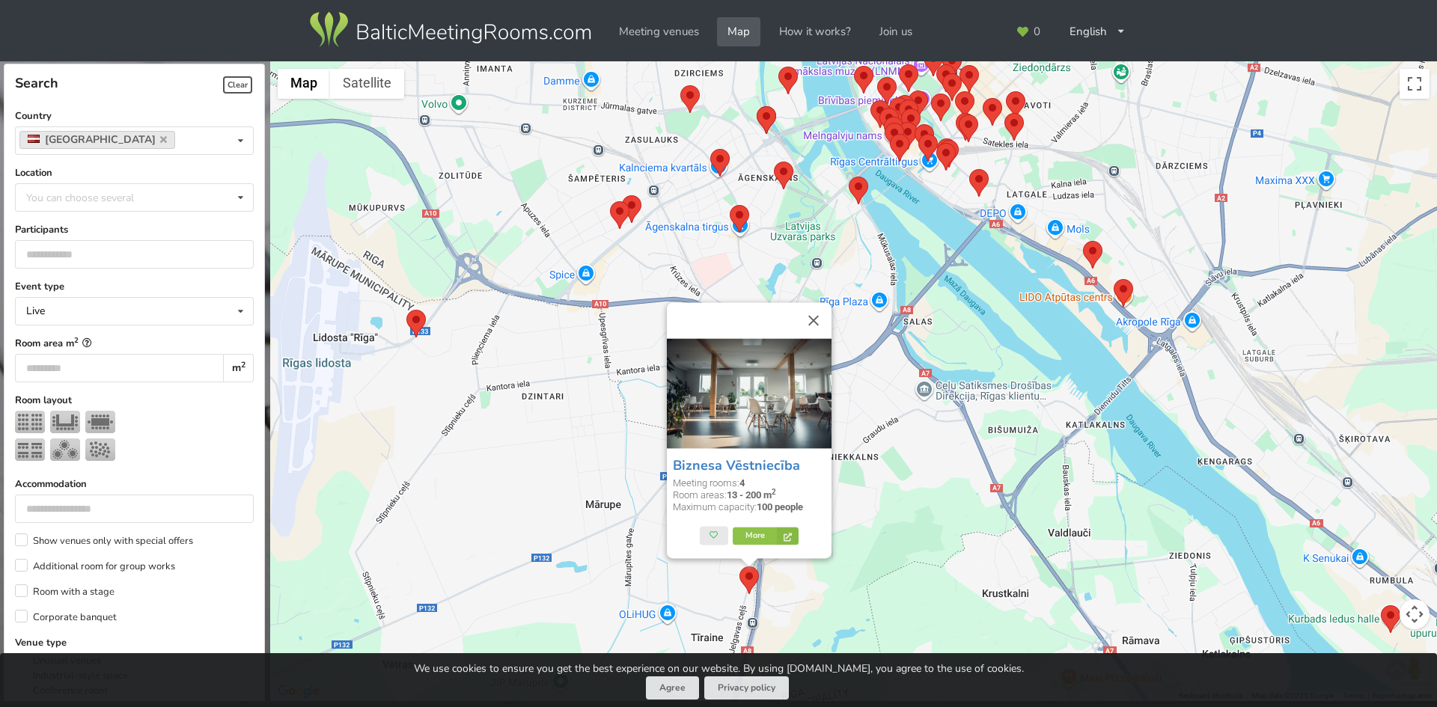
drag, startPoint x: 893, startPoint y: 384, endPoint x: 866, endPoint y: 488, distance: 107.5
click at [866, 486] on div "Biznesa Vēstniecība Meeting rooms: 4 Room areas: 13 - 200 m 2 Maximum capacity:…" at bounding box center [853, 381] width 1167 height 641
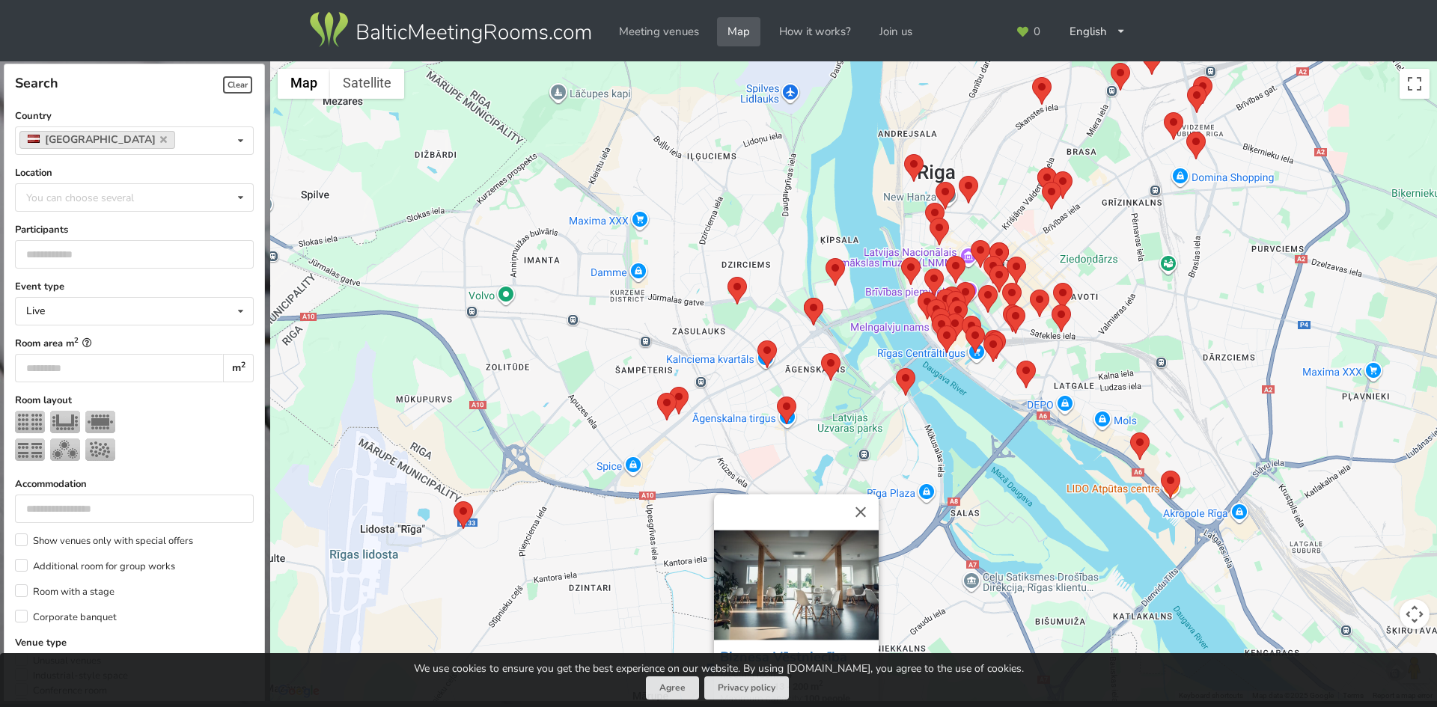
drag, startPoint x: 727, startPoint y: 245, endPoint x: 776, endPoint y: 436, distance: 196.2
click at [776, 436] on div "Biznesa Vēstniecība Meeting rooms: 4 Room areas: 13 - 200 m 2 Maximum capacity:…" at bounding box center [853, 381] width 1167 height 641
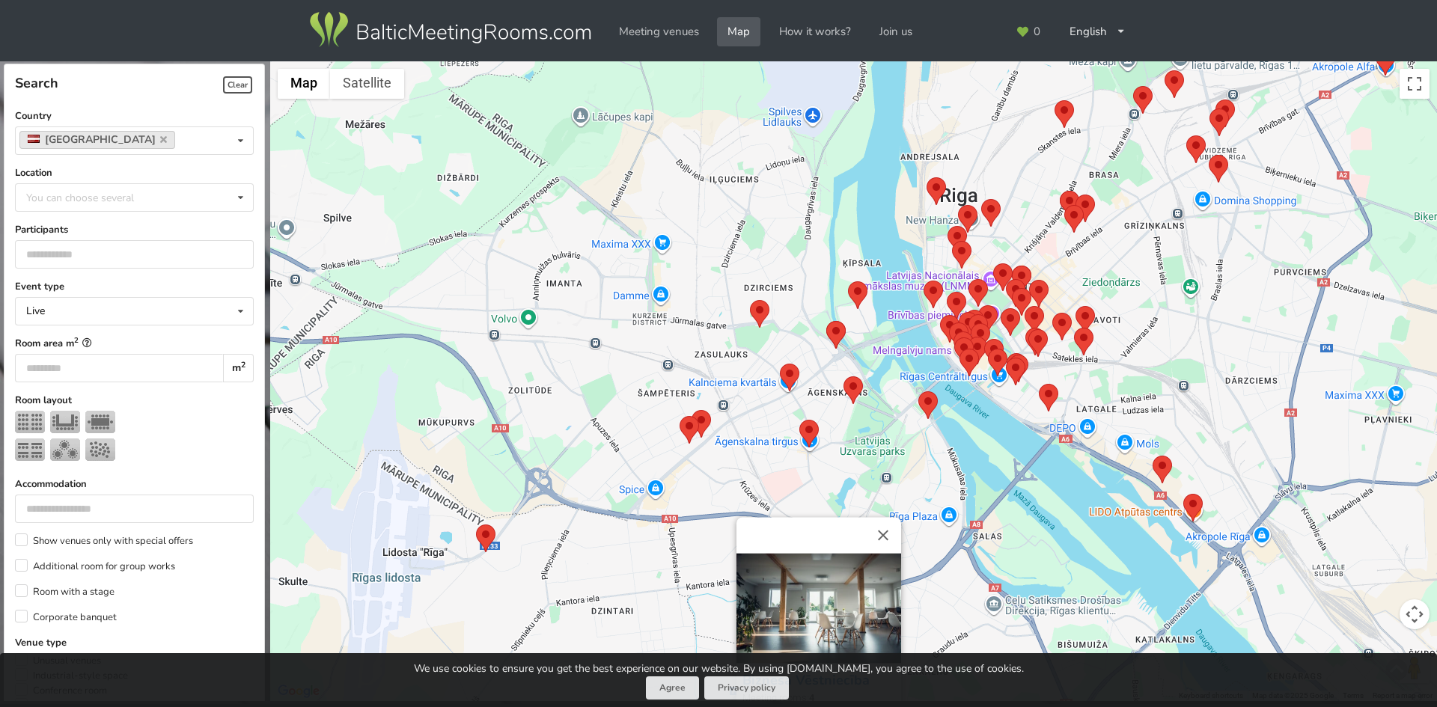
drag, startPoint x: 631, startPoint y: 318, endPoint x: 653, endPoint y: 340, distance: 31.7
click at [653, 340] on div "Biznesa Vēstniecība Meeting rooms: 4 Room areas: 13 - 200 m 2 Maximum capacity:…" at bounding box center [853, 381] width 1167 height 641
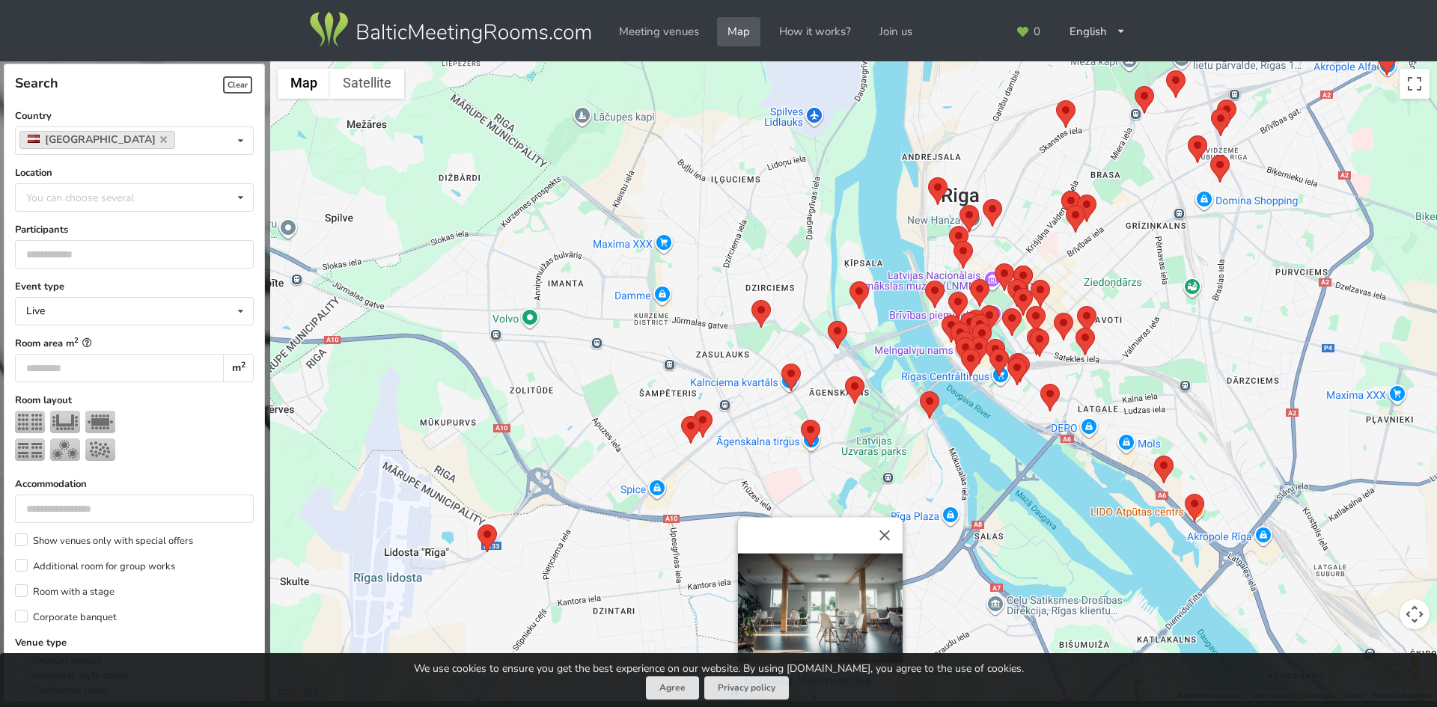
click at [751, 300] on area at bounding box center [751, 300] width 0 height 0
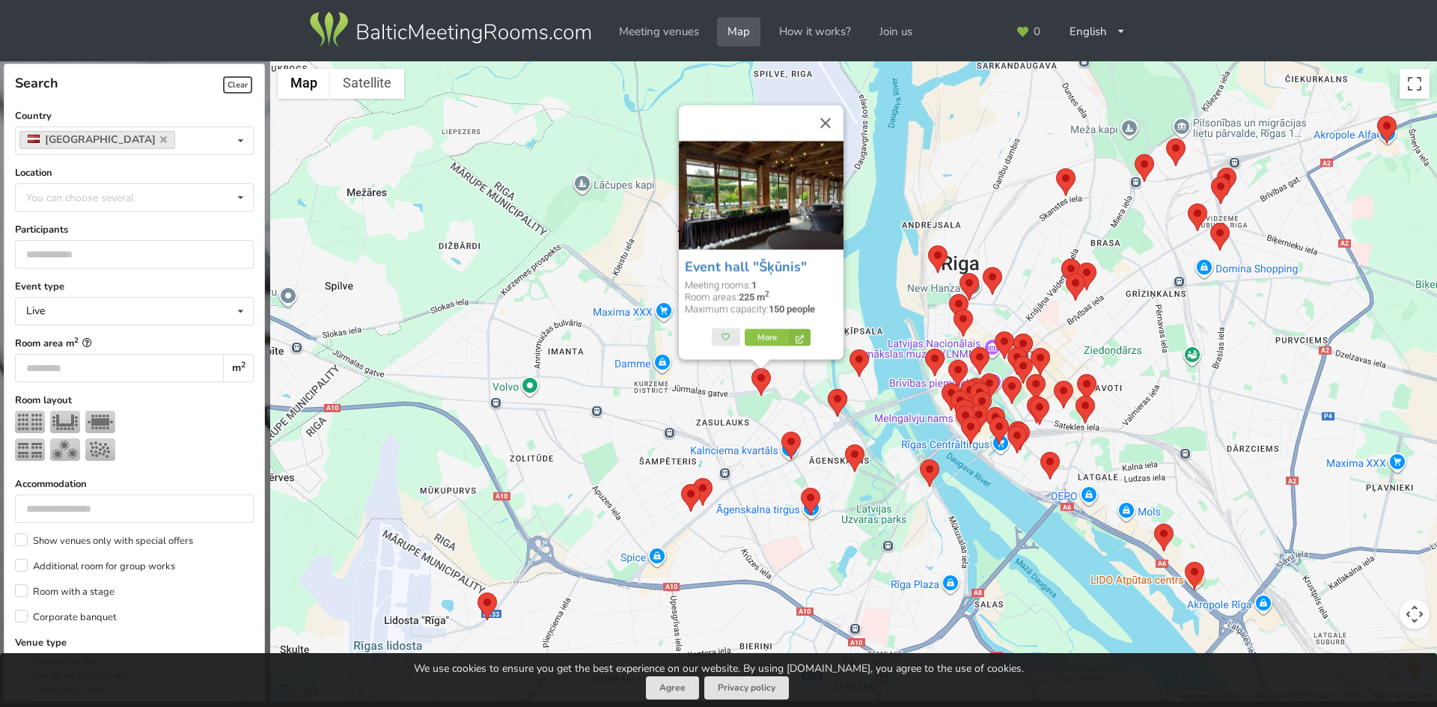
click at [693, 478] on area at bounding box center [693, 478] width 0 height 0
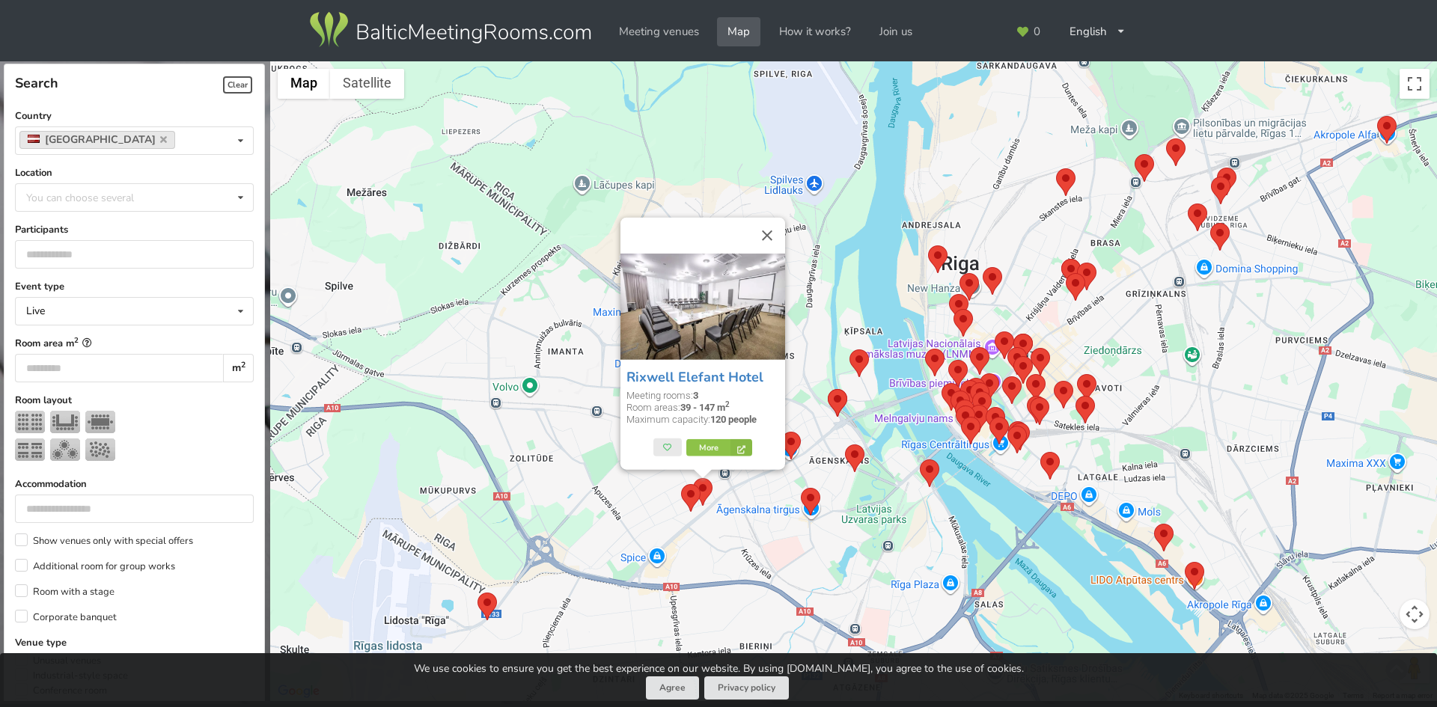
click at [681, 484] on area at bounding box center [681, 484] width 0 height 0
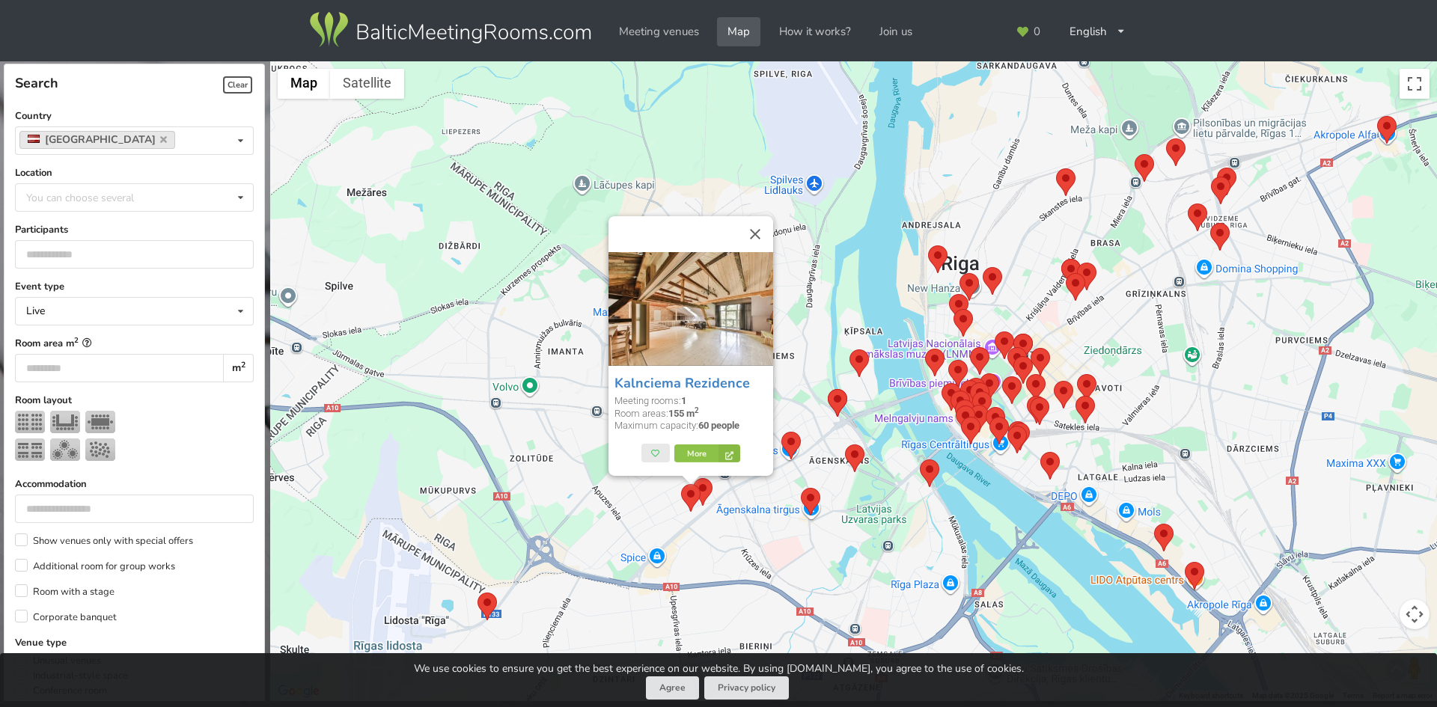
click at [693, 478] on area at bounding box center [693, 478] width 0 height 0
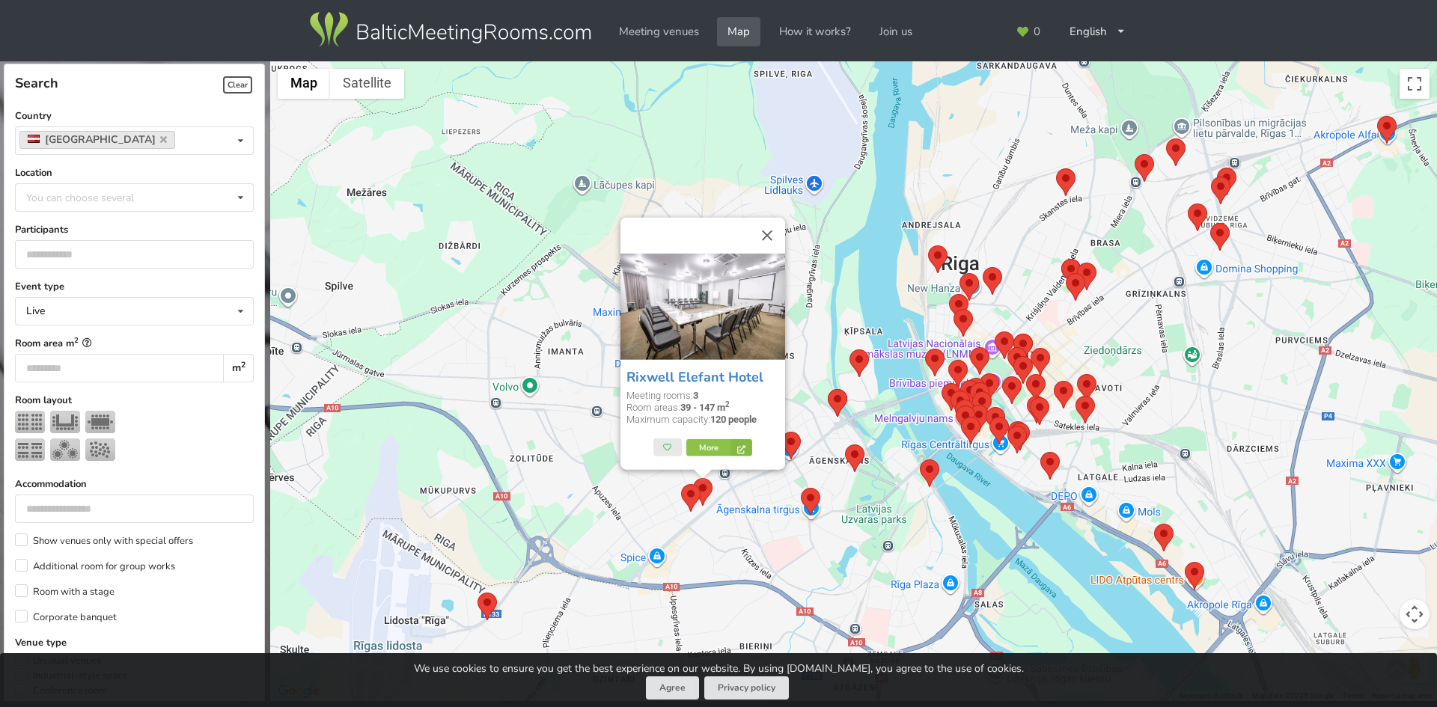
click at [828, 389] on area at bounding box center [828, 389] width 0 height 0
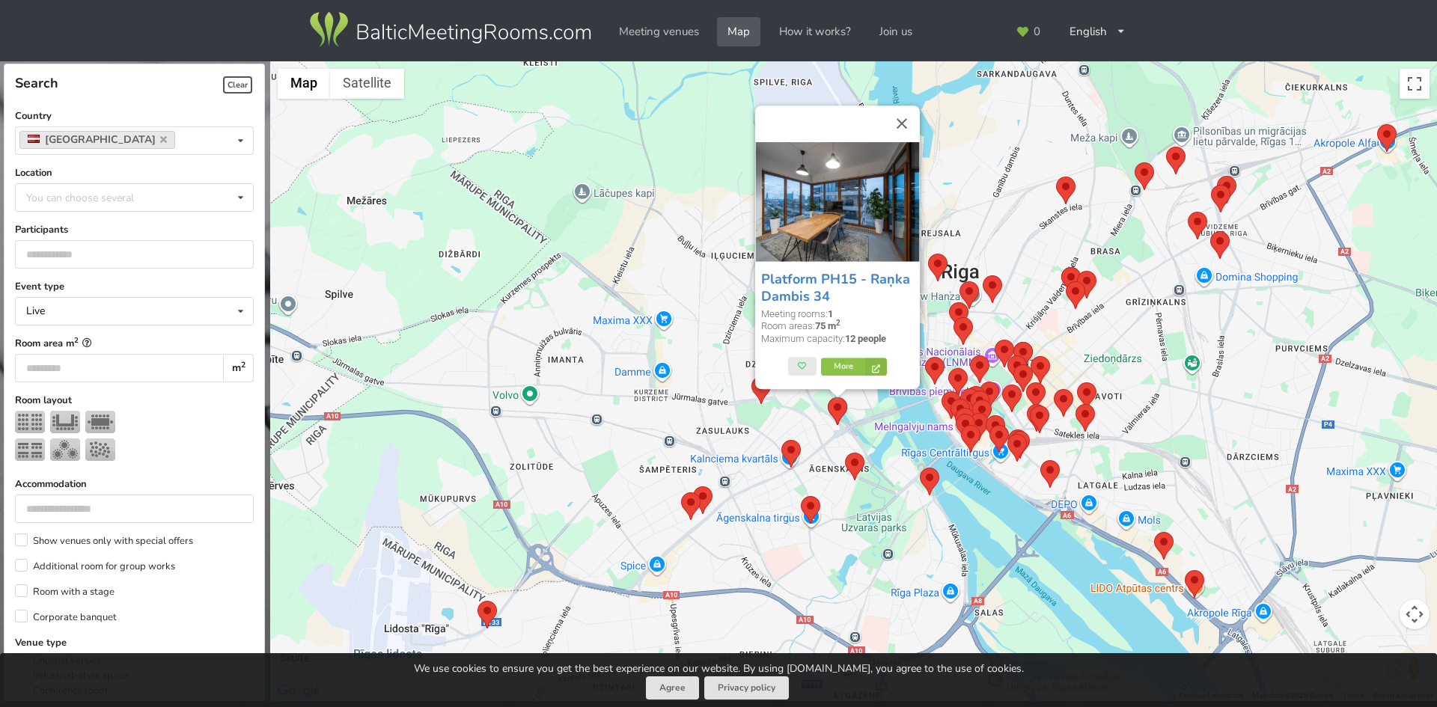
click at [1066, 281] on area at bounding box center [1066, 281] width 0 height 0
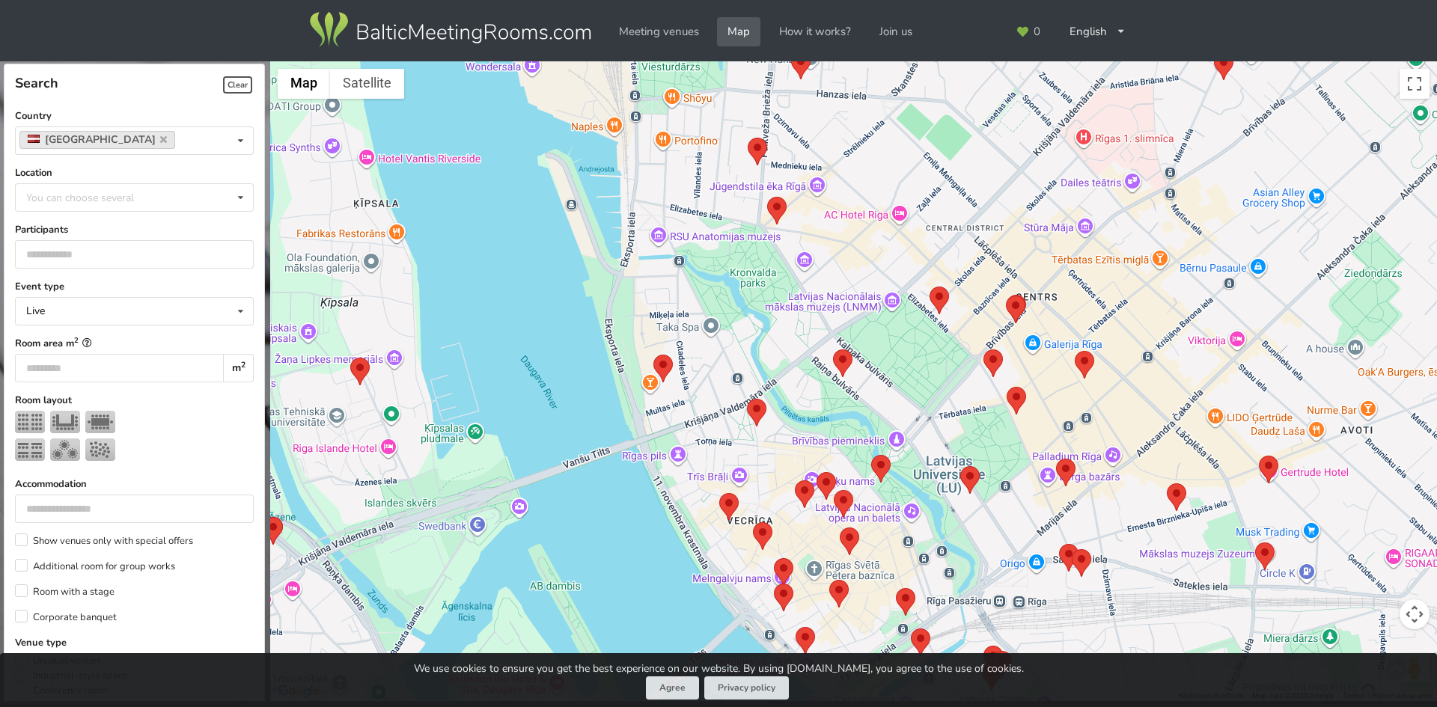
drag, startPoint x: 1019, startPoint y: 529, endPoint x: 1001, endPoint y: 316, distance: 214.1
click at [1007, 320] on div ""Laima" chocolate museum Meeting rooms: 1 Room areas: 57 m 2 Maximum capacity: …" at bounding box center [853, 381] width 1167 height 641
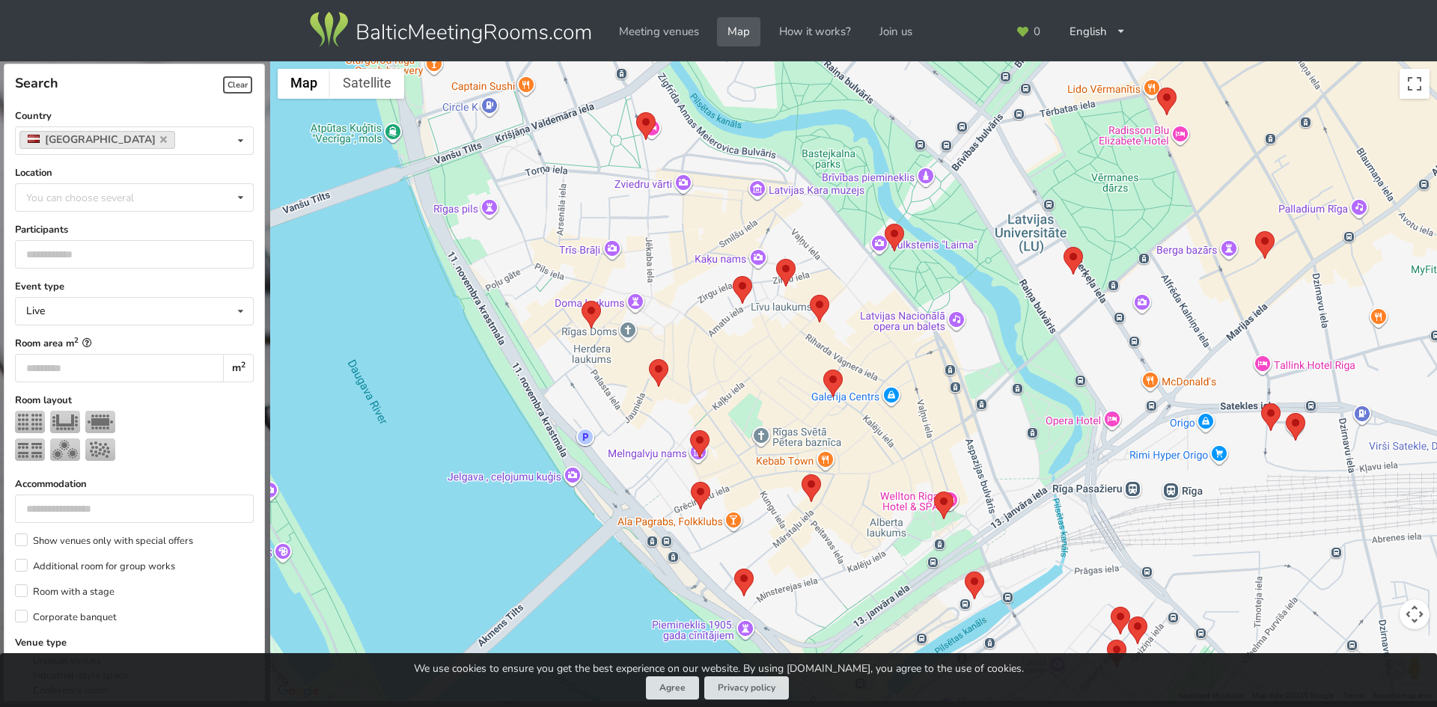
drag, startPoint x: 1067, startPoint y: 427, endPoint x: 1075, endPoint y: 266, distance: 161.1
click at [1075, 266] on div at bounding box center [1072, 261] width 19 height 28
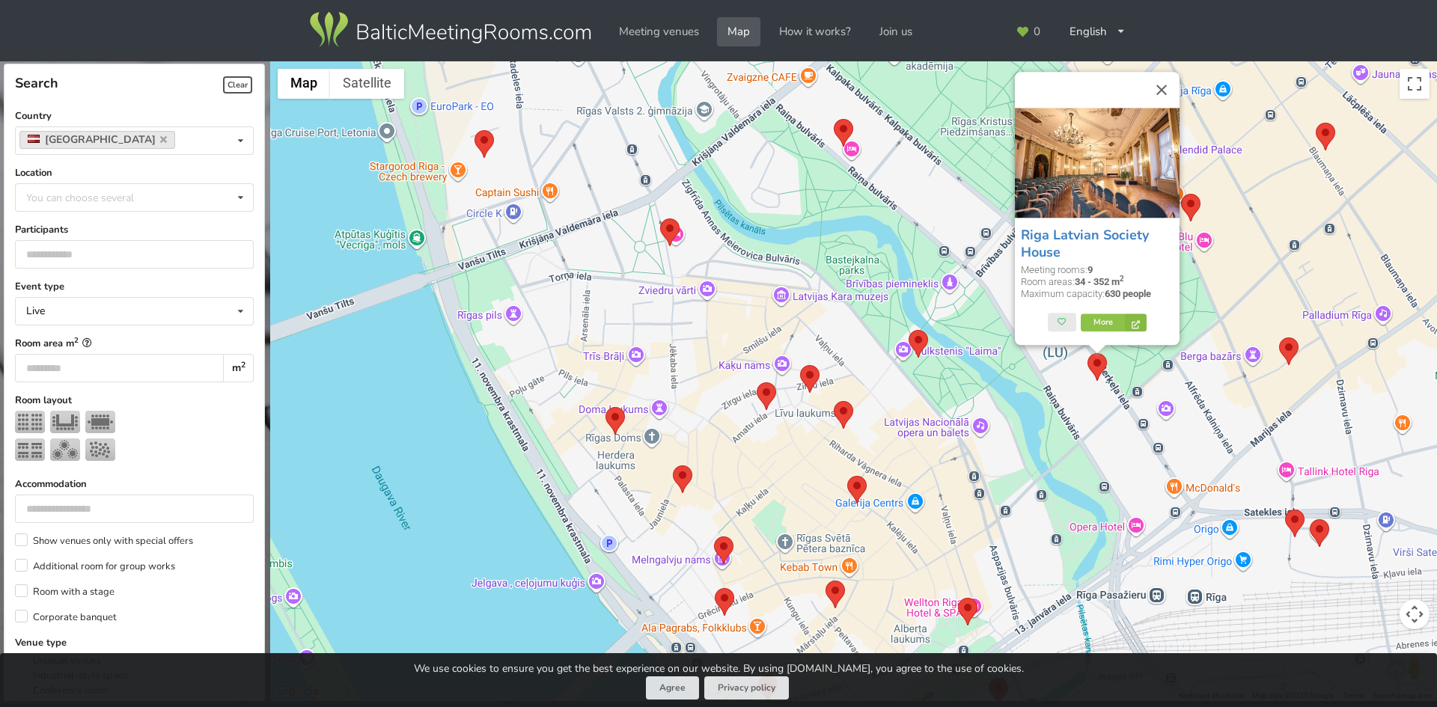
drag, startPoint x: 921, startPoint y: 437, endPoint x: 926, endPoint y: 375, distance: 62.3
click at [938, 404] on div "Riga Latvian Society House Meeting rooms: 9 Room areas: 34 - 352 m 2 Maximum ca…" at bounding box center [853, 381] width 1167 height 641
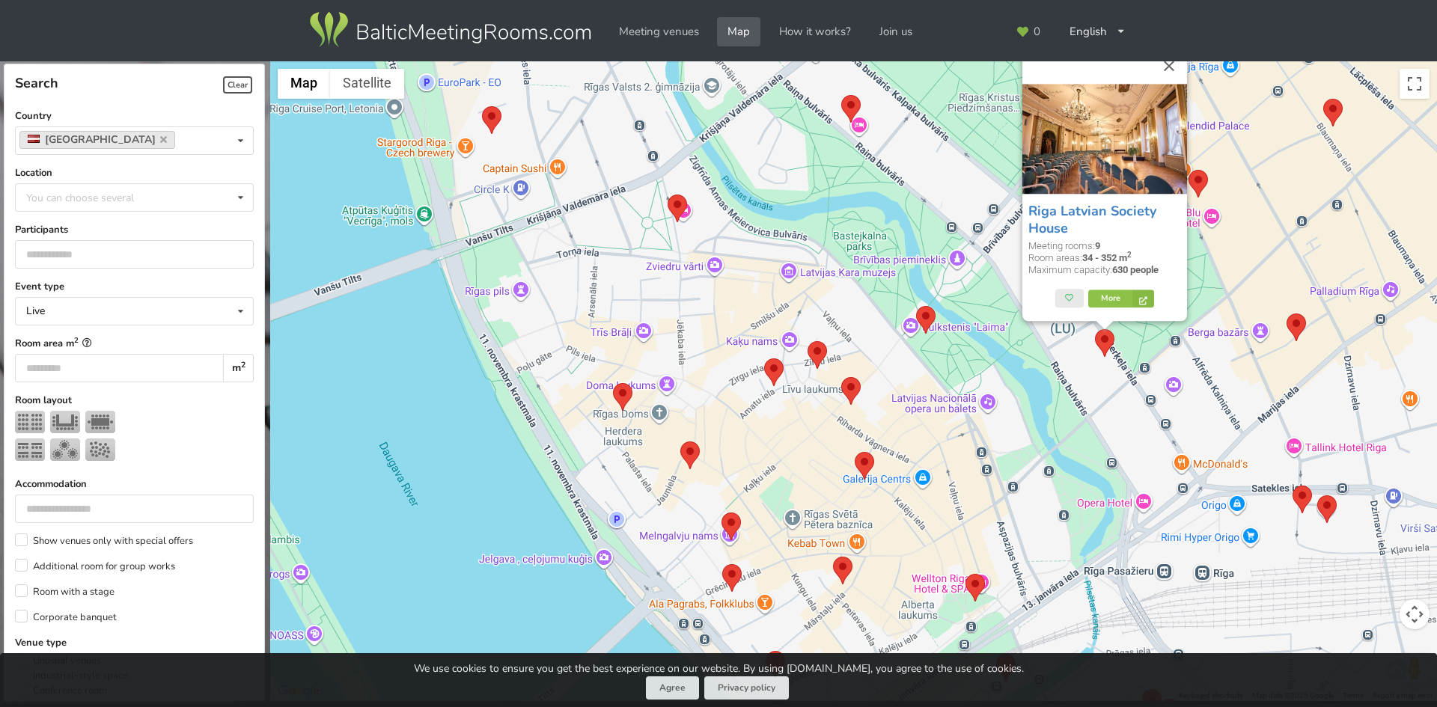
click at [833, 557] on area at bounding box center [833, 557] width 0 height 0
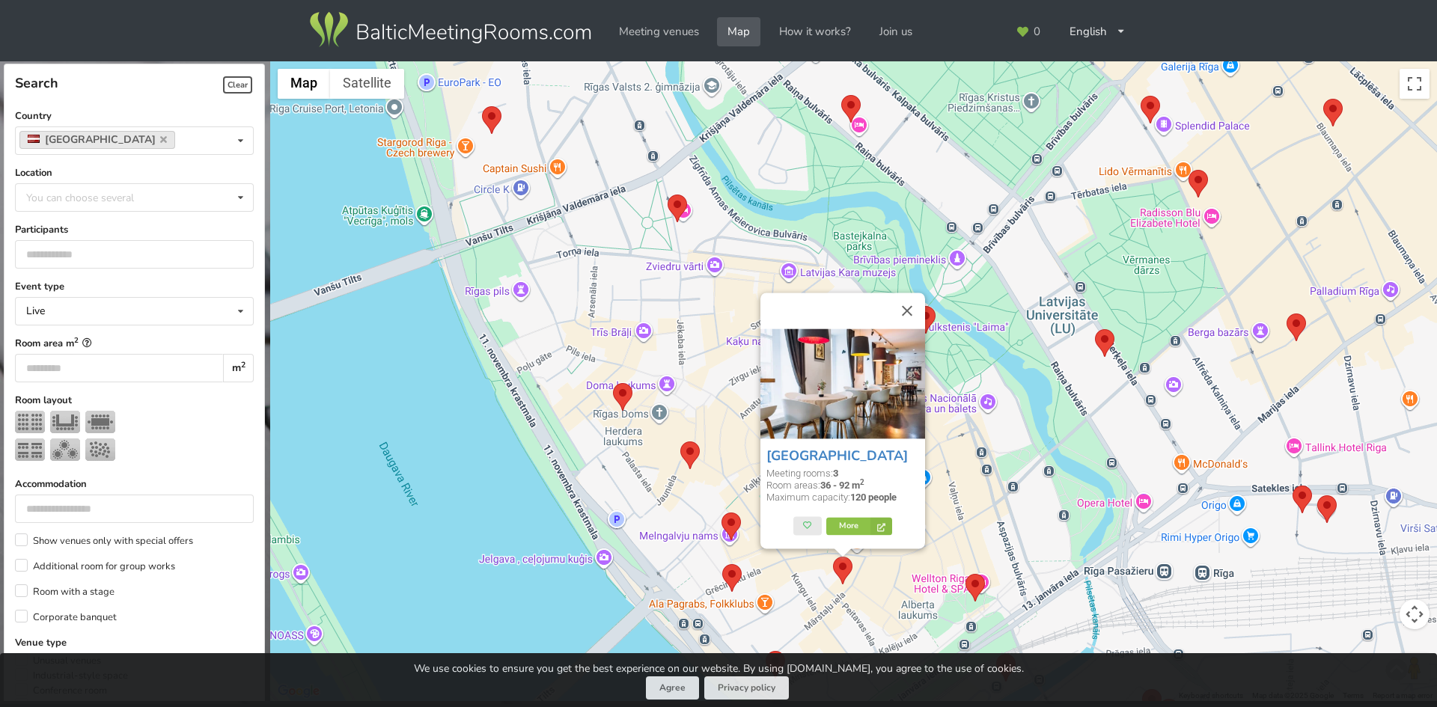
click at [722, 564] on area at bounding box center [722, 564] width 0 height 0
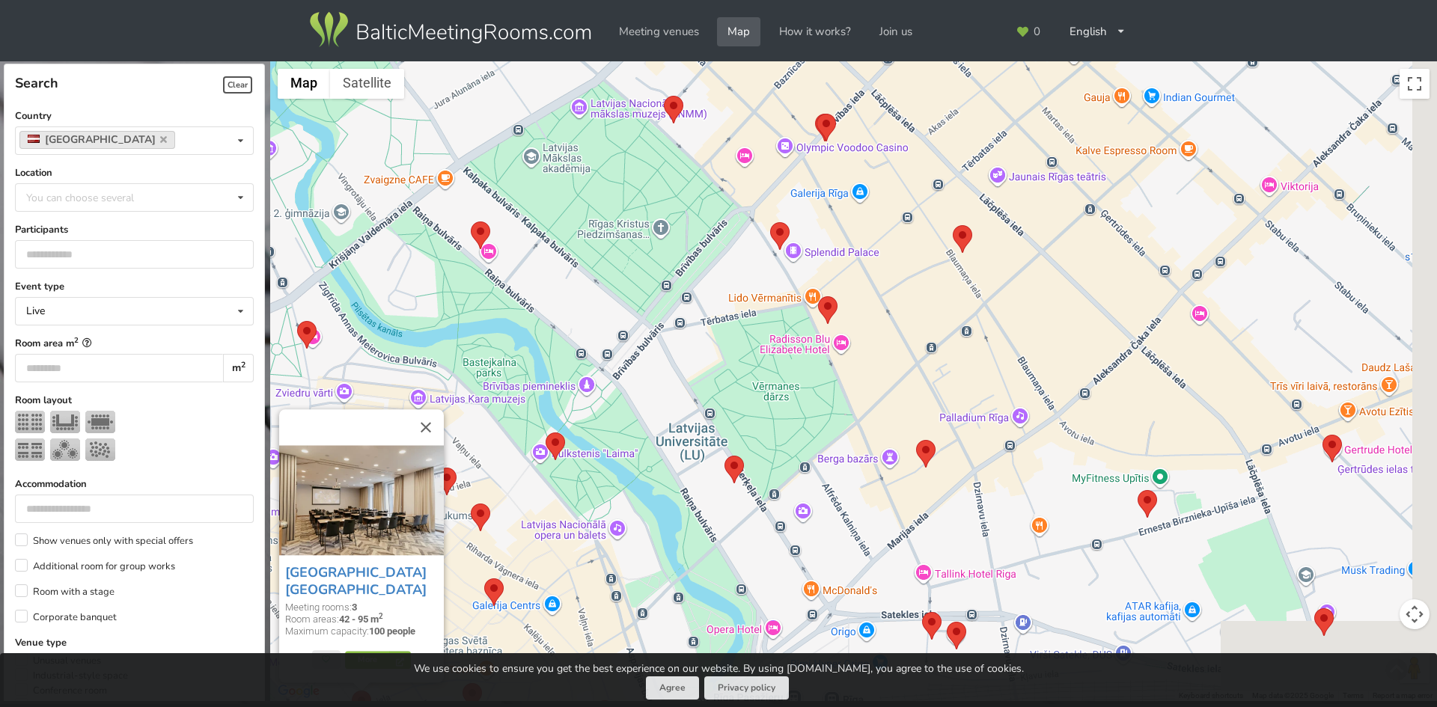
drag, startPoint x: 1230, startPoint y: 308, endPoint x: 800, endPoint y: 458, distance: 455.6
click at [763, 461] on div "Hilton Garden Inn Riga Old Town Meeting rooms: 3 Room areas: 42 - 95 m 2 Maximu…" at bounding box center [853, 381] width 1167 height 641
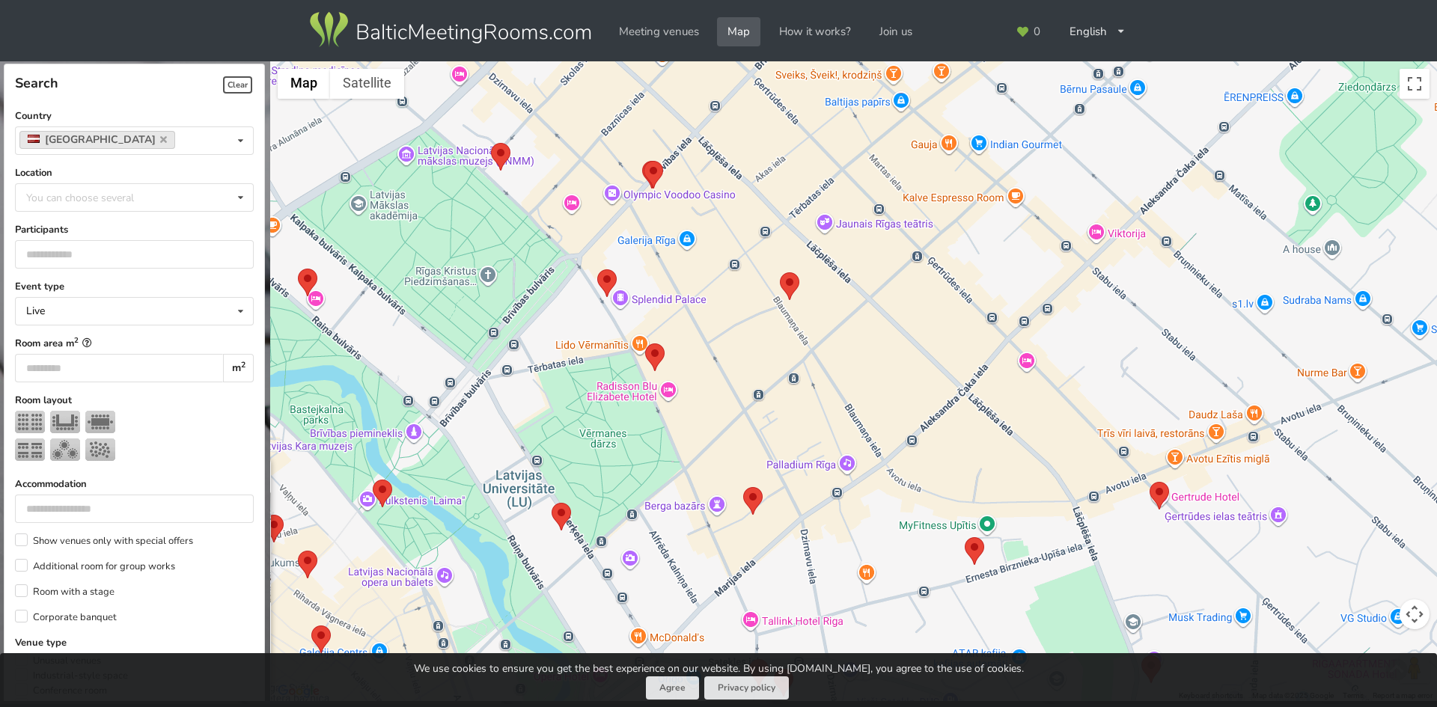
drag, startPoint x: 1172, startPoint y: 195, endPoint x: 1001, endPoint y: 494, distance: 344.9
click at [1001, 494] on div "Hilton Garden Inn Riga Old Town Meeting rooms: 3 Room areas: 42 - 95 m 2 Maximu…" at bounding box center [853, 381] width 1167 height 641
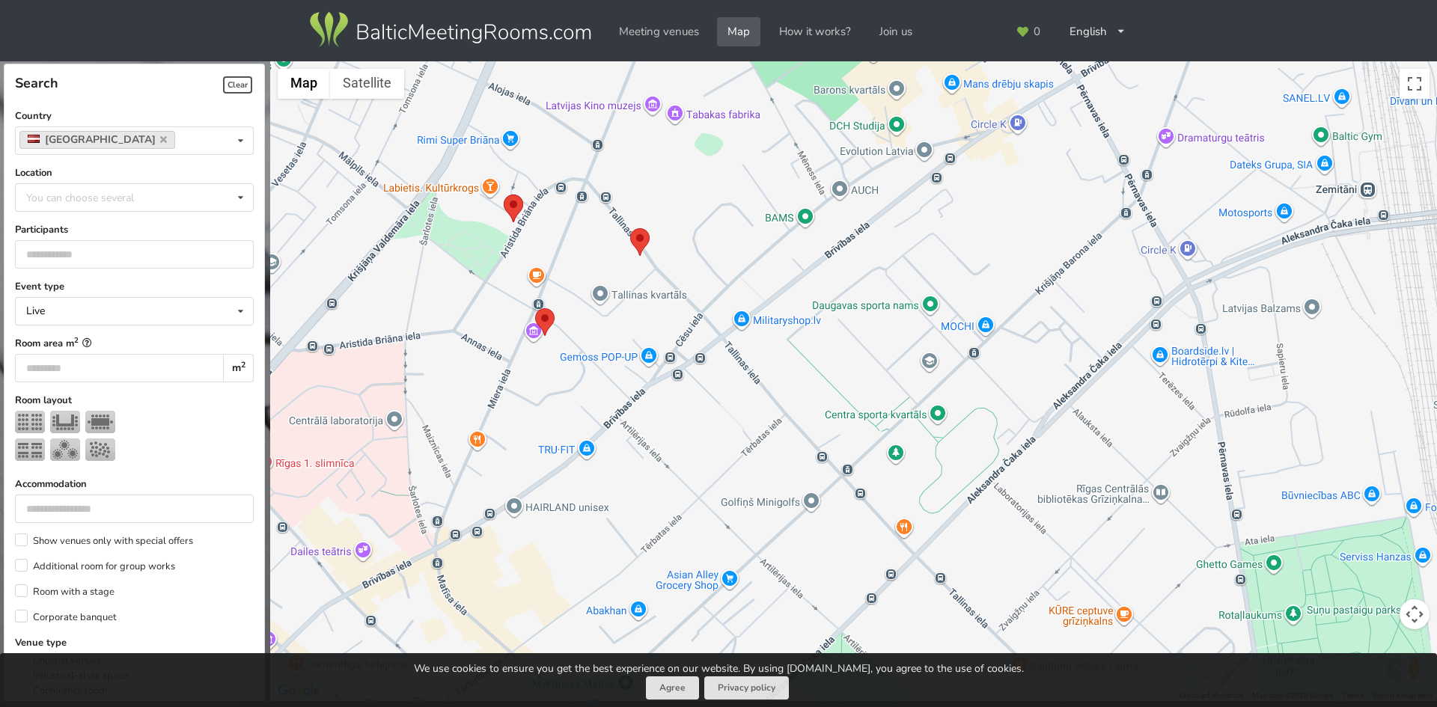
drag, startPoint x: 1280, startPoint y: 290, endPoint x: 1046, endPoint y: 461, distance: 289.6
click at [1048, 459] on div "Hilton Garden Inn Riga Old Town Meeting rooms: 3 Room areas: 42 - 95 m 2 Maximu…" at bounding box center [853, 381] width 1167 height 641
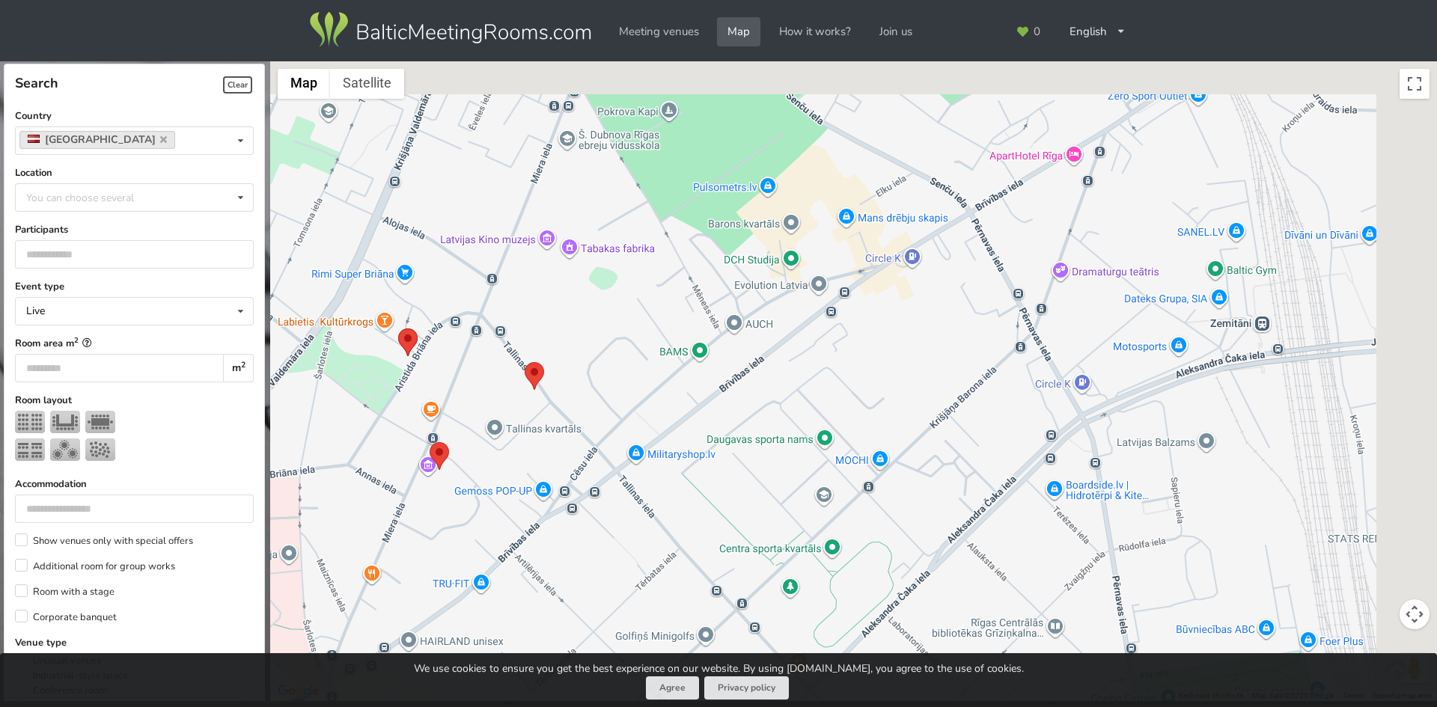
drag, startPoint x: 894, startPoint y: 276, endPoint x: 694, endPoint y: 465, distance: 274.8
click at [700, 463] on div "Hilton Garden Inn Riga Old Town Meeting rooms: 3 Room areas: 42 - 95 m 2 Maximu…" at bounding box center [853, 381] width 1167 height 641
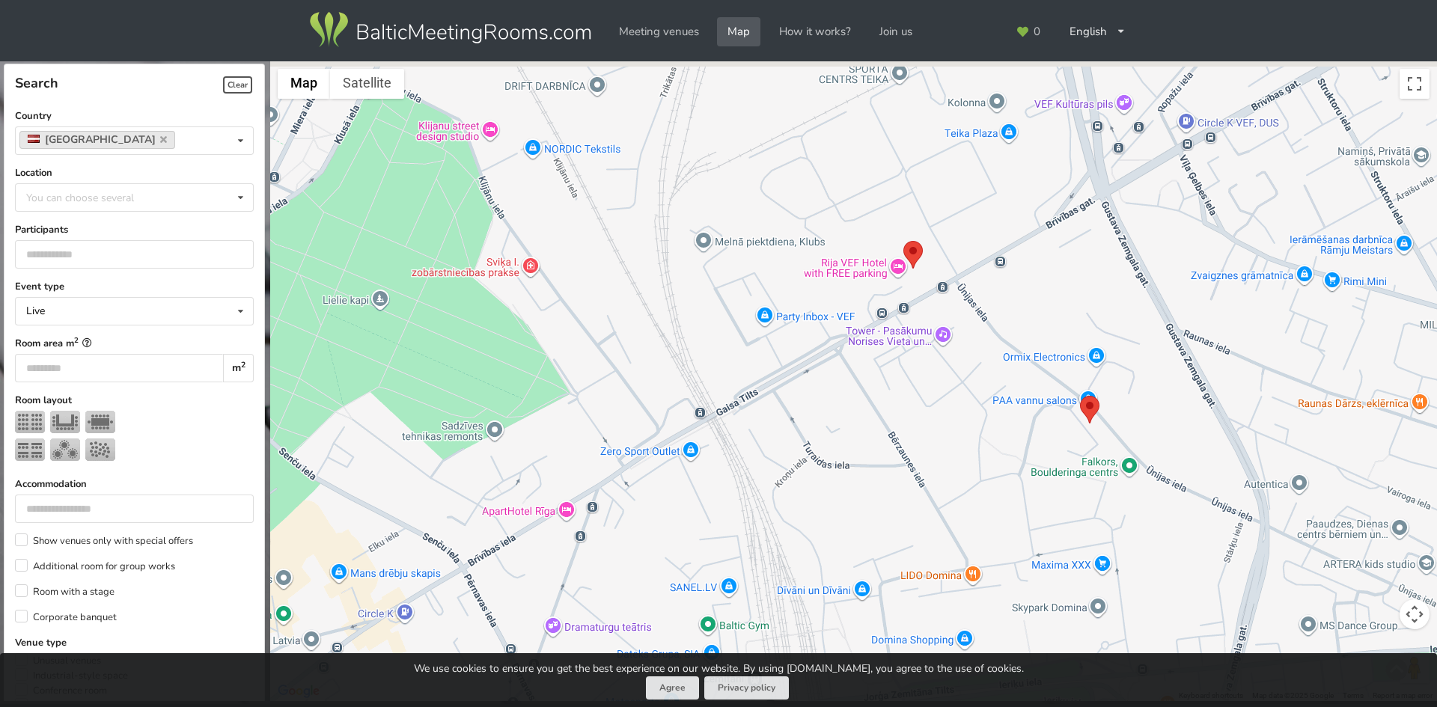
drag, startPoint x: 1095, startPoint y: 293, endPoint x: 855, endPoint y: 468, distance: 297.7
click at [855, 468] on div "Hilton Garden Inn Riga Old Town Meeting rooms: 3 Room areas: 42 - 95 m 2 Maximu…" at bounding box center [853, 381] width 1167 height 641
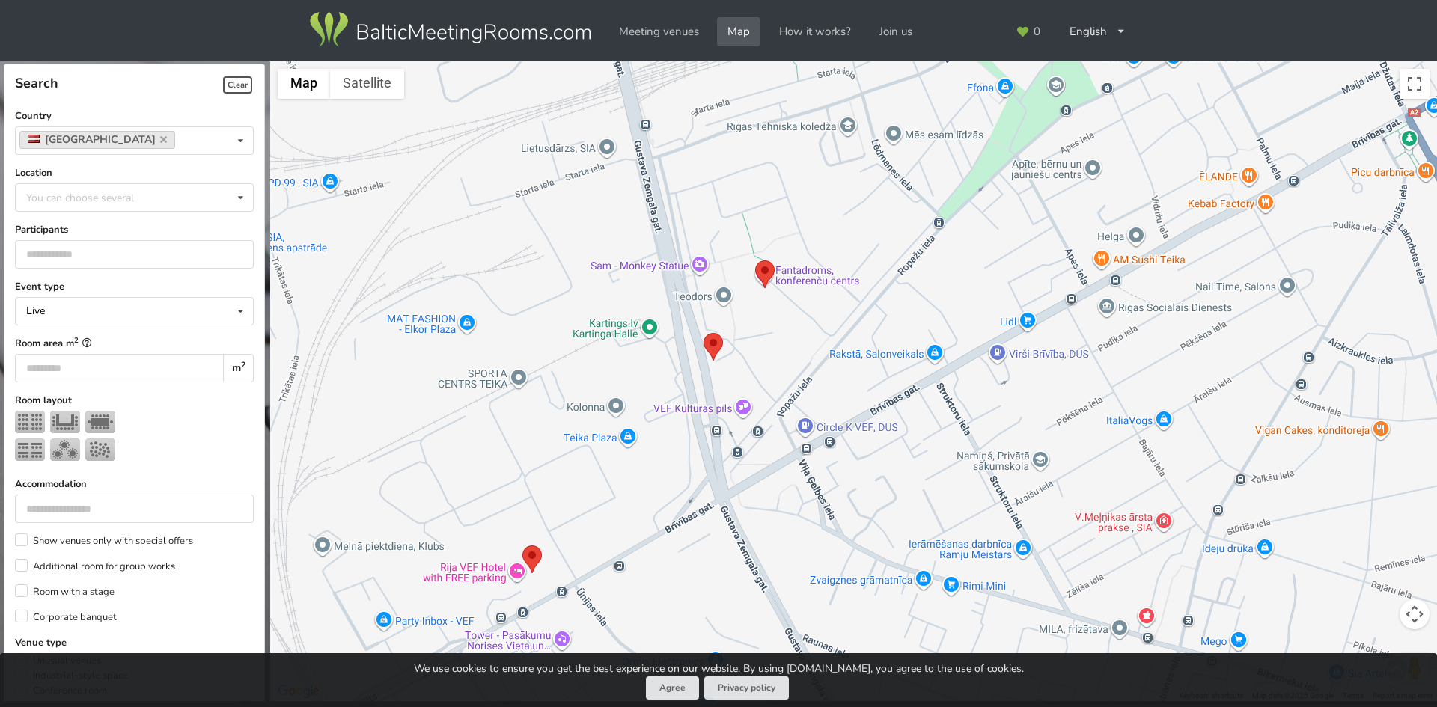
drag, startPoint x: 999, startPoint y: 318, endPoint x: 651, endPoint y: 555, distance: 421.2
click at [651, 555] on div "Hilton Garden Inn Riga Old Town Meeting rooms: 3 Room areas: 42 - 95 m 2 Maximu…" at bounding box center [853, 381] width 1167 height 641
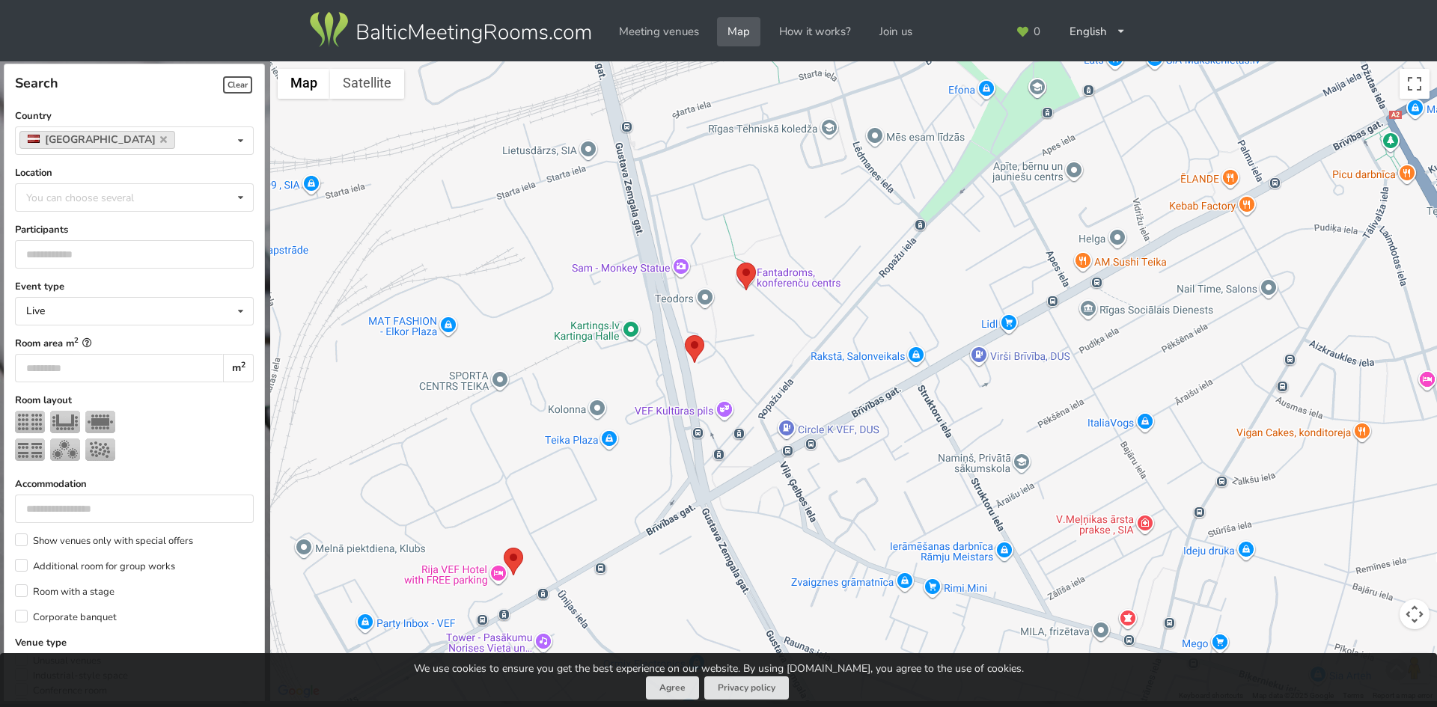
click at [685, 335] on area at bounding box center [685, 335] width 0 height 0
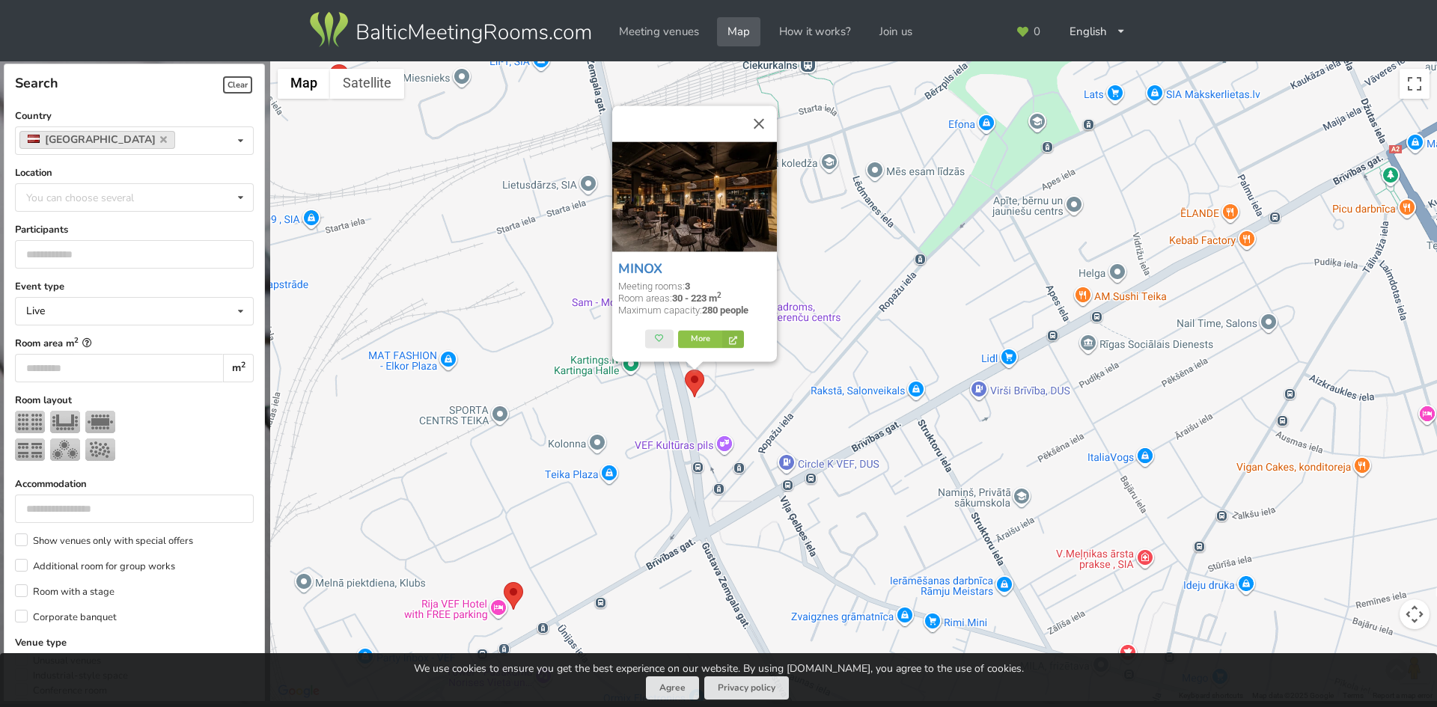
click at [856, 329] on div "MINOX Meeting rooms: 3 Room areas: 30 - 223 m 2 Maximum capacity: 280 people Mo…" at bounding box center [853, 381] width 1167 height 641
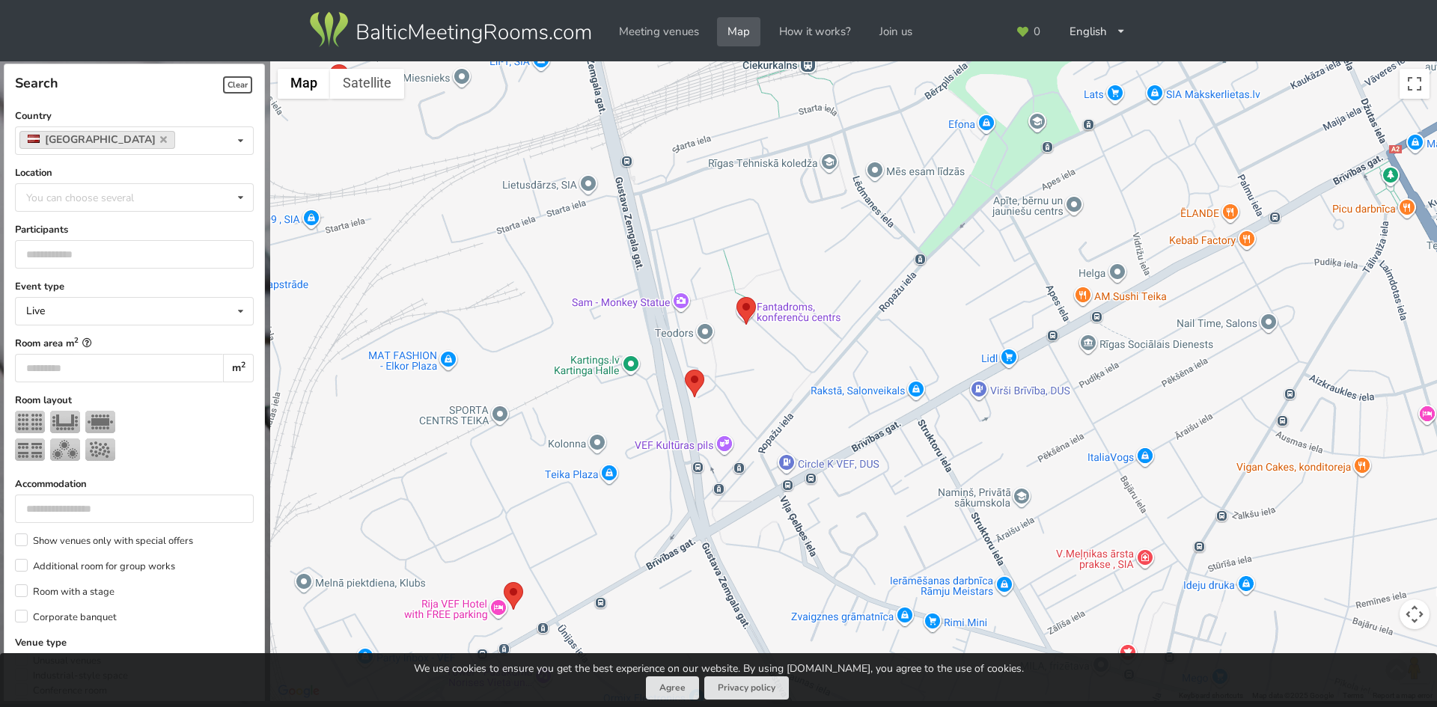
click at [736, 297] on area at bounding box center [736, 297] width 0 height 0
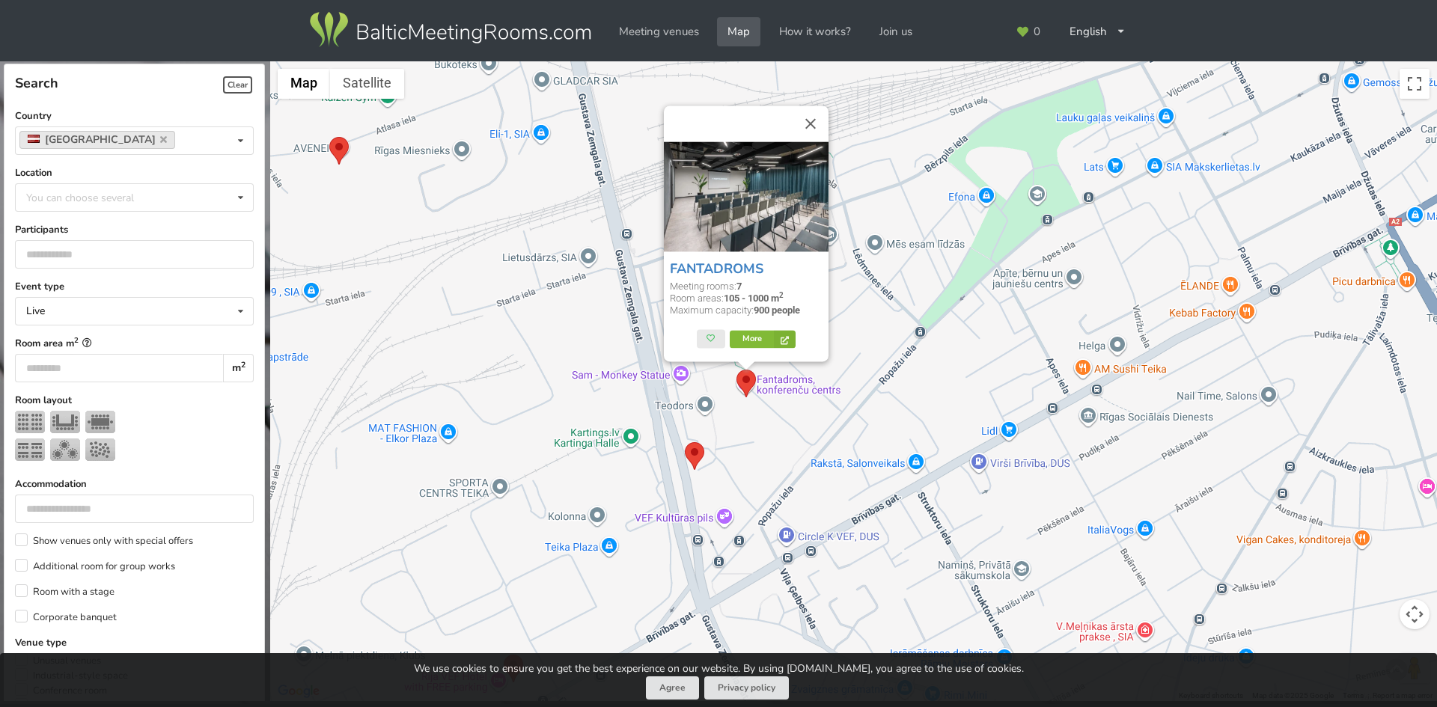
click at [750, 335] on link "More" at bounding box center [762, 340] width 65 height 18
